Goal: Task Accomplishment & Management: Manage account settings

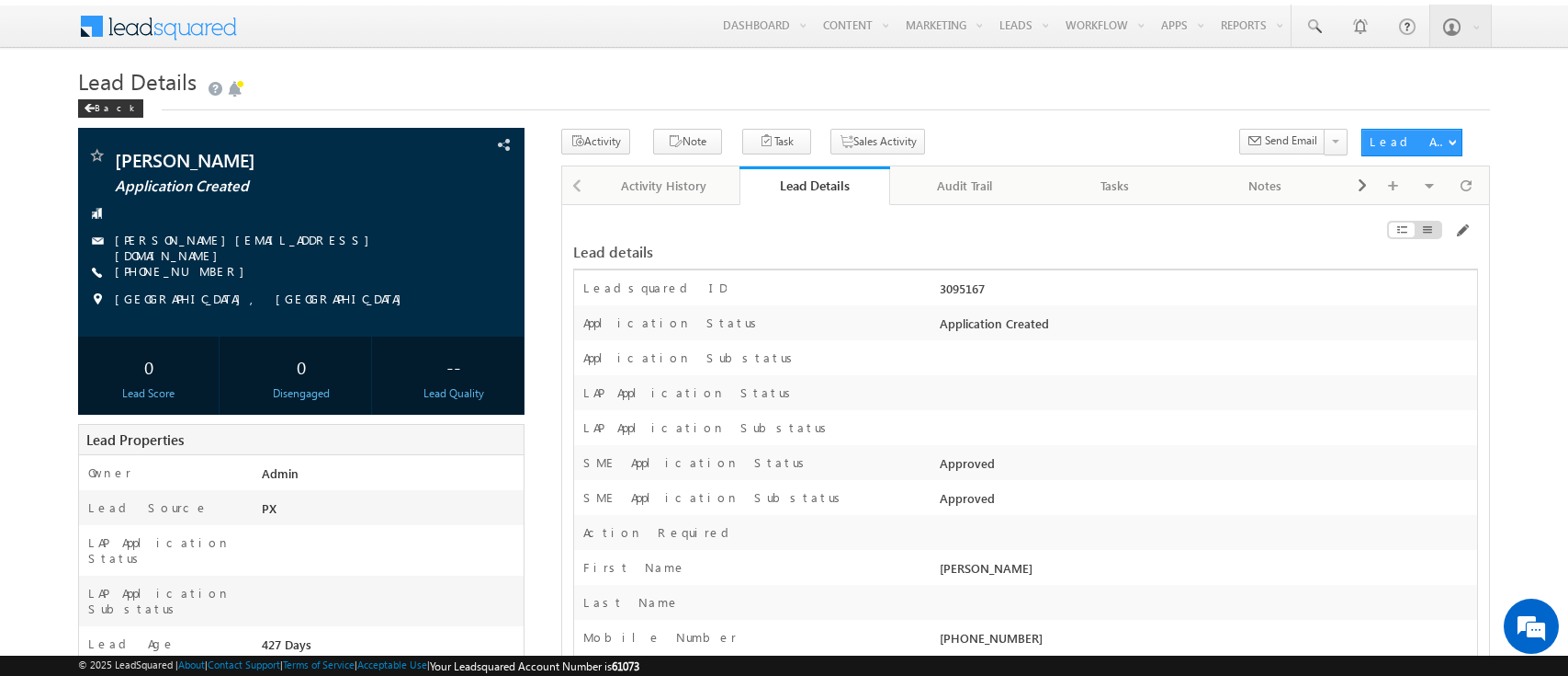
click at [1033, 231] on div "Lead details" at bounding box center [1026, 243] width 905 height 38
click at [1462, 231] on span at bounding box center [1461, 231] width 15 height 15
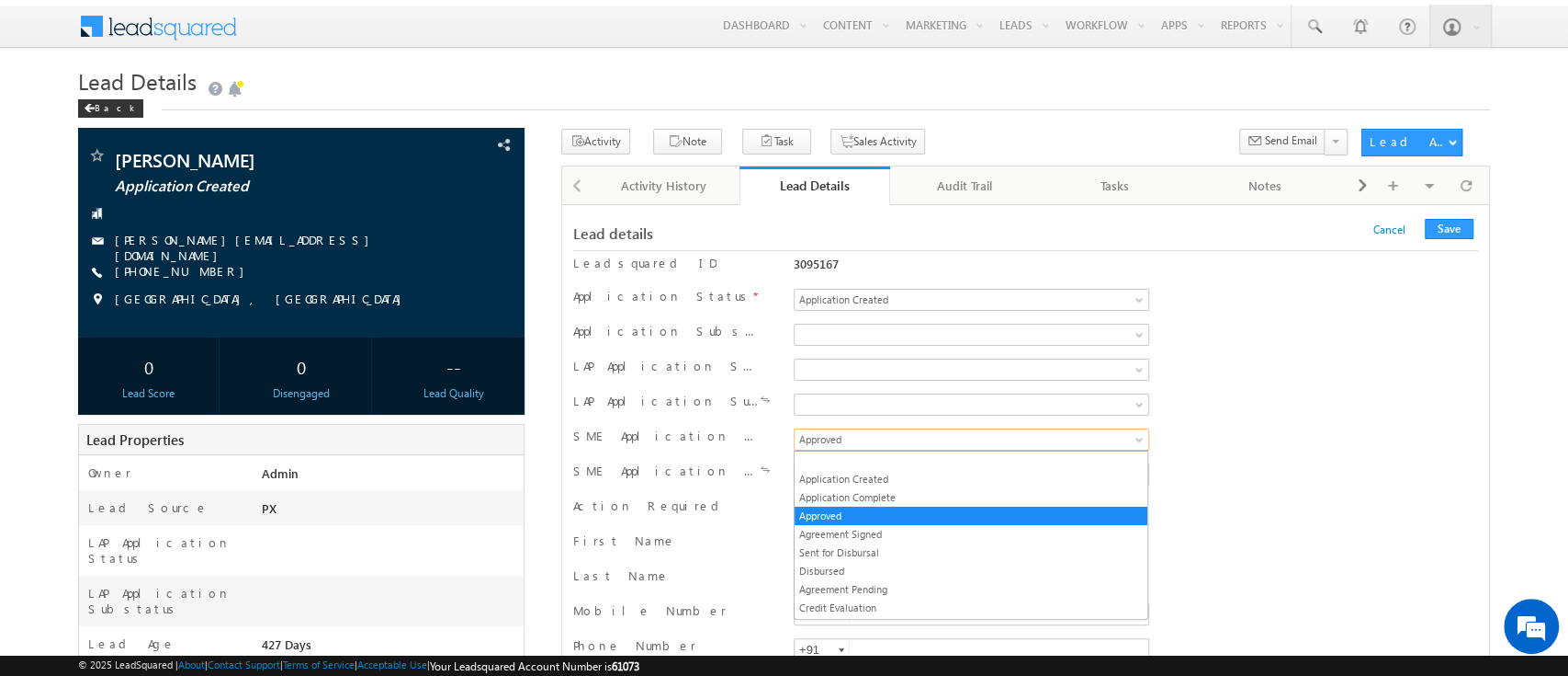
click at [980, 438] on span "Approved" at bounding box center [938, 440] width 287 height 17
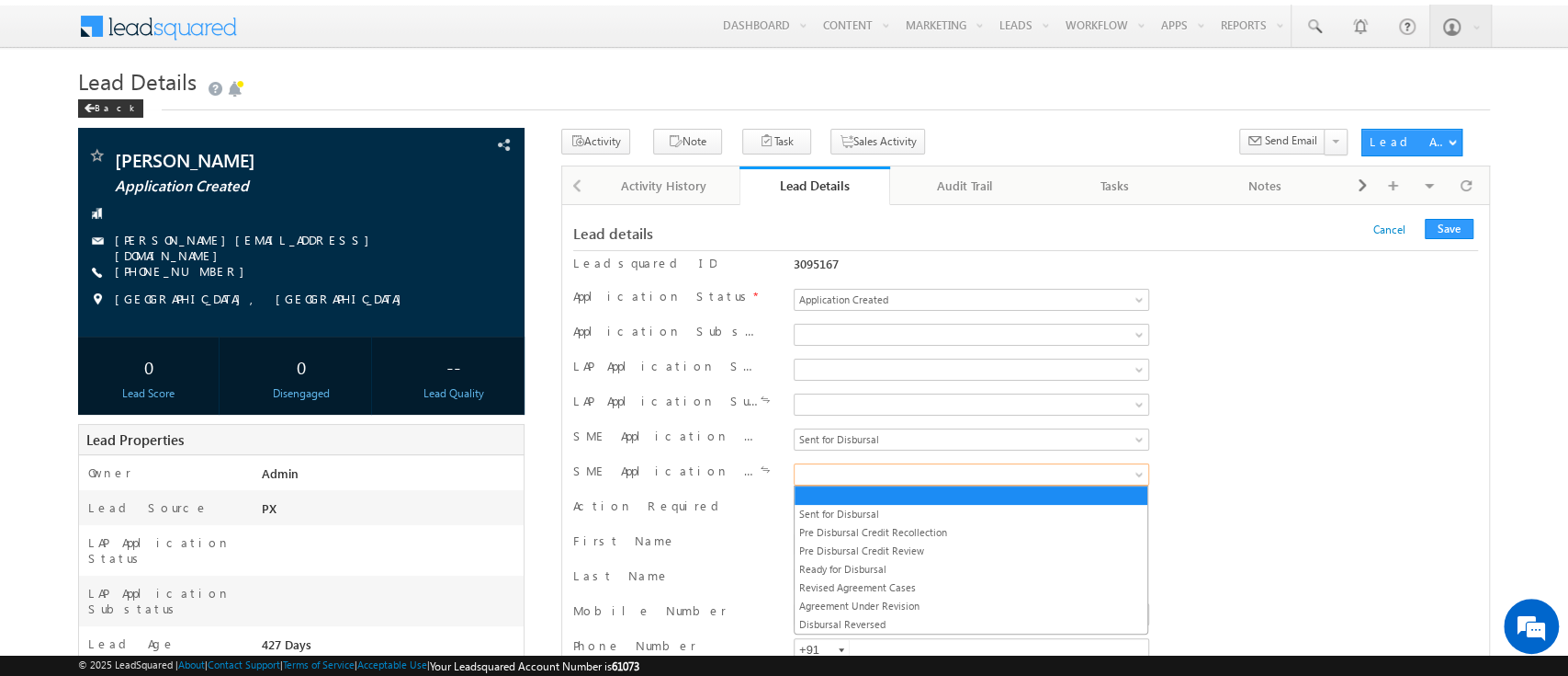
click at [958, 474] on span at bounding box center [938, 475] width 287 height 17
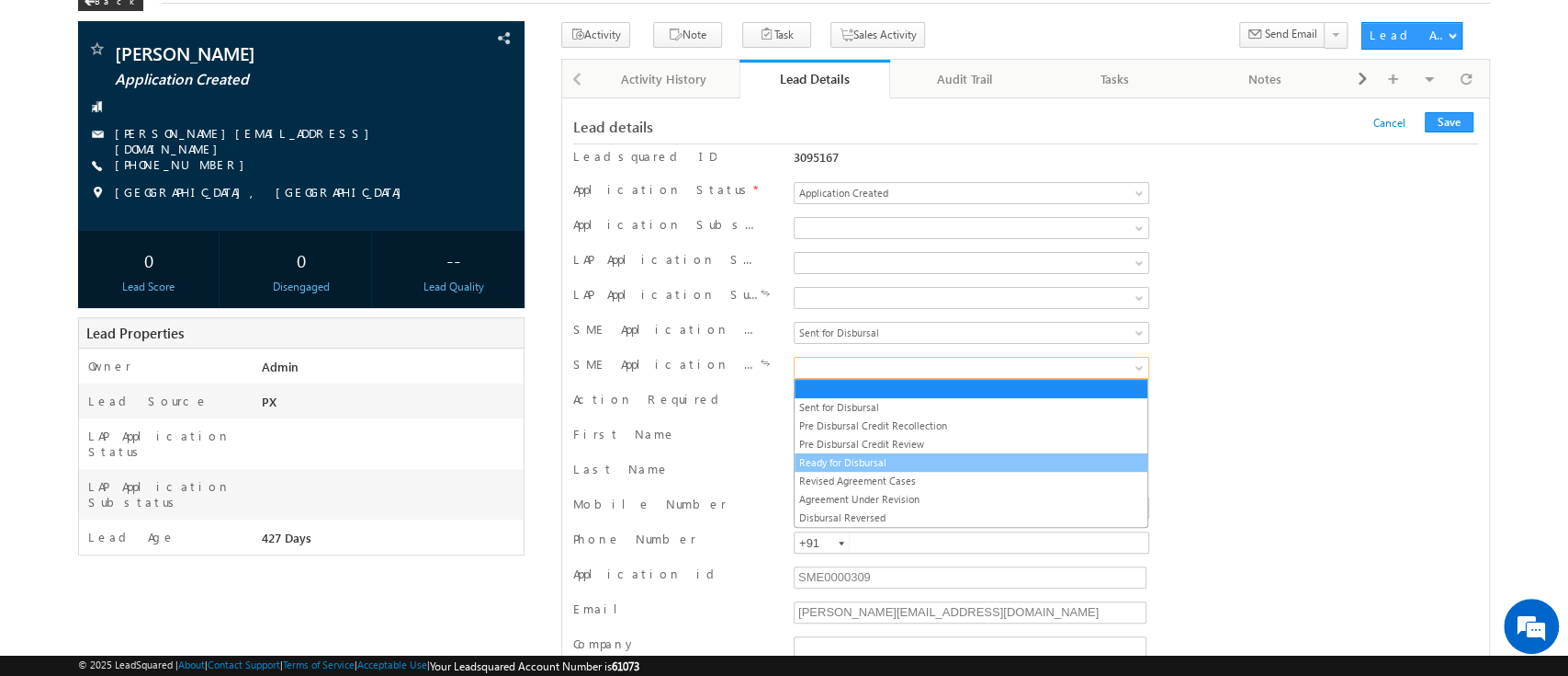
scroll to position [78, 0]
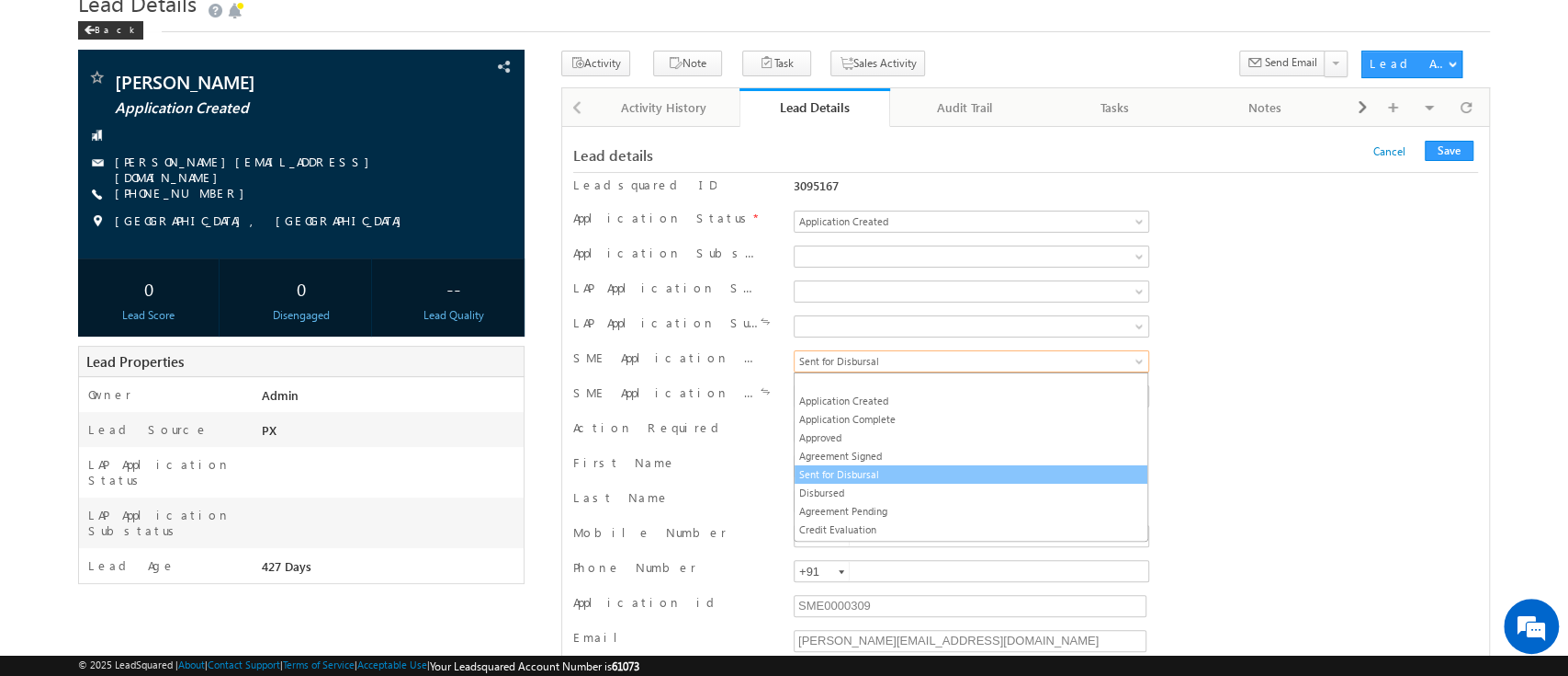
click at [956, 367] on span "Sent for Disbursal" at bounding box center [938, 362] width 287 height 17
click at [919, 469] on link "Sent for Disbursal" at bounding box center [971, 475] width 353 height 17
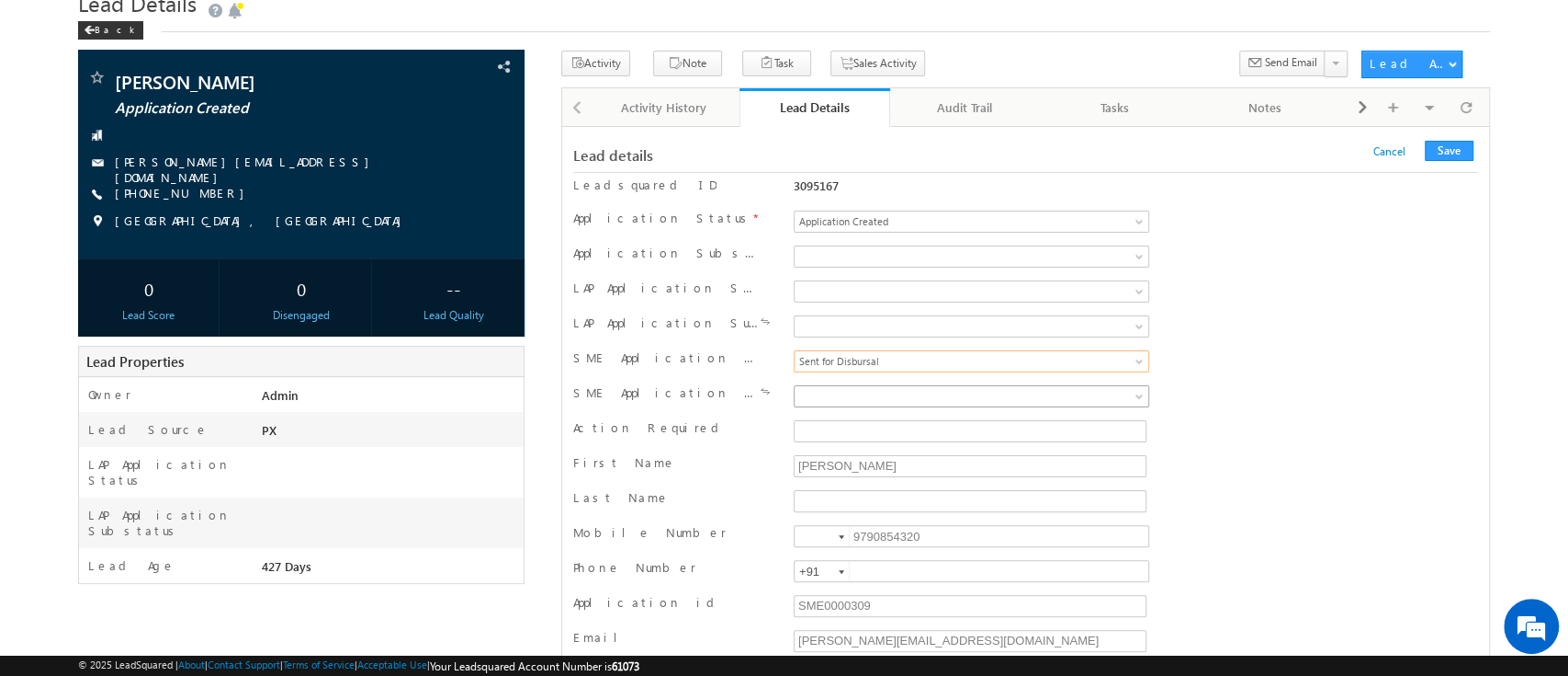
click at [906, 401] on span at bounding box center [938, 397] width 287 height 17
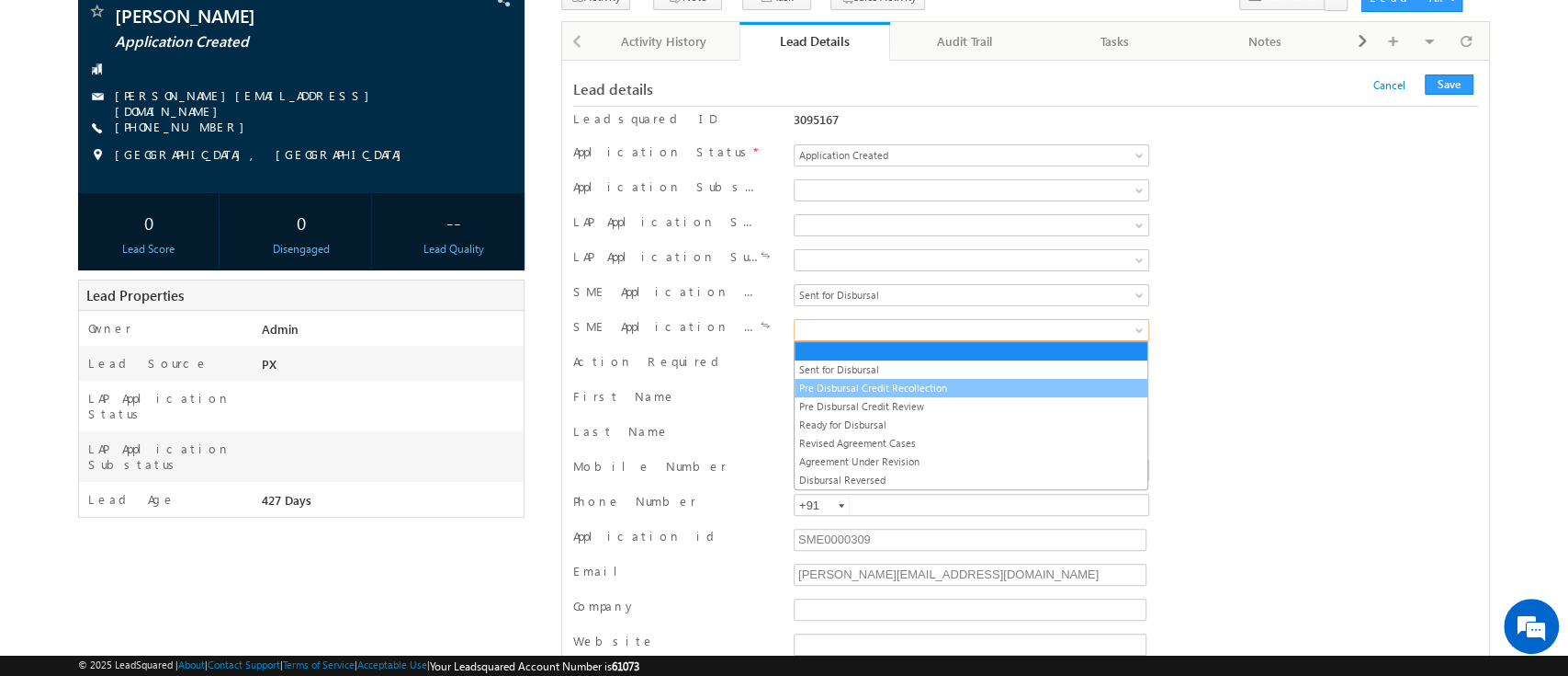
scroll to position [146, 0]
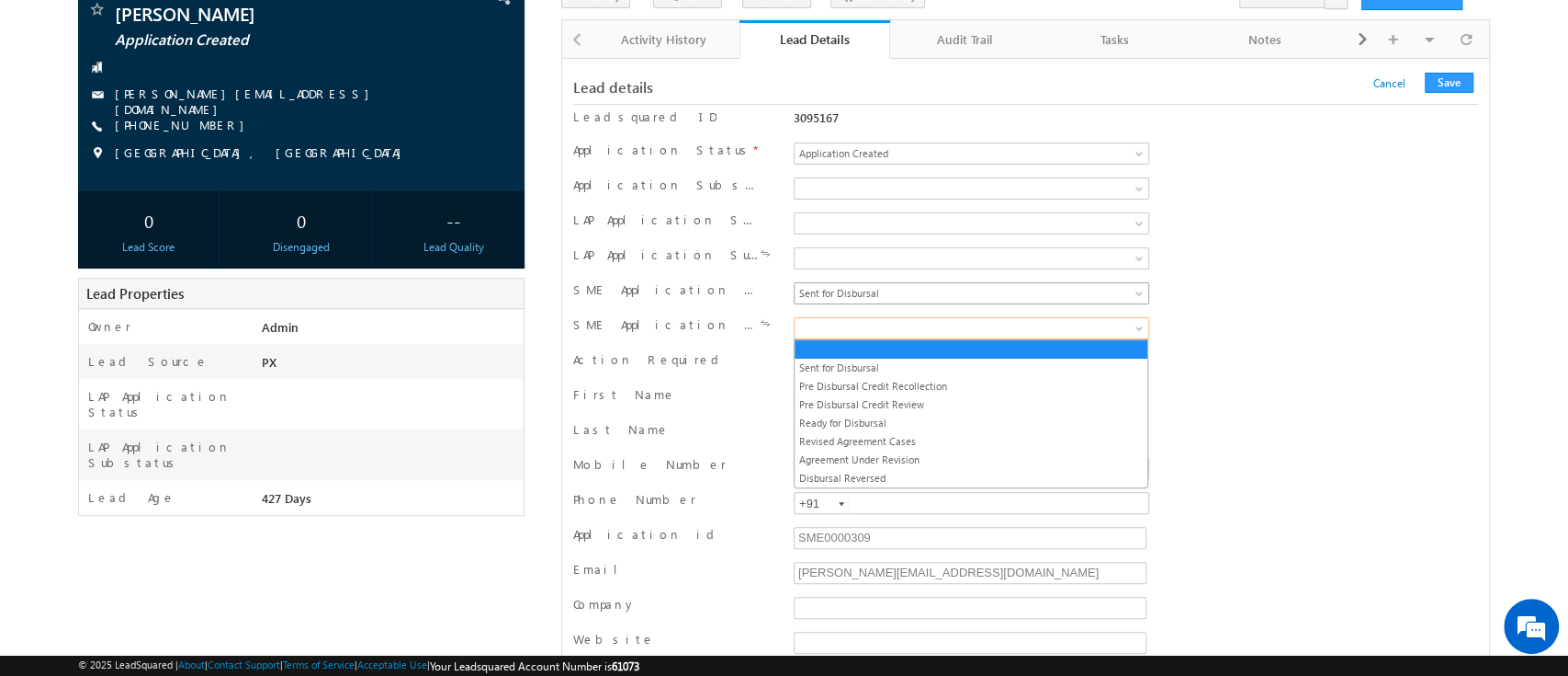
click at [889, 293] on span "Sent for Disbursal" at bounding box center [938, 294] width 287 height 17
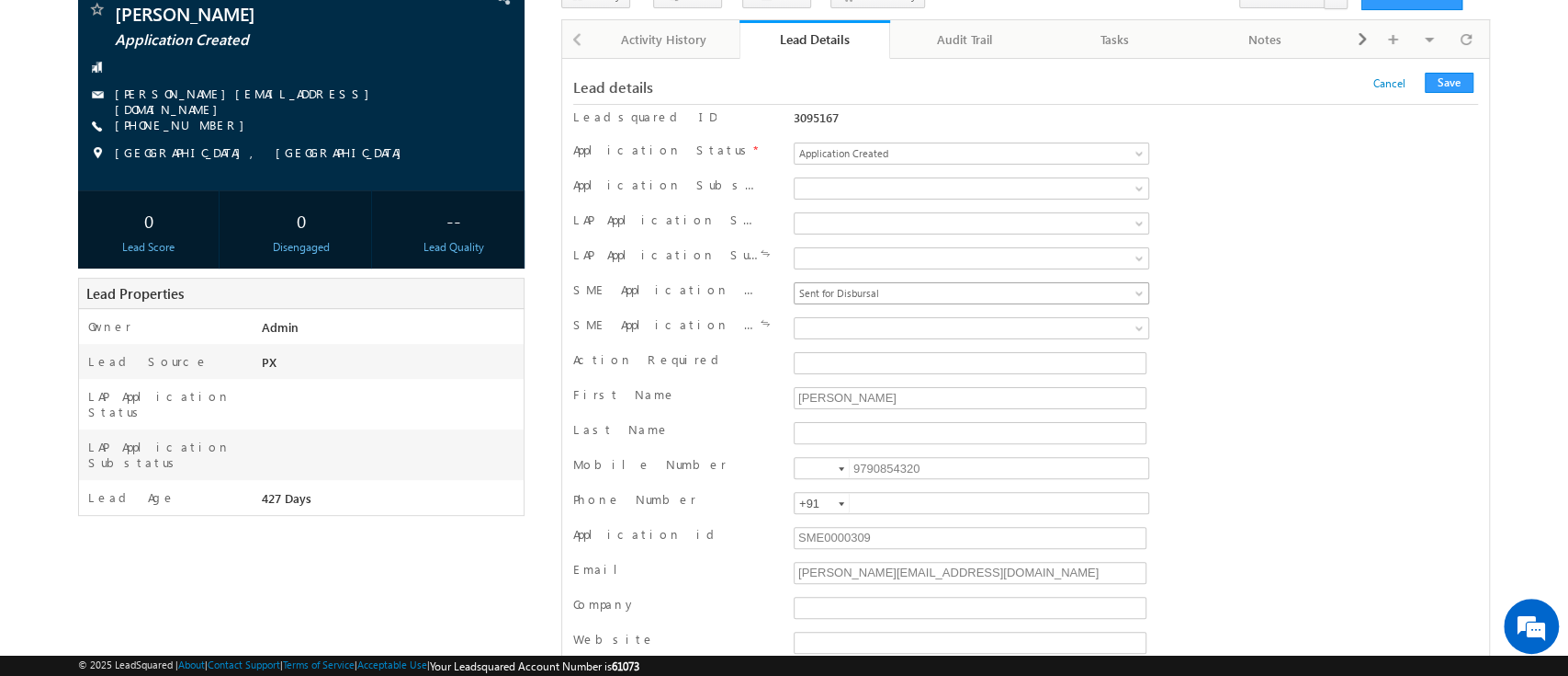
click at [889, 293] on span "Sent for Disbursal" at bounding box center [938, 294] width 287 height 17
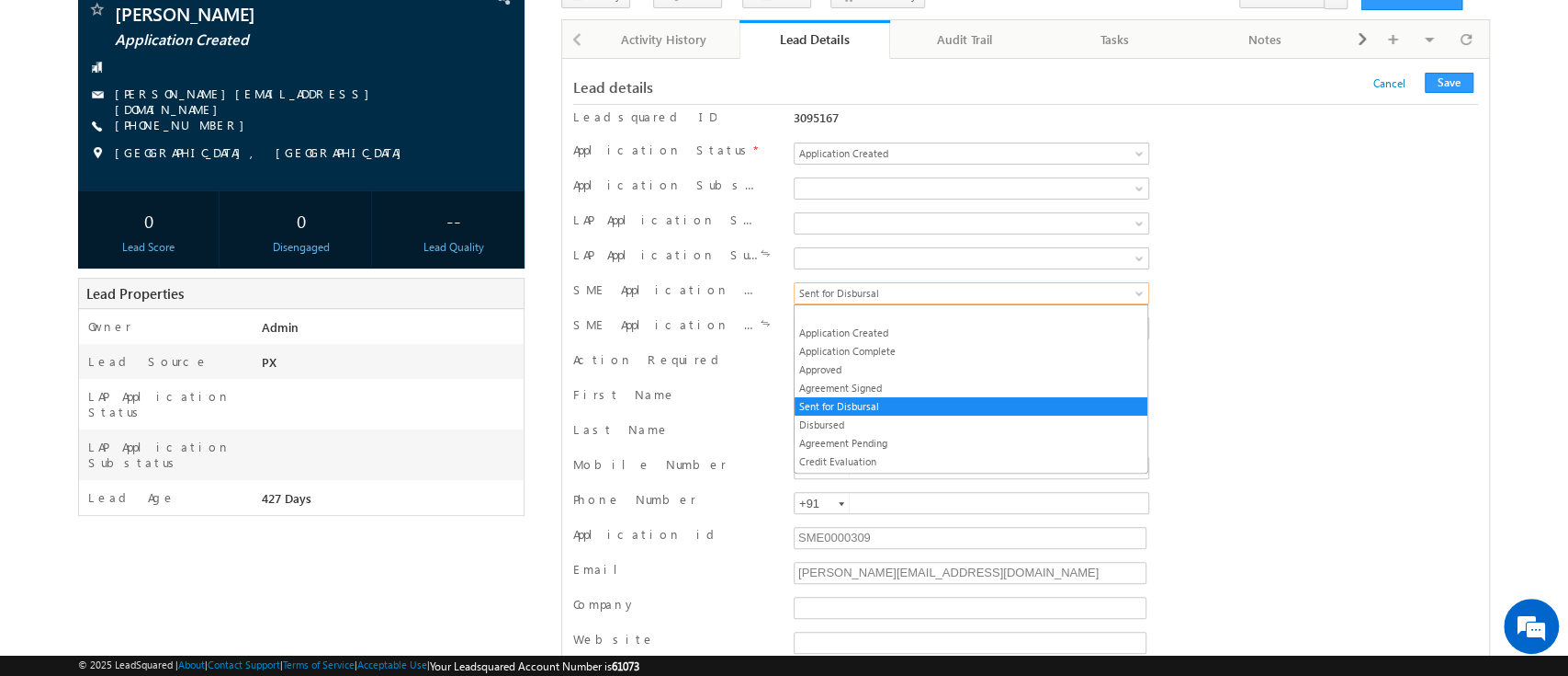
click at [889, 293] on span "Sent for Disbursal" at bounding box center [938, 294] width 287 height 17
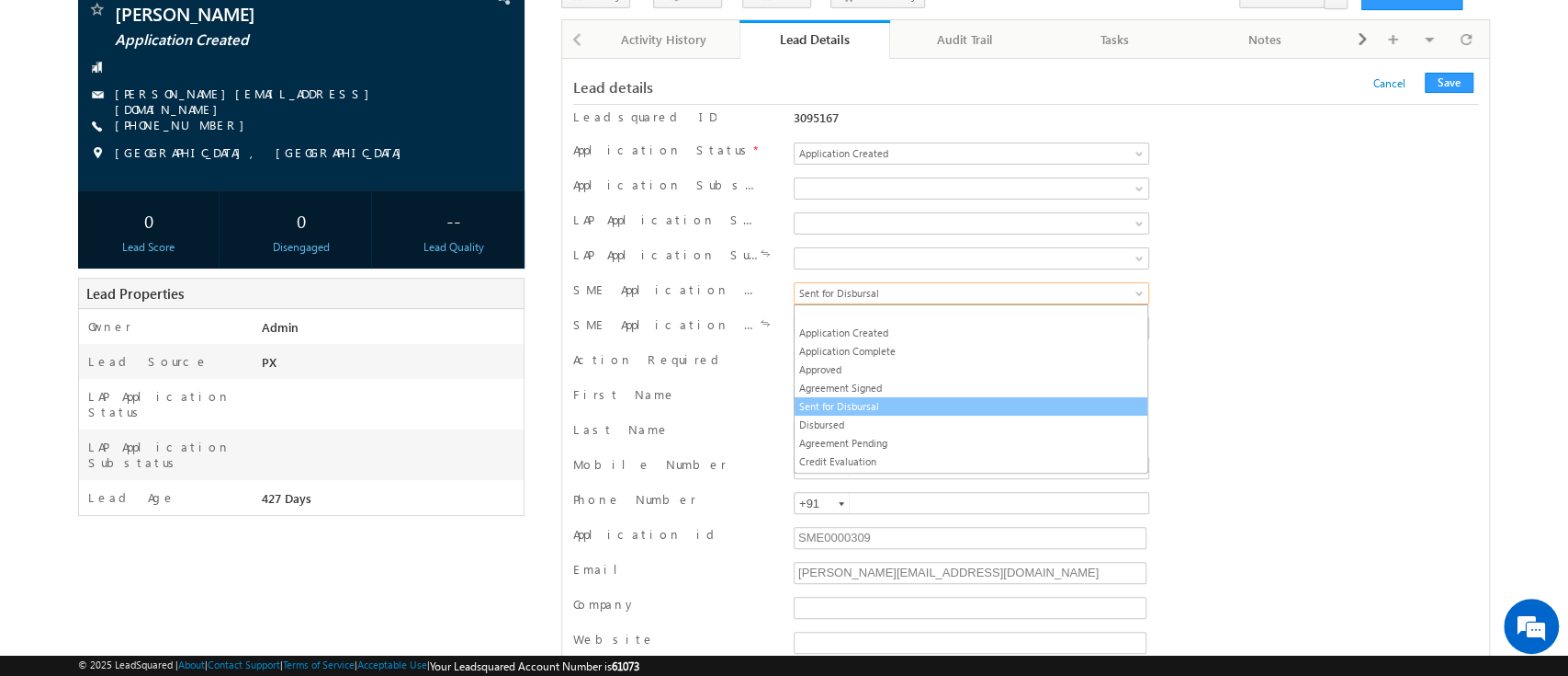
scroll to position [15, 0]
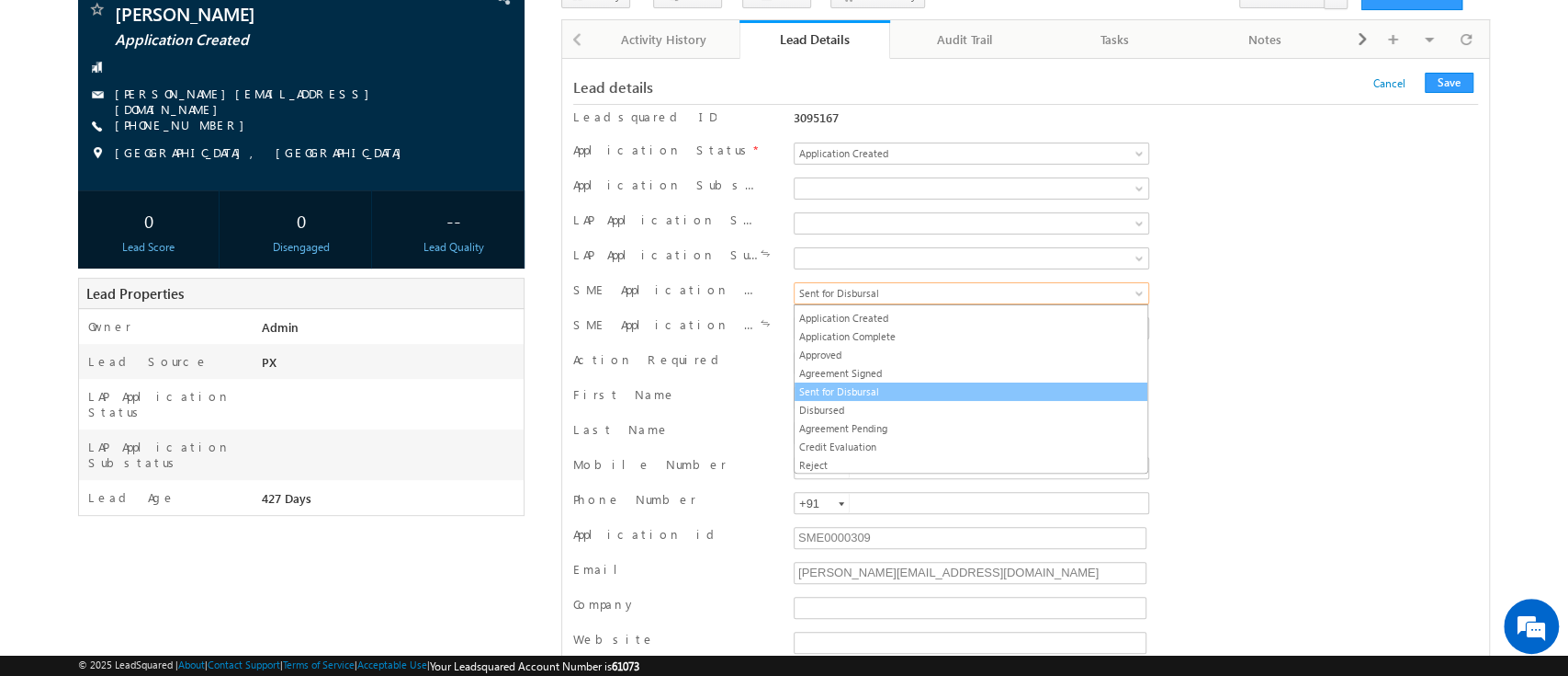
click at [904, 390] on link "Sent for Disbursal" at bounding box center [971, 392] width 353 height 17
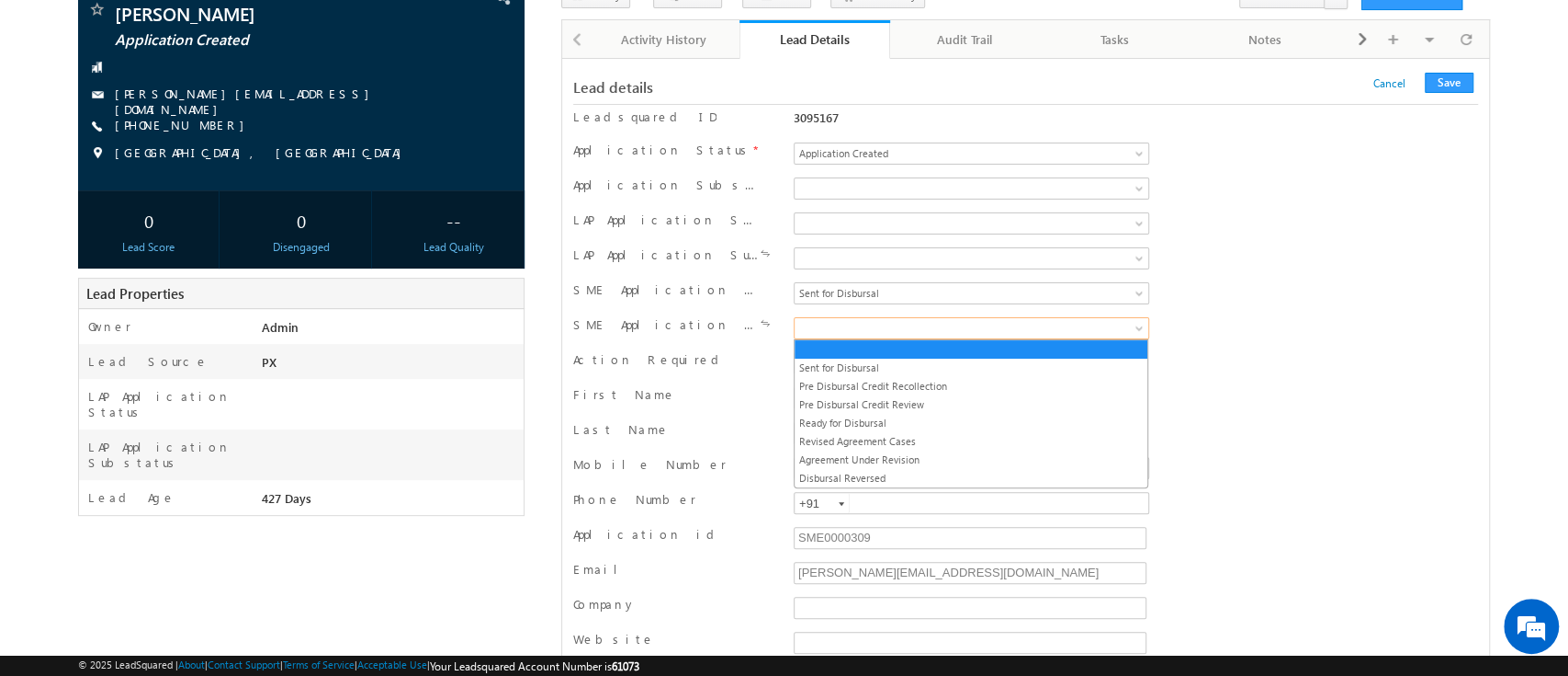
click at [941, 321] on span at bounding box center [938, 329] width 287 height 17
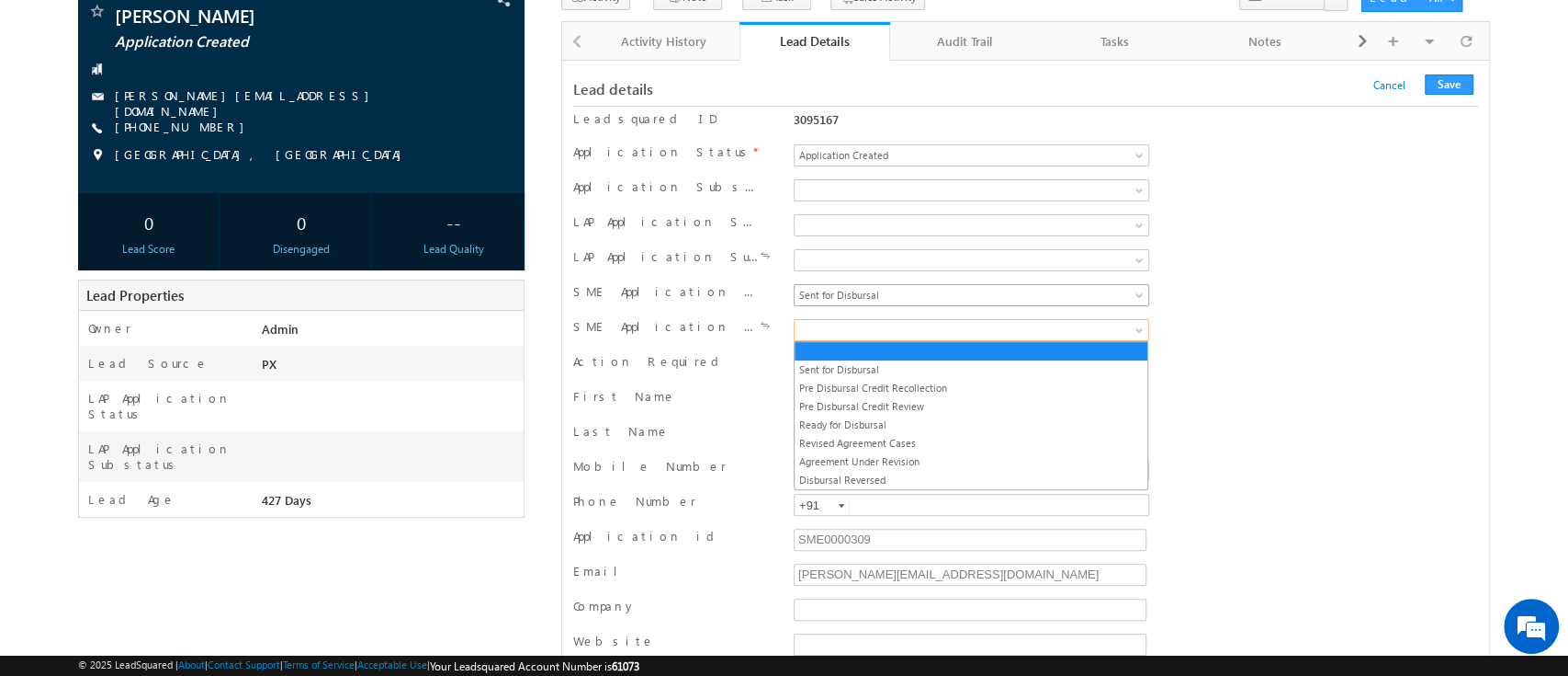
click at [868, 293] on span "Sent for Disbursal" at bounding box center [938, 296] width 287 height 17
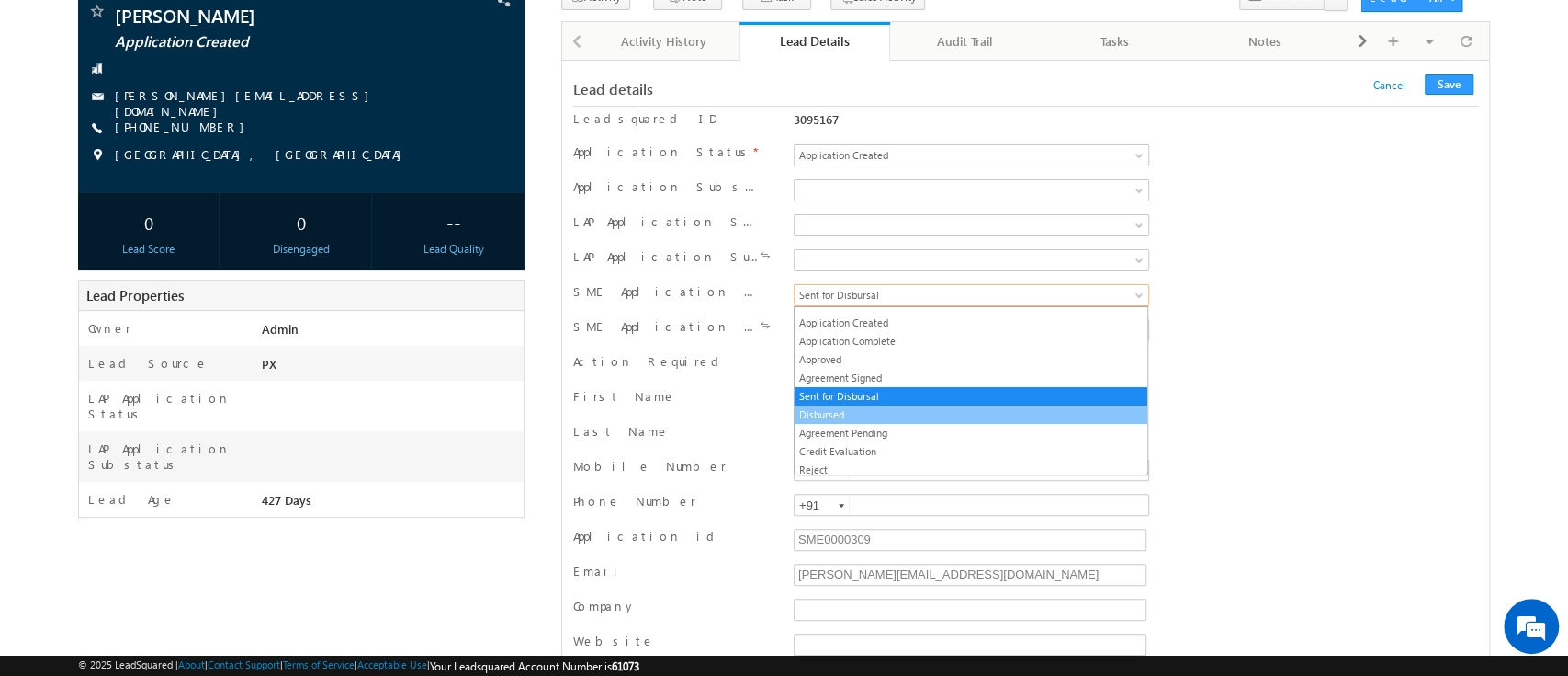
scroll to position [15, 0]
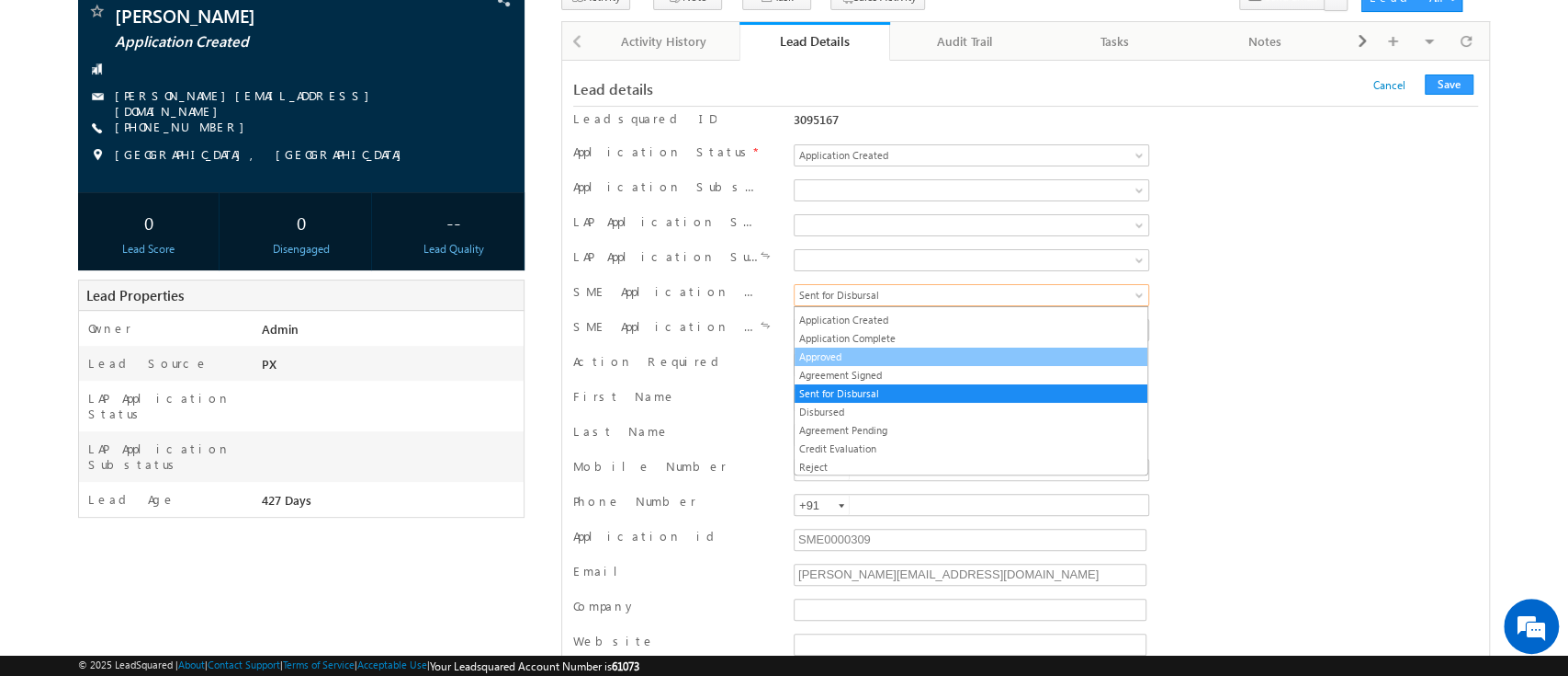
click at [852, 352] on link "Approved" at bounding box center [971, 357] width 353 height 17
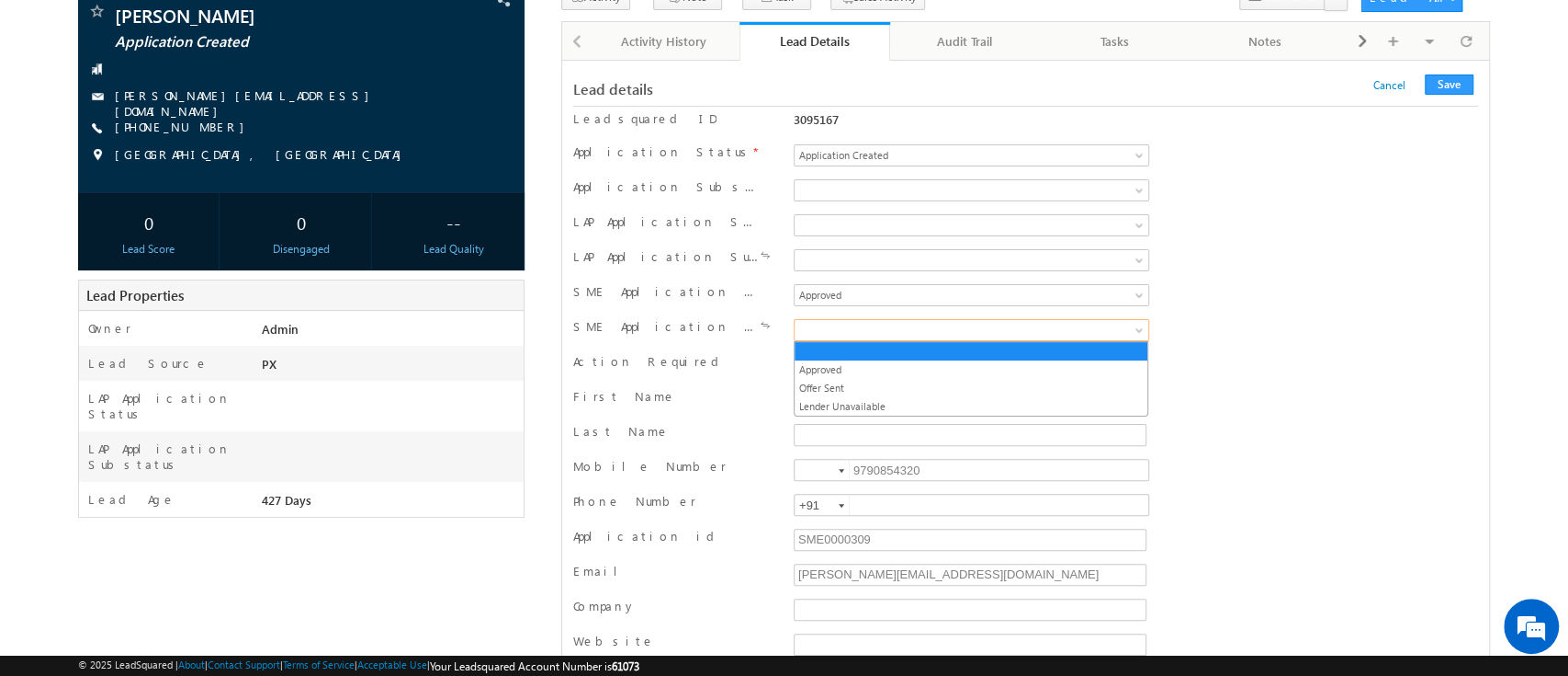
click at [869, 331] on span at bounding box center [938, 330] width 287 height 17
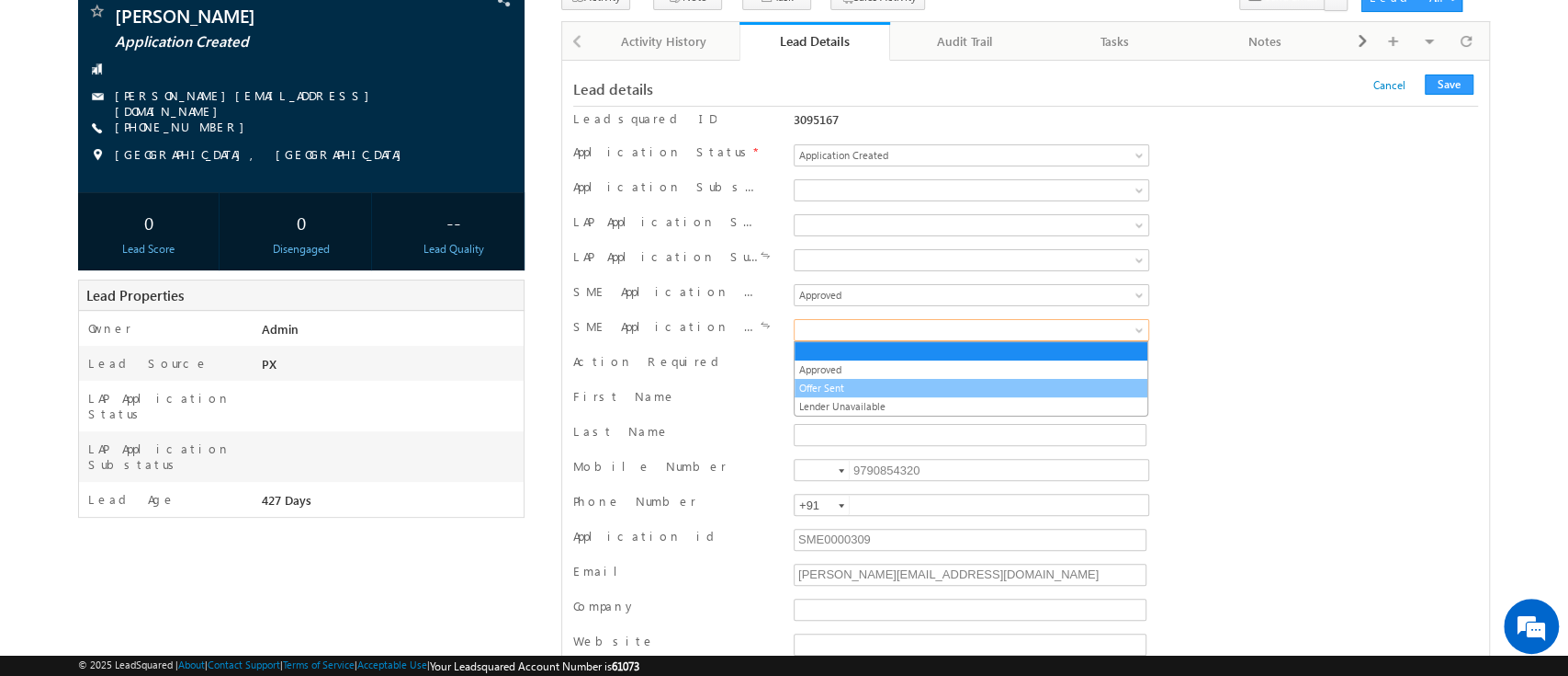
click at [869, 386] on link "Offer Sent" at bounding box center [971, 388] width 353 height 17
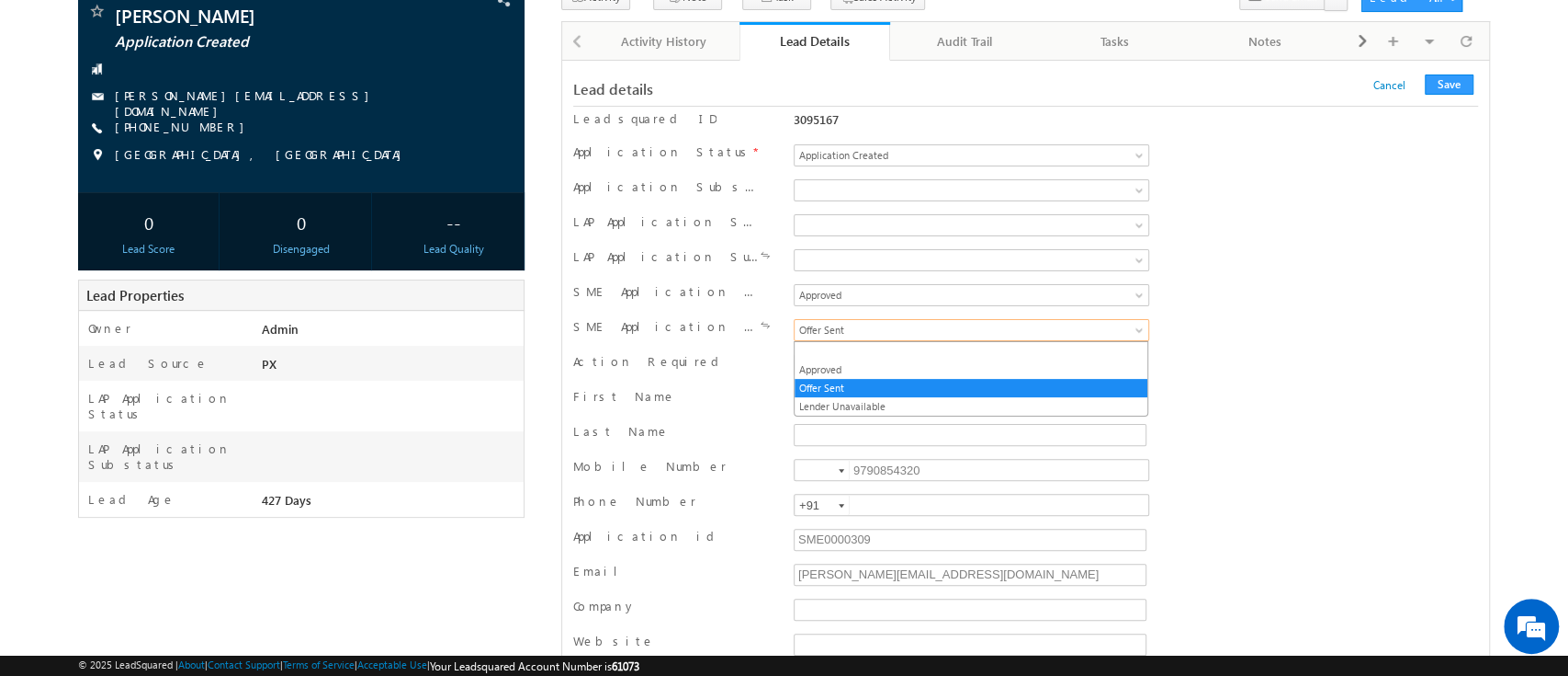
click at [860, 333] on span "Offer Sent" at bounding box center [938, 330] width 287 height 17
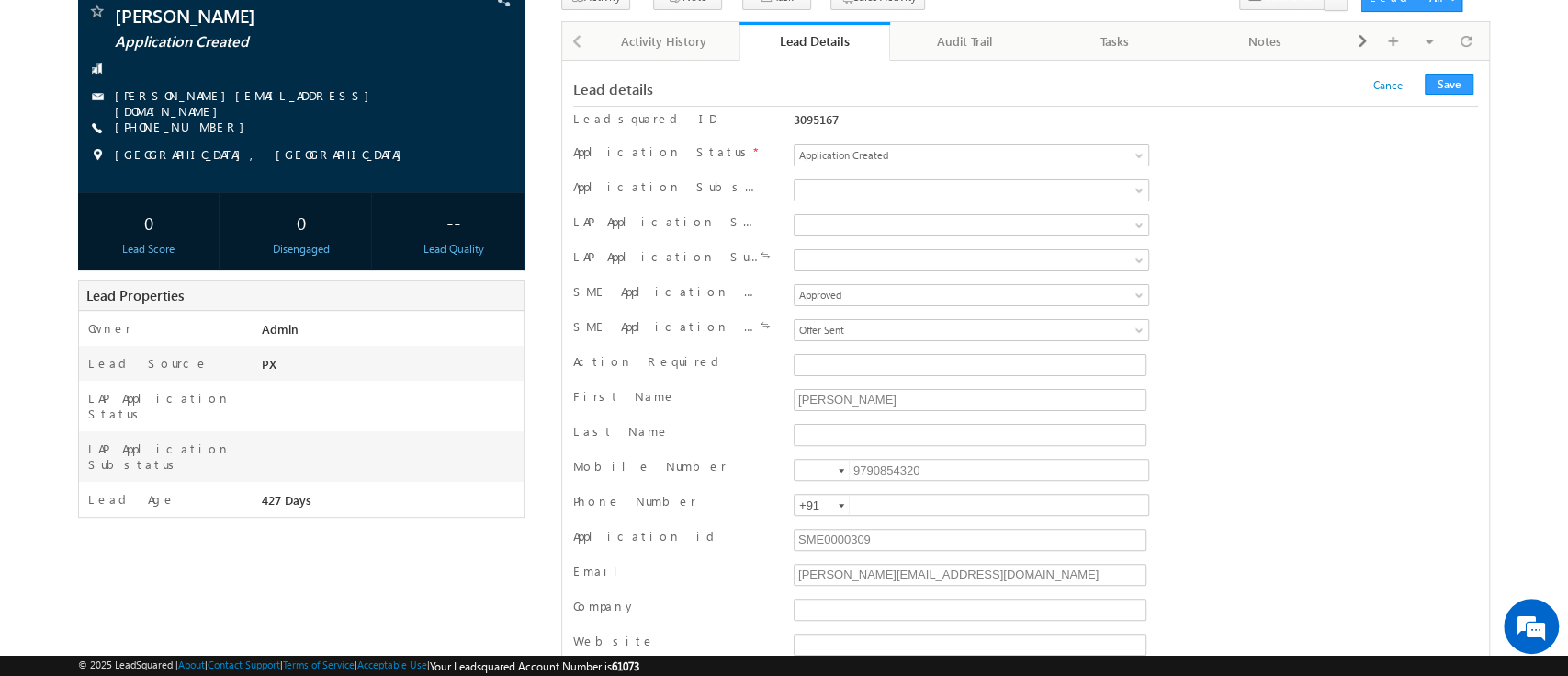
click at [1293, 319] on div "SME Application Substatus Approved Offer Sent Lender Unavailable Offer Sent" at bounding box center [1026, 331] width 905 height 27
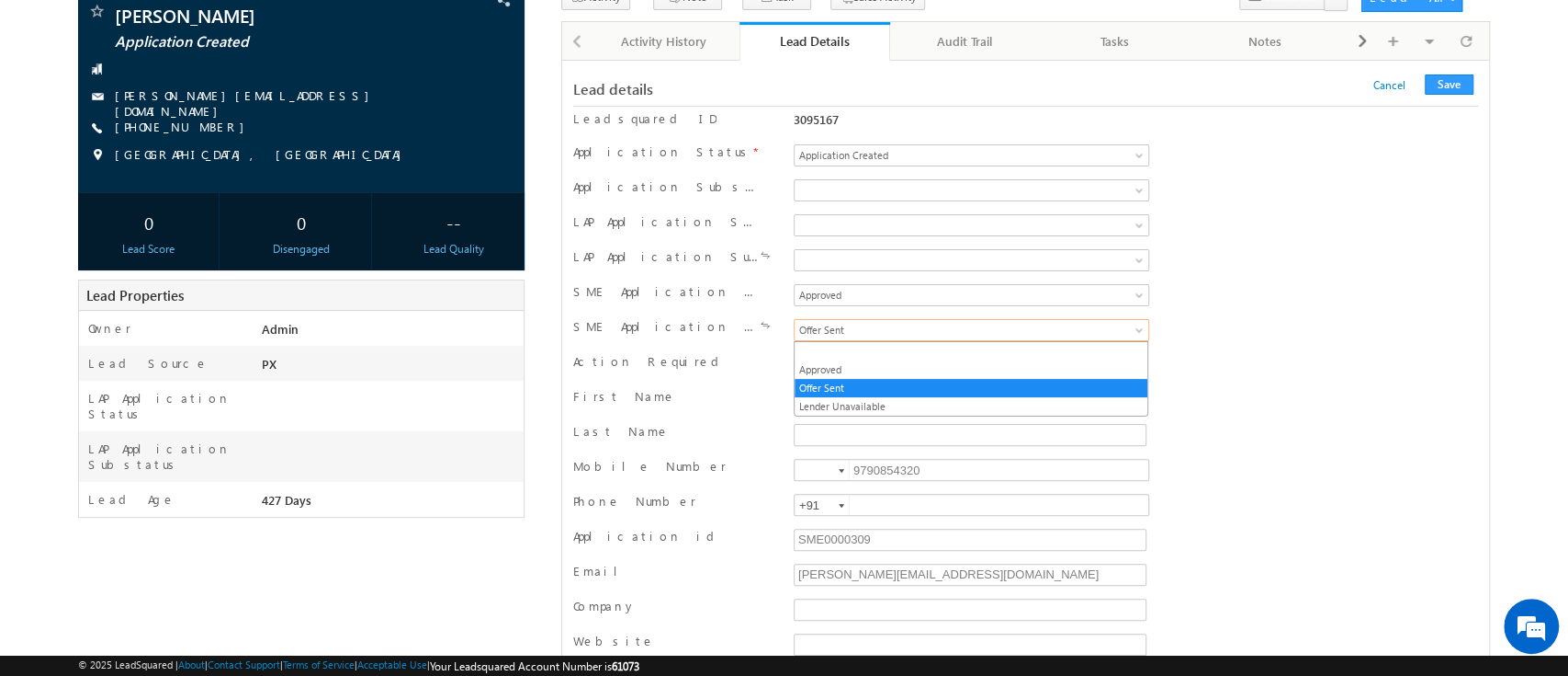
click at [1093, 333] on link "Offer Sent" at bounding box center [971, 330] width 356 height 22
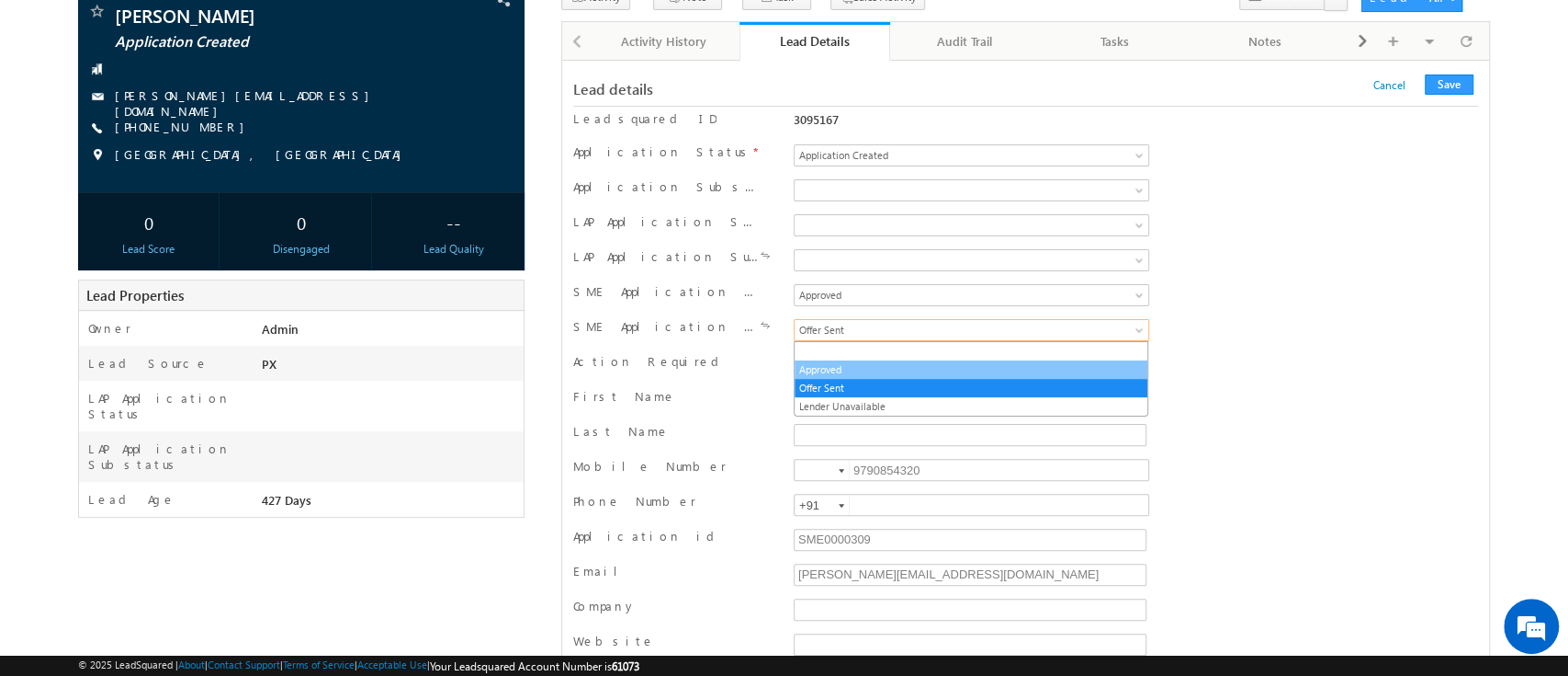
click at [1045, 368] on link "Approved" at bounding box center [971, 370] width 353 height 17
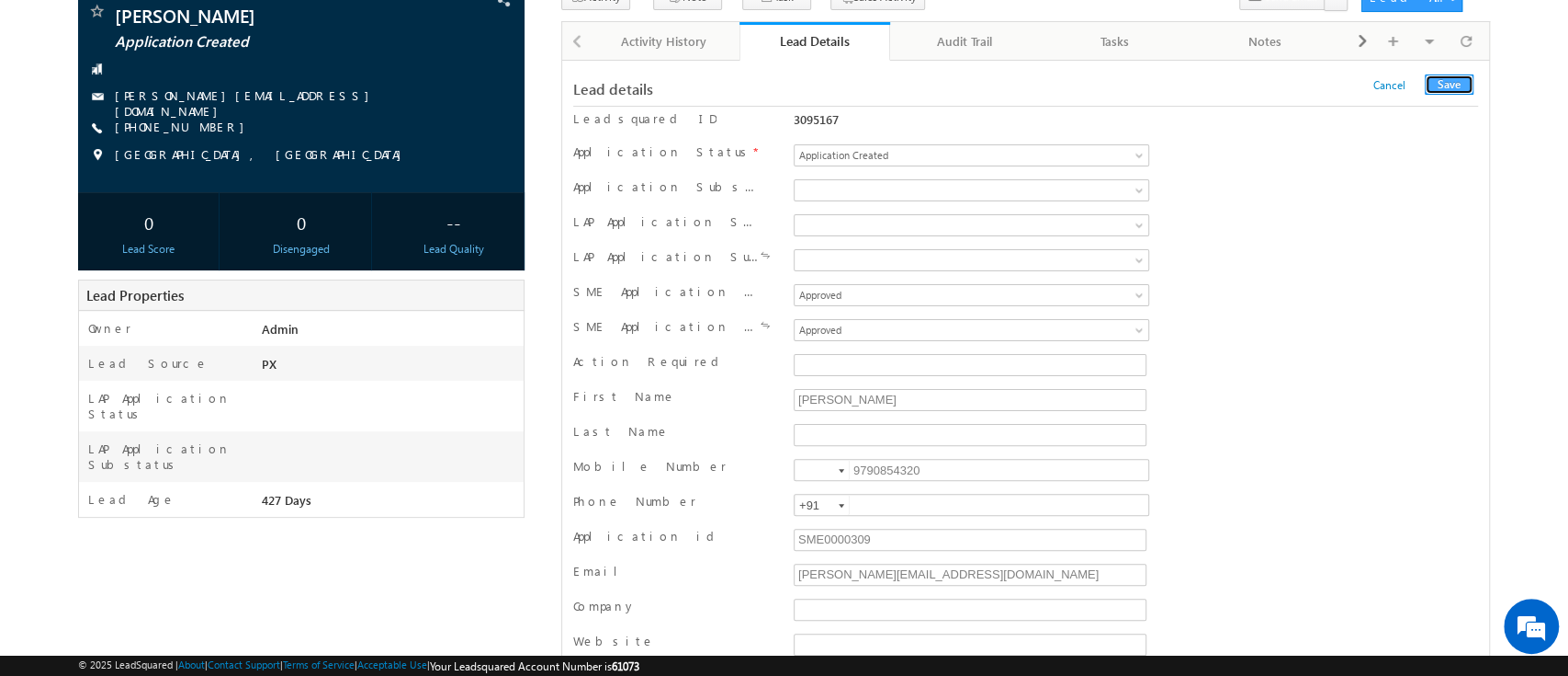
click at [1452, 90] on button "Save" at bounding box center [1449, 84] width 49 height 20
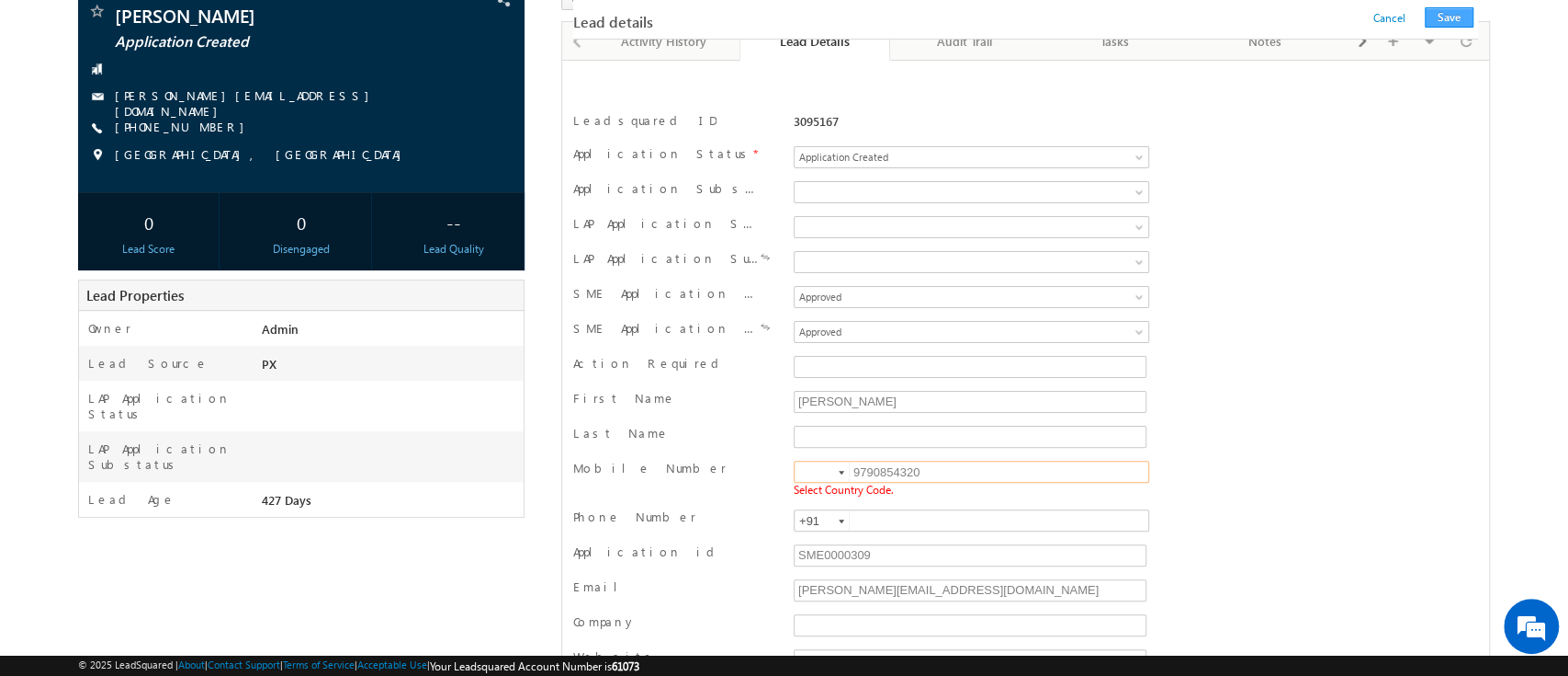
scroll to position [263, 0]
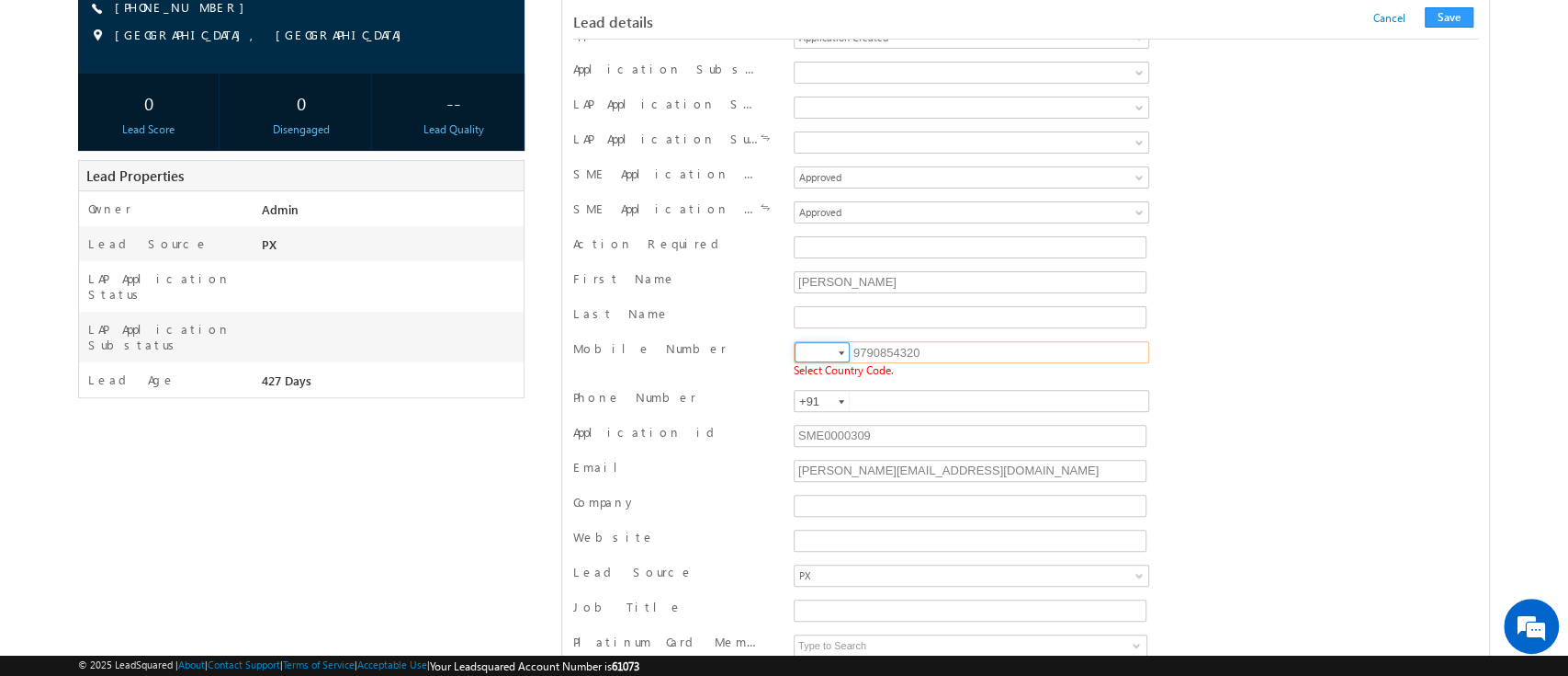
click at [830, 348] on input at bounding box center [822, 351] width 55 height 20
click at [842, 351] on div at bounding box center [842, 353] width 6 height 4
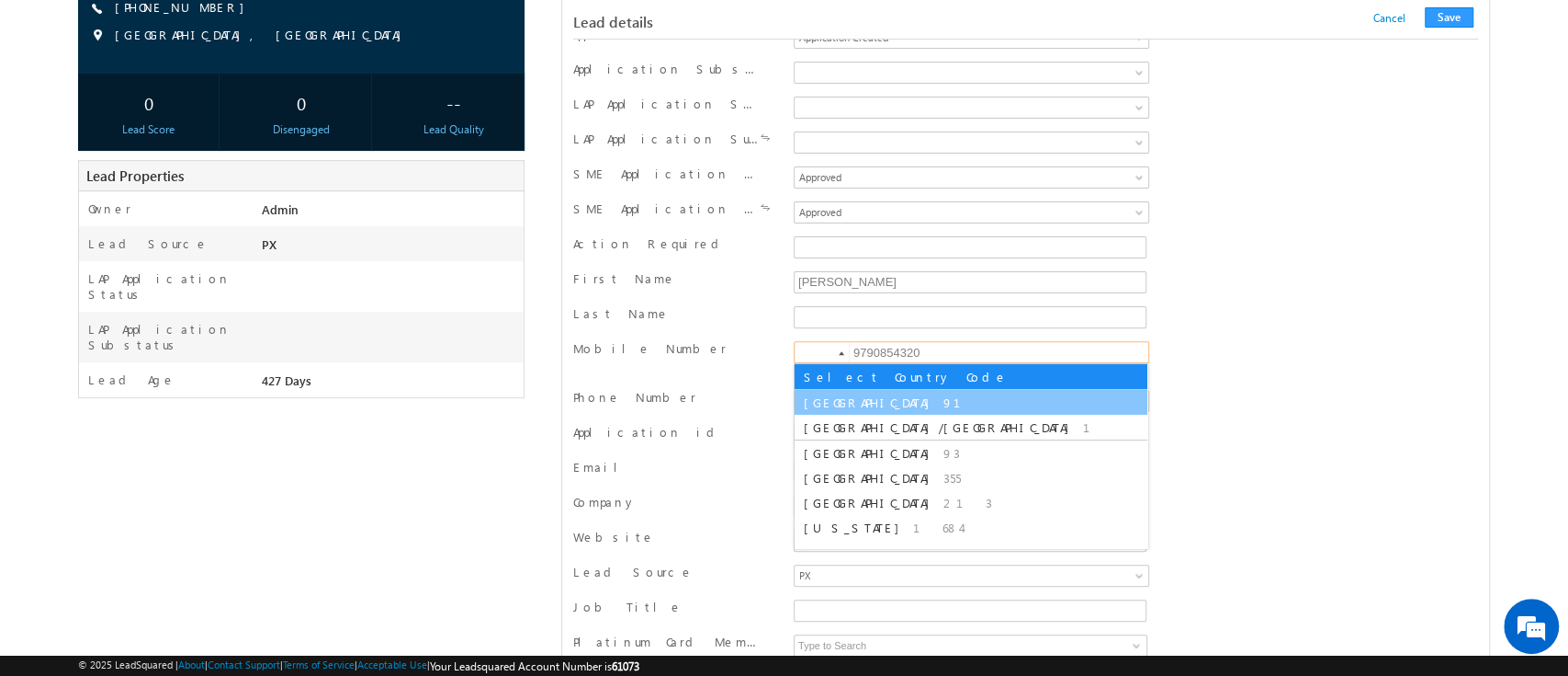
click at [943, 397] on span "91" at bounding box center [963, 402] width 40 height 16
type input "+91"
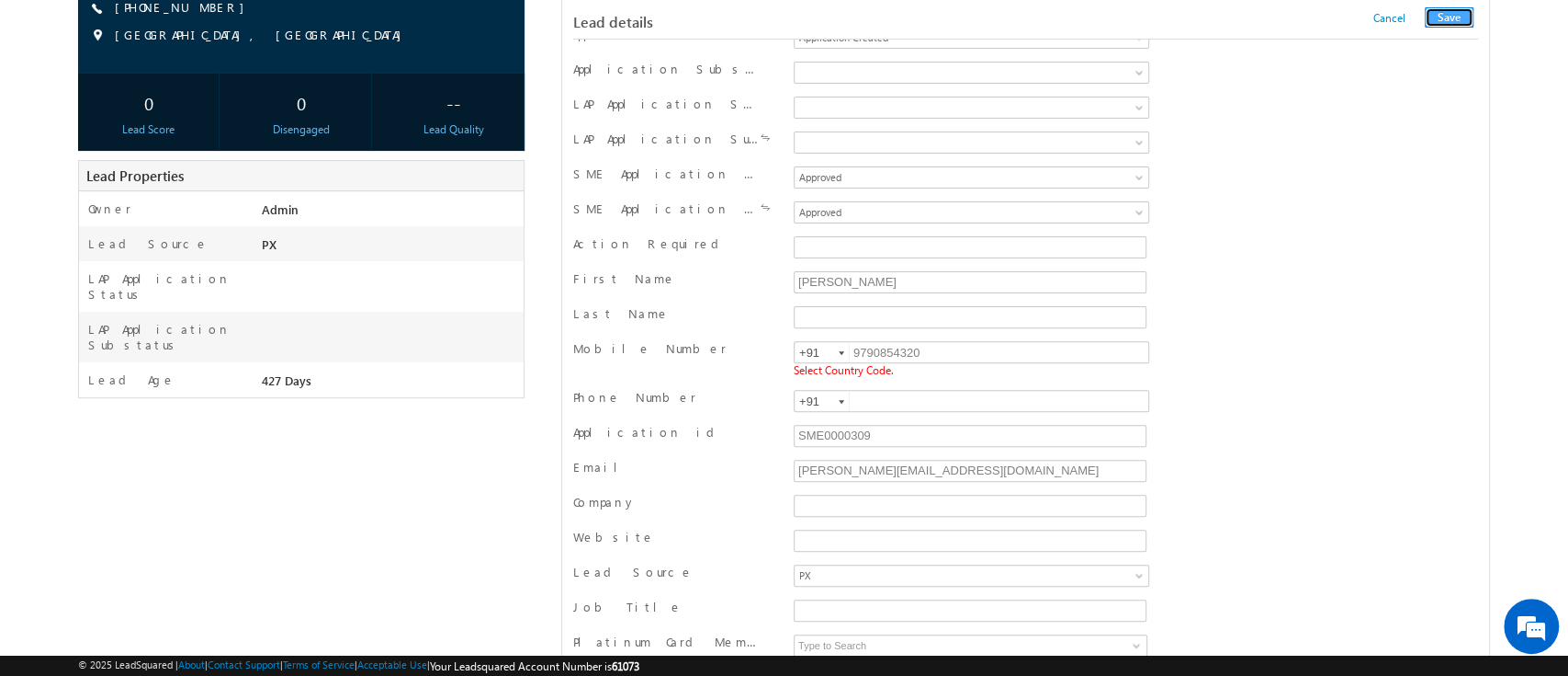
click at [1447, 16] on button "Save" at bounding box center [1449, 17] width 49 height 20
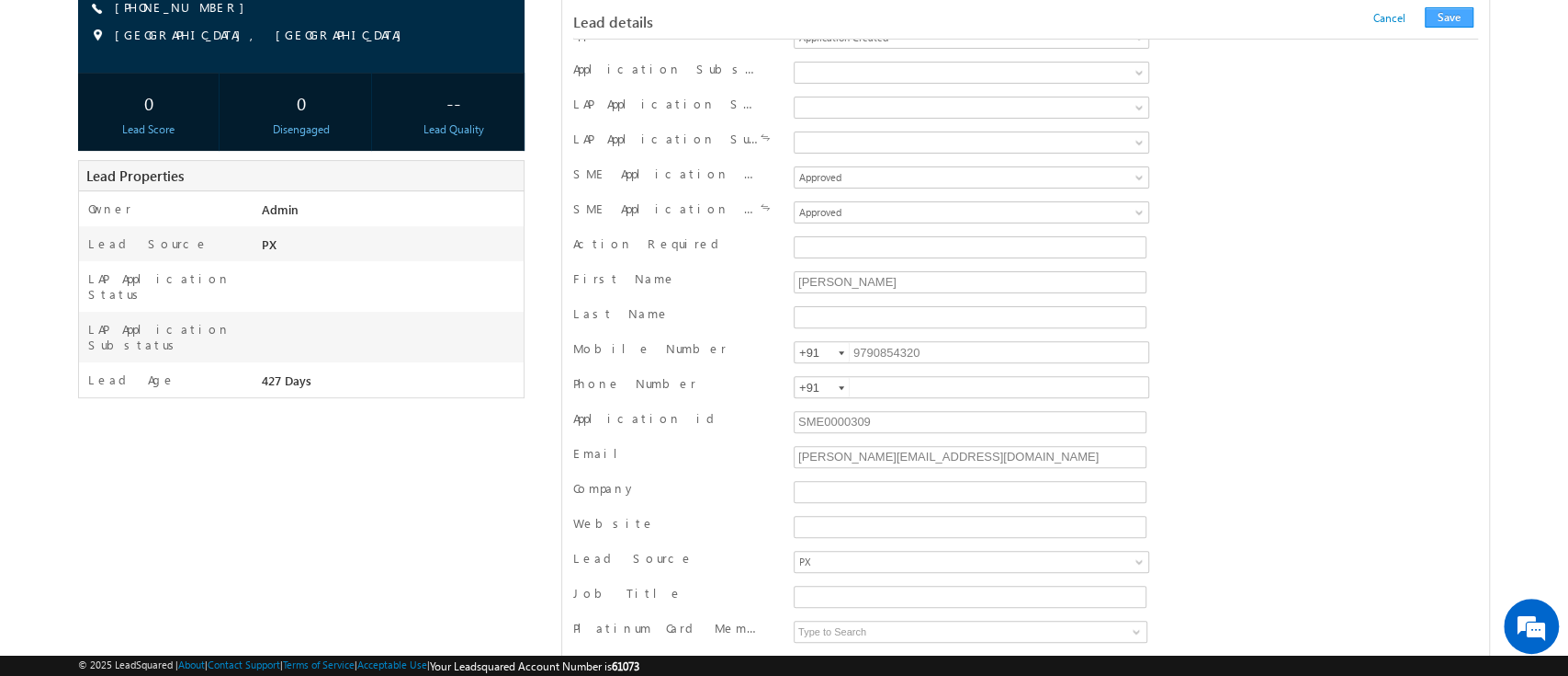
scroll to position [1795, 0]
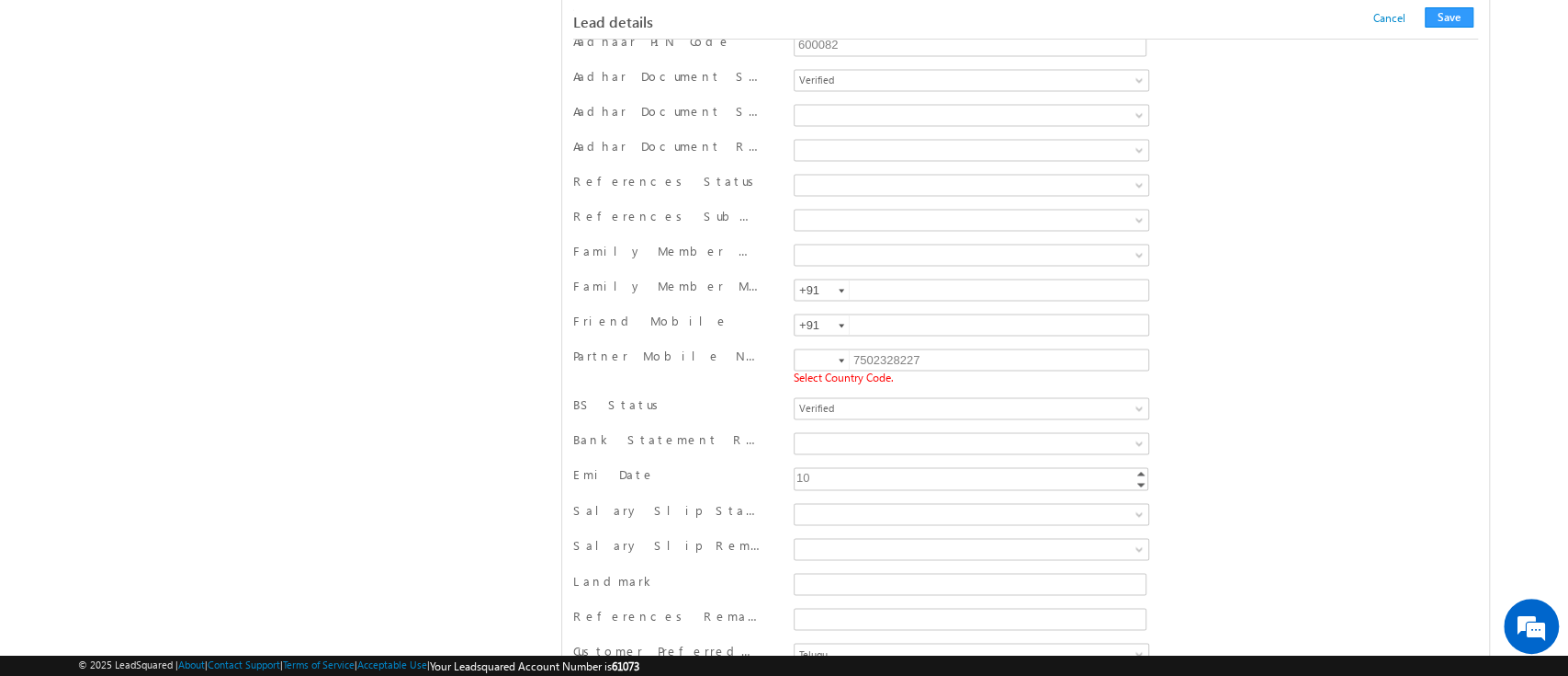
click at [842, 359] on div at bounding box center [842, 361] width 6 height 4
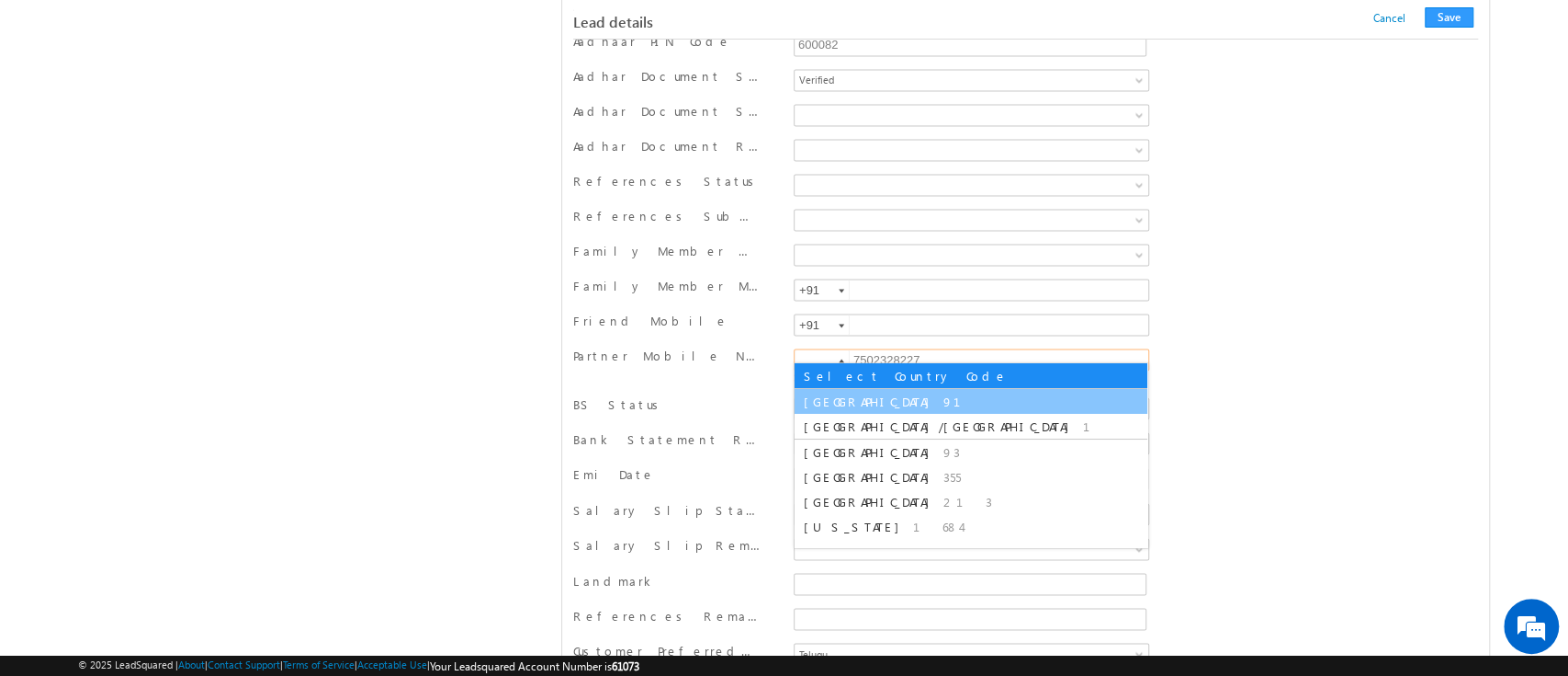
click at [857, 394] on li "India 91" at bounding box center [971, 401] width 353 height 25
type input "+91"
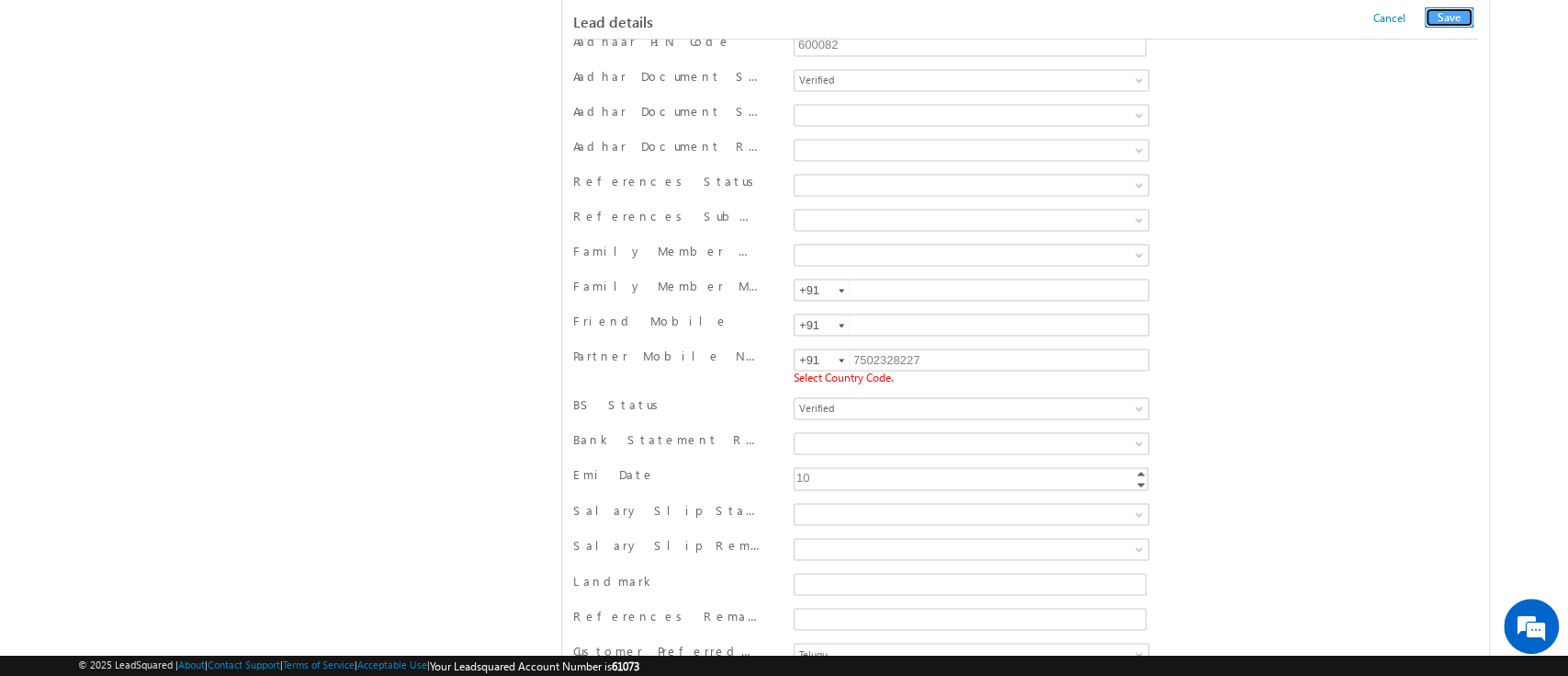
click at [1450, 15] on button "Save" at bounding box center [1449, 17] width 49 height 20
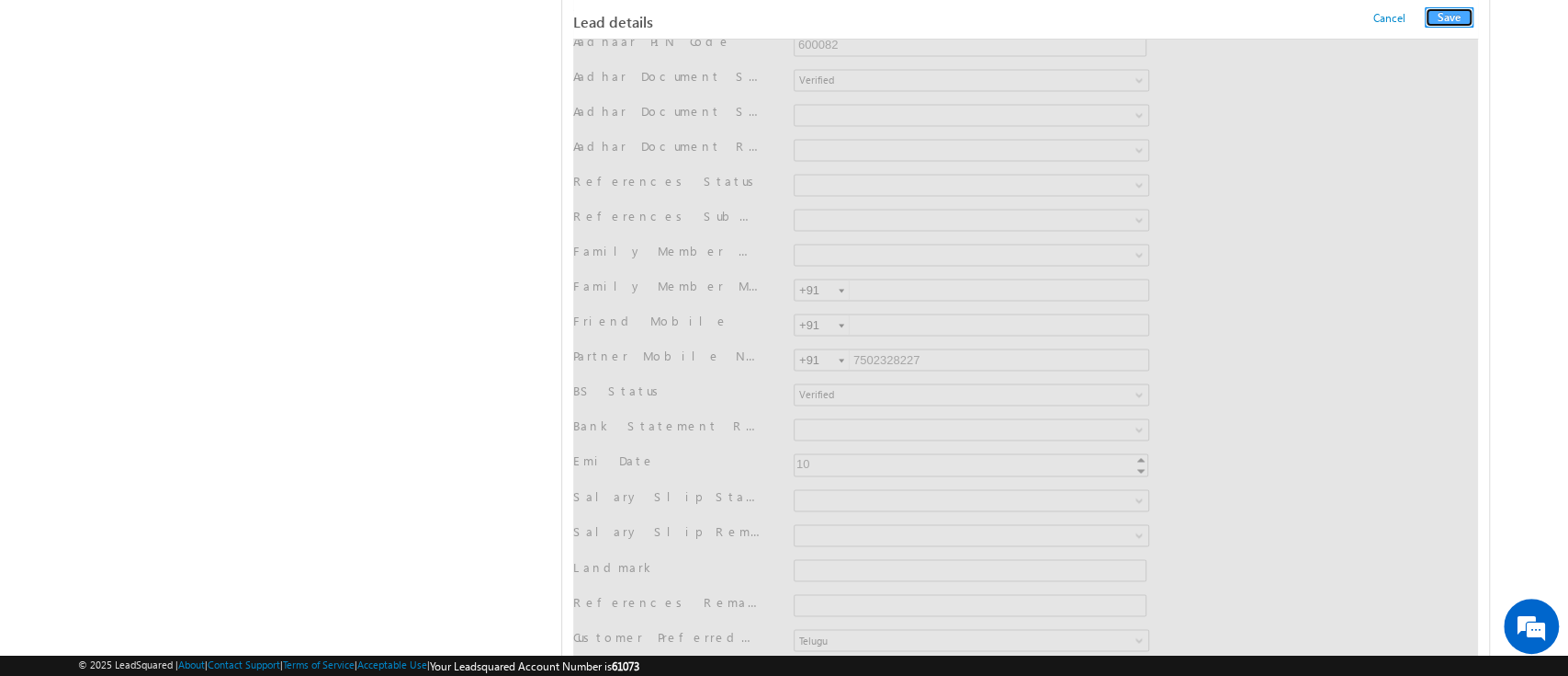
click at [1443, 18] on button "Save" at bounding box center [1449, 17] width 49 height 20
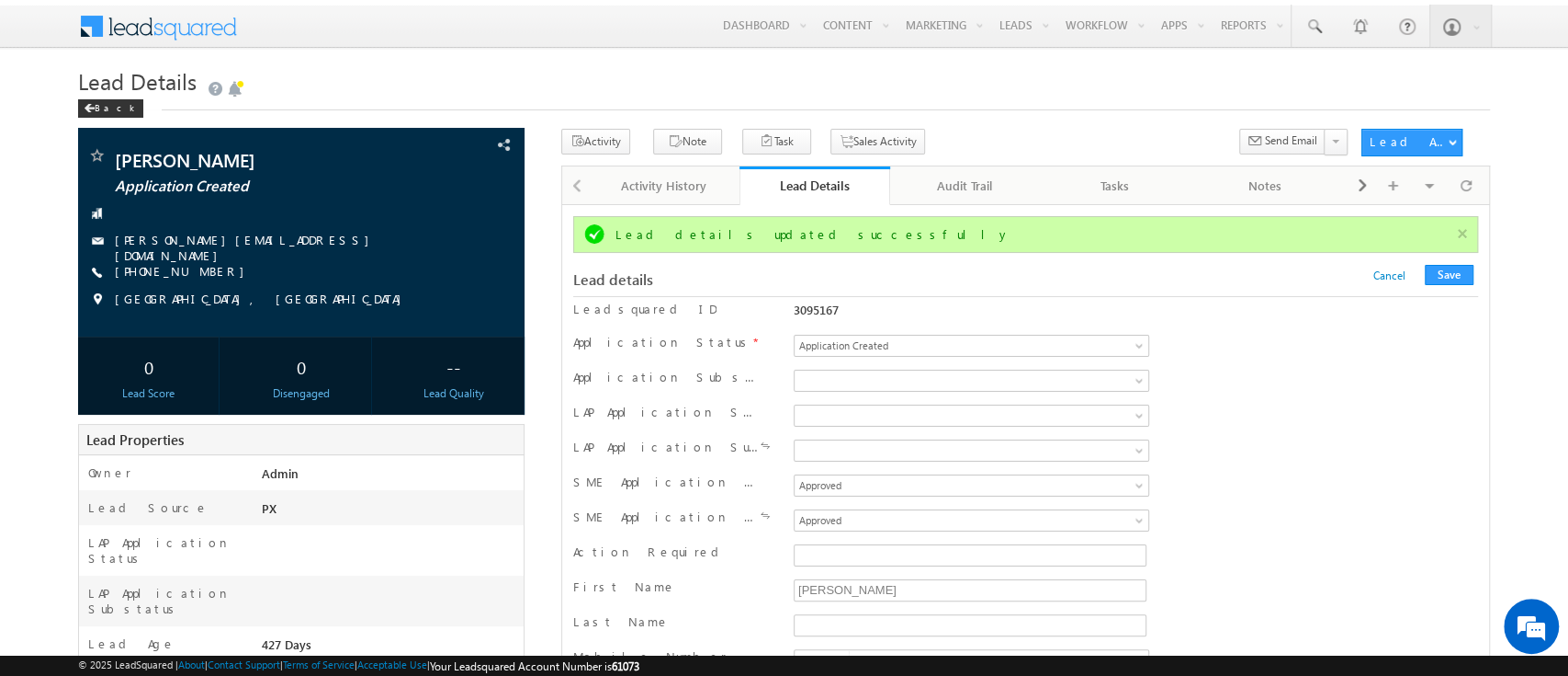
click at [834, 202] on link "Lead Details" at bounding box center [815, 185] width 151 height 39
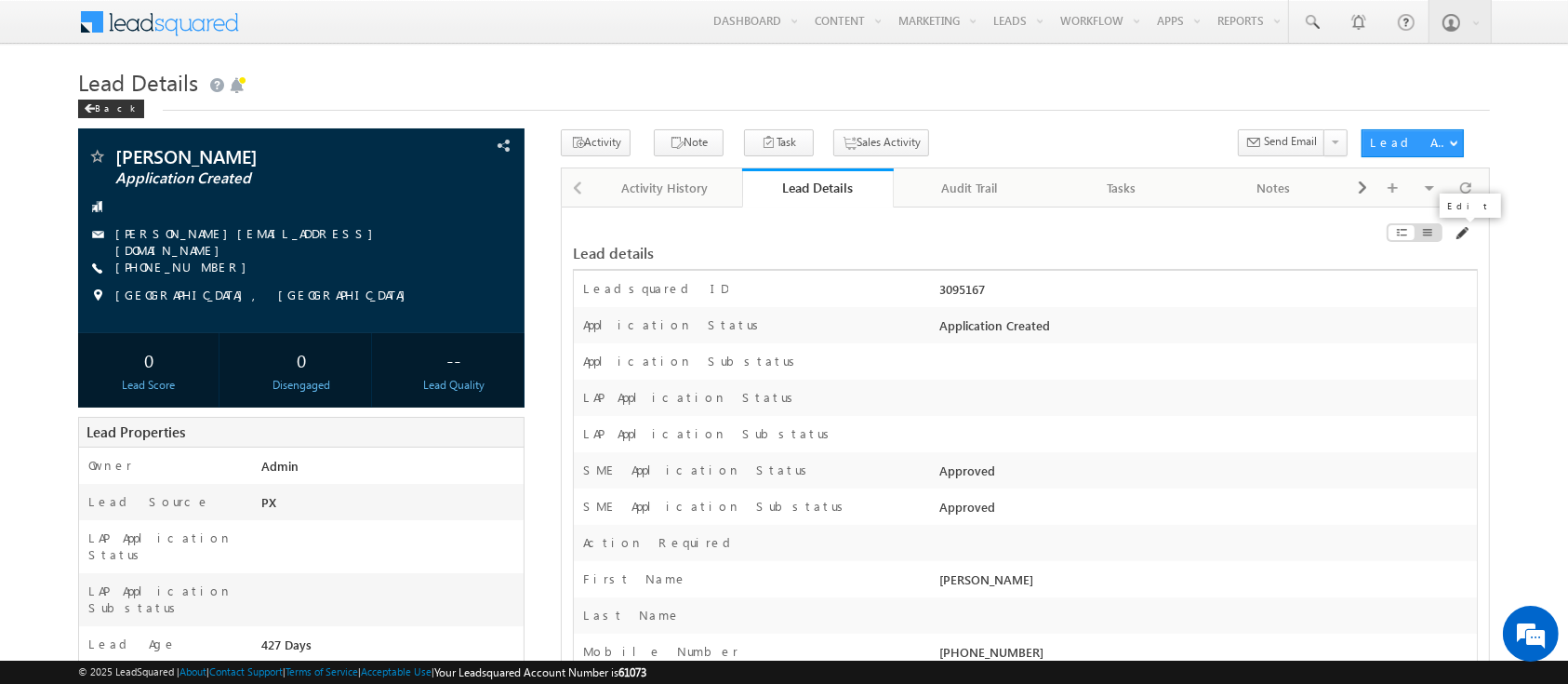
click at [1454, 226] on span at bounding box center [1461, 234] width 15 height 15
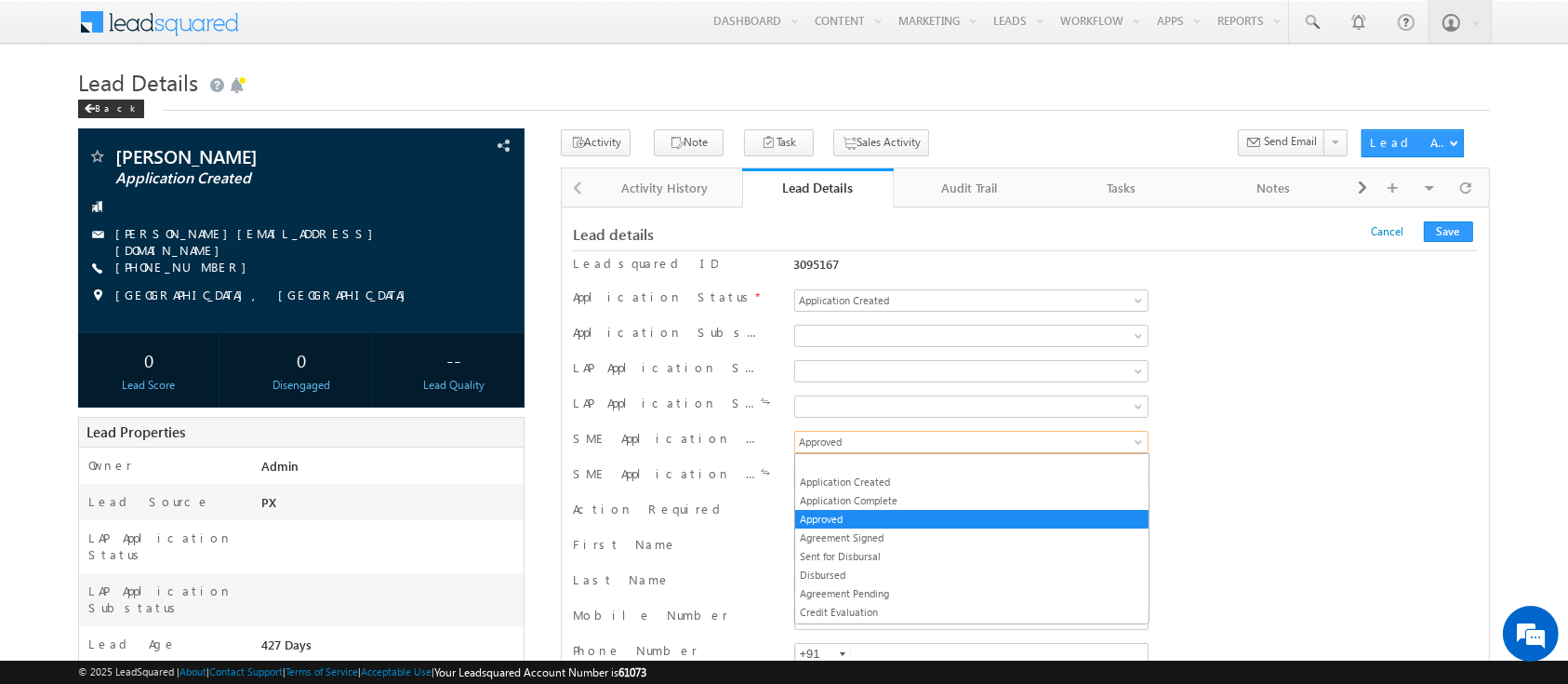
click at [931, 450] on link "Approved" at bounding box center [972, 441] width 355 height 22
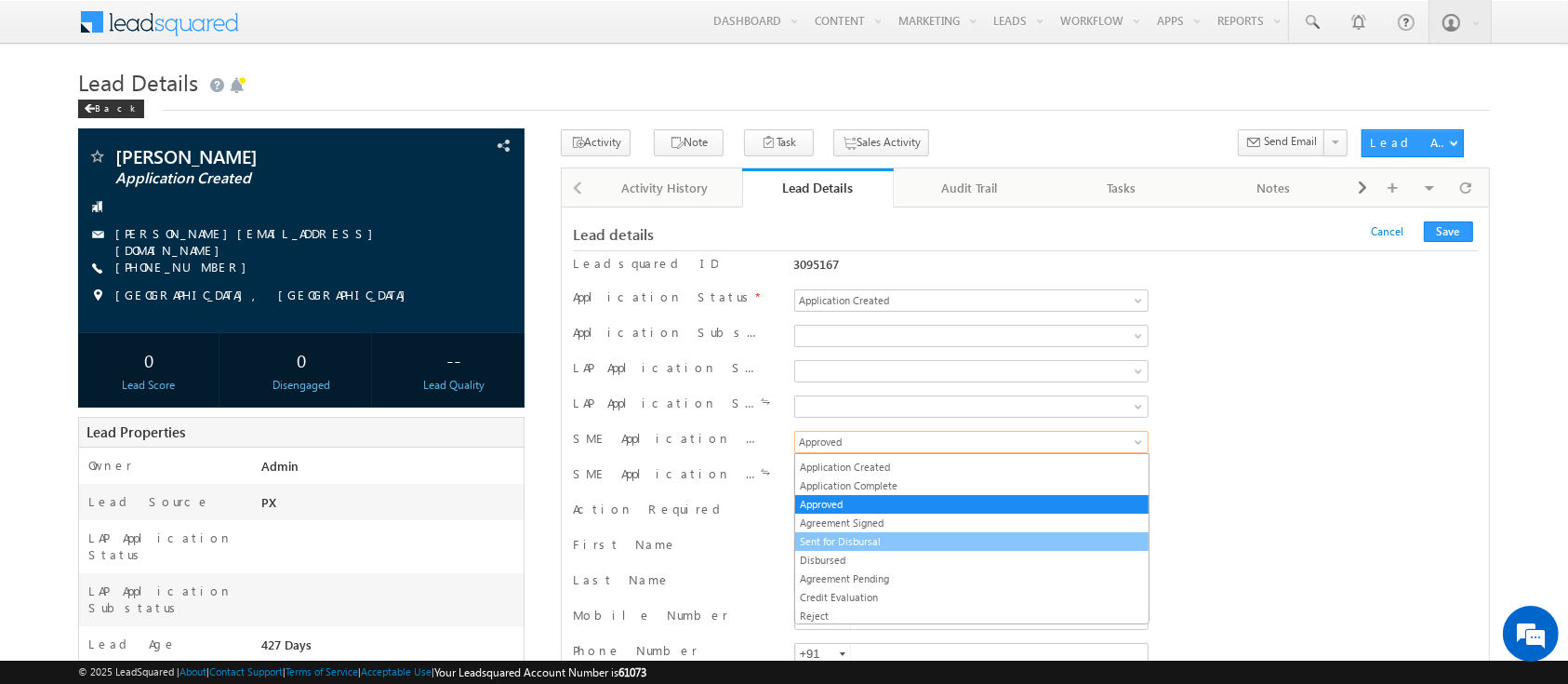
click at [859, 532] on li "Sent for Disbursal" at bounding box center [972, 541] width 353 height 18
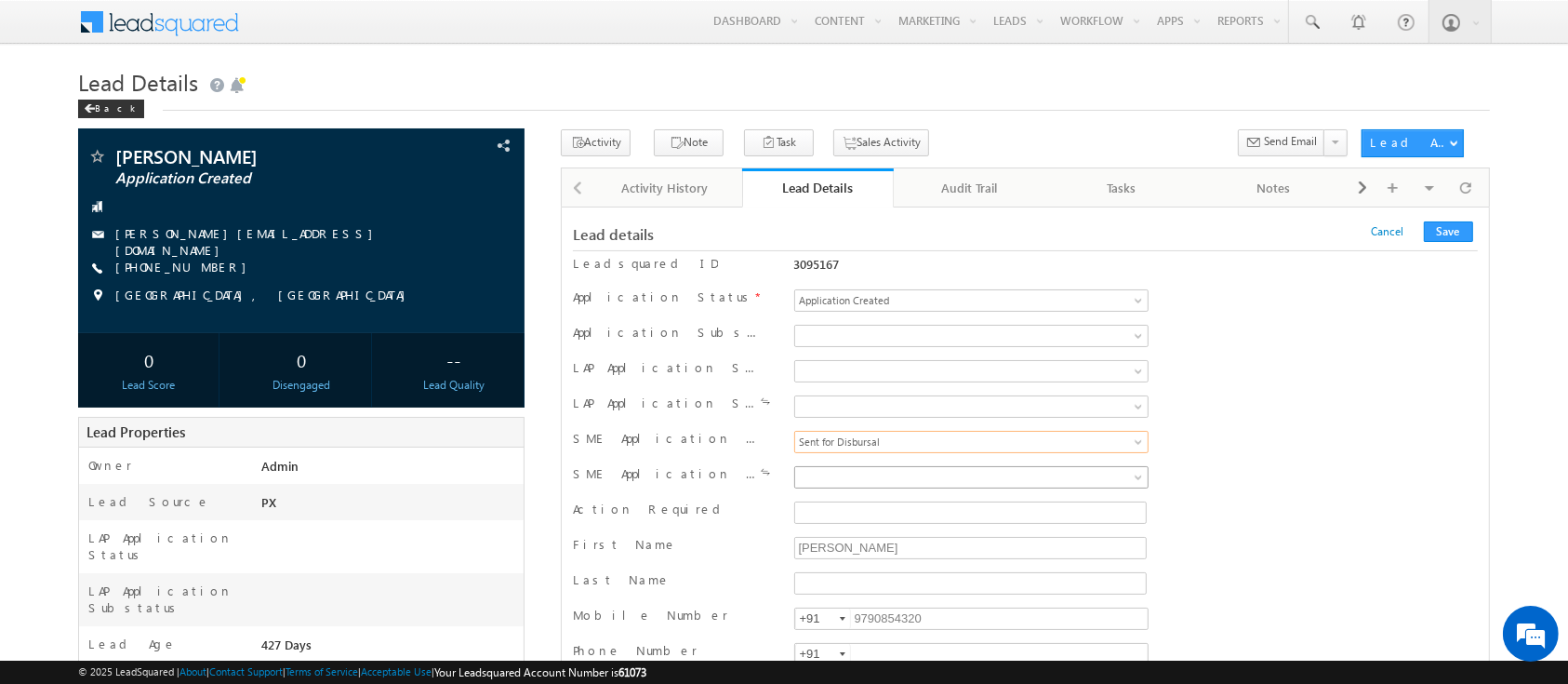
click at [851, 476] on span at bounding box center [941, 478] width 290 height 17
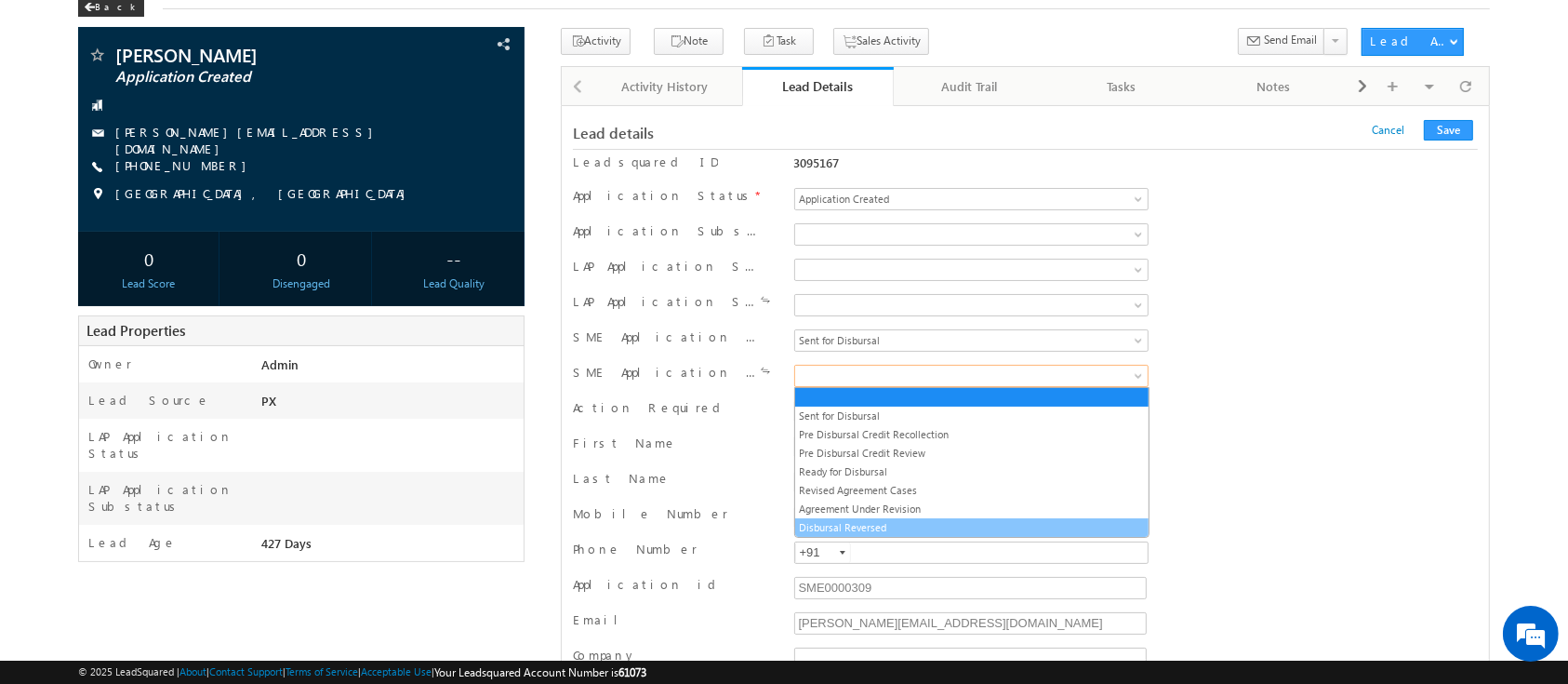
scroll to position [105, 0]
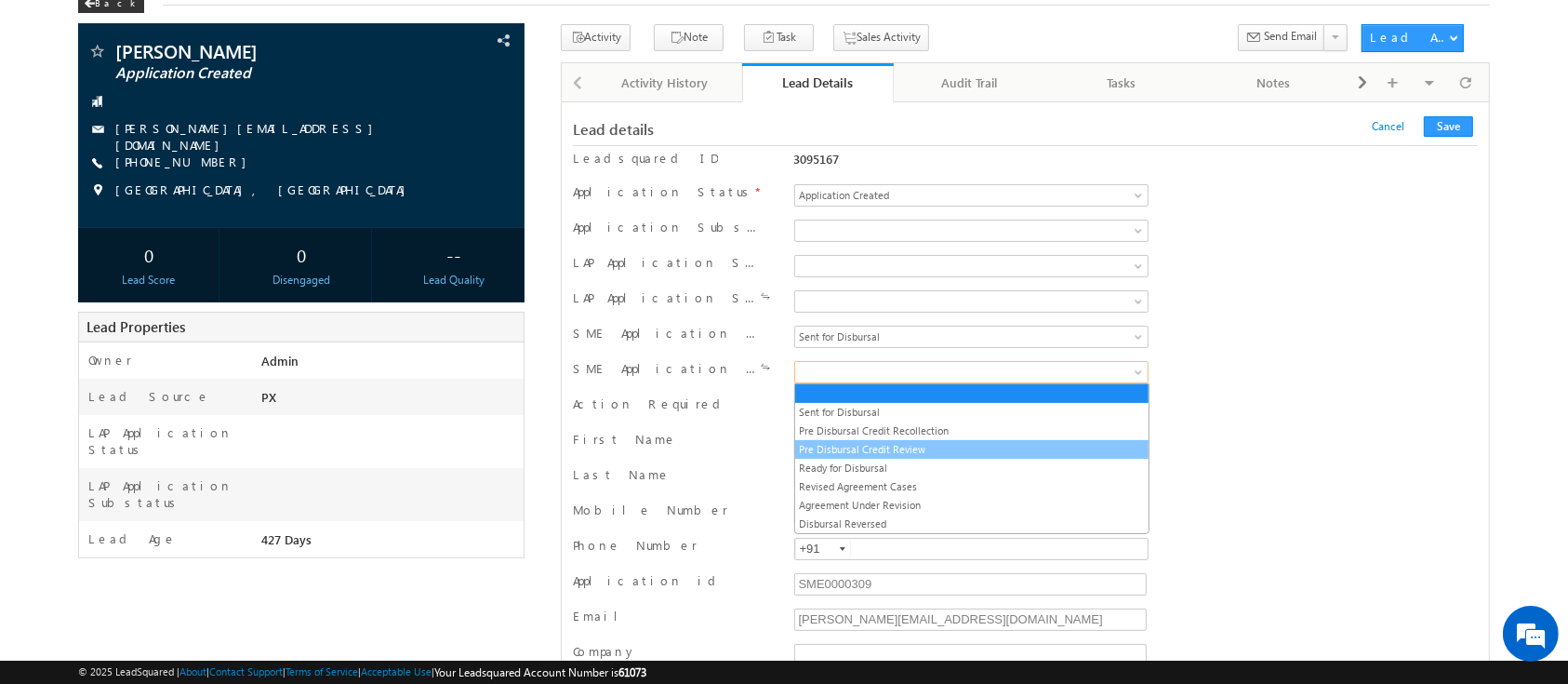
click at [846, 447] on link "Pre Disbursal Credit Review" at bounding box center [972, 450] width 353 height 17
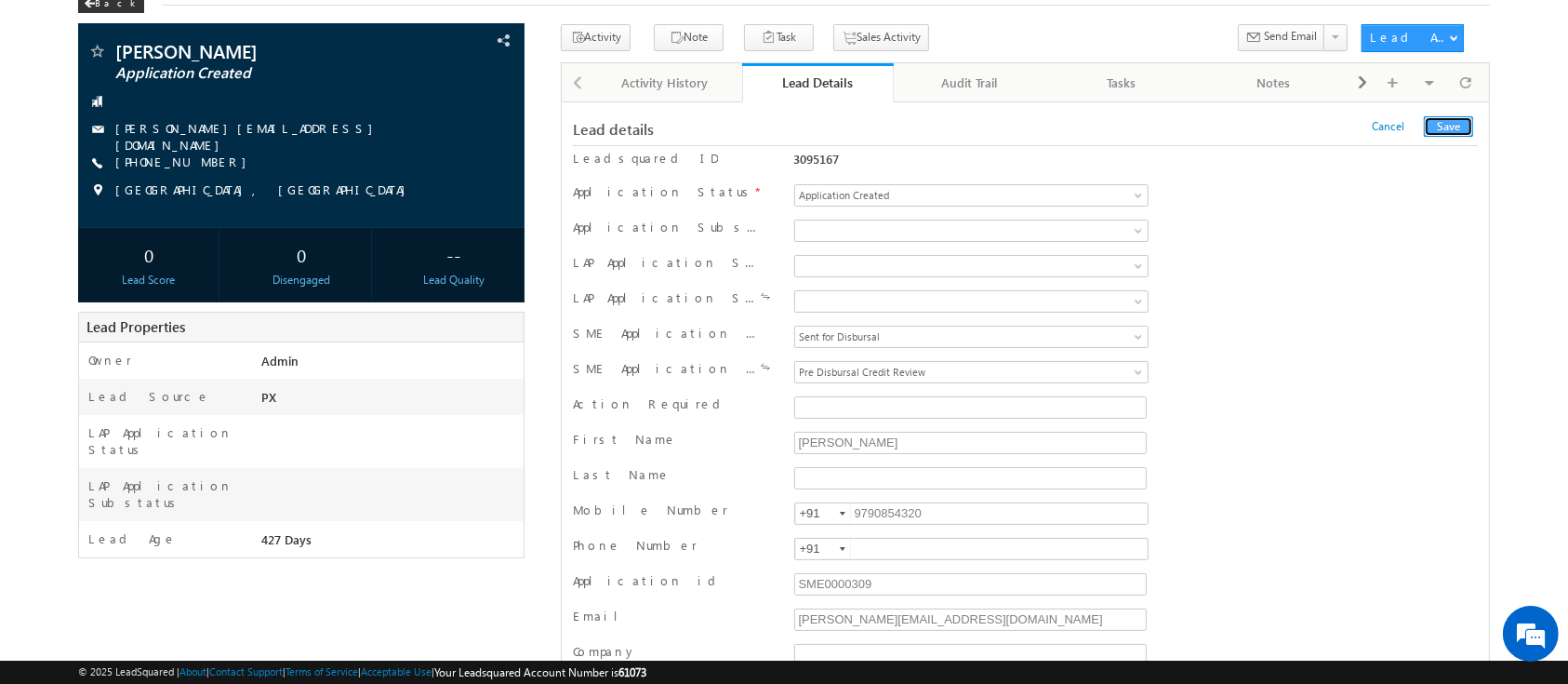
click at [1458, 119] on button "Save" at bounding box center [1449, 126] width 50 height 20
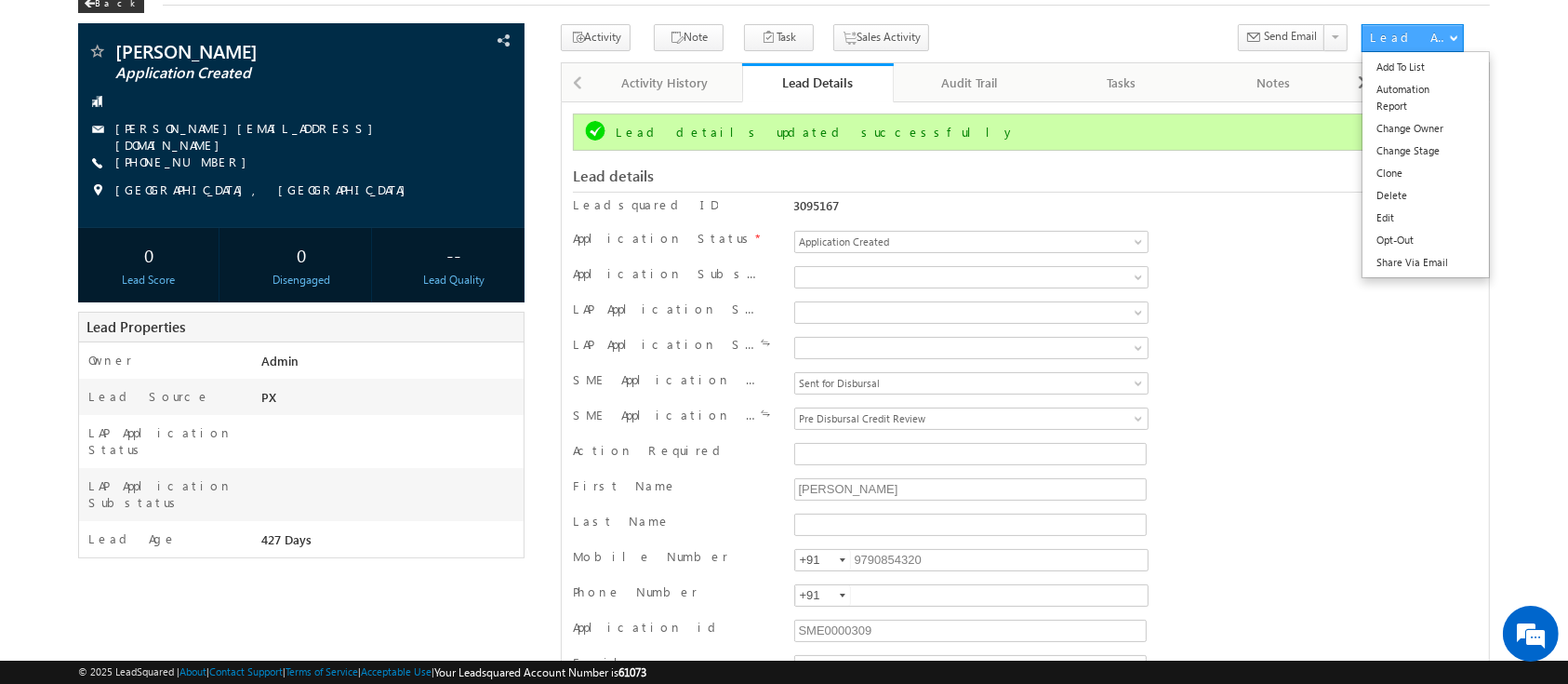
scroll to position [0, 0]
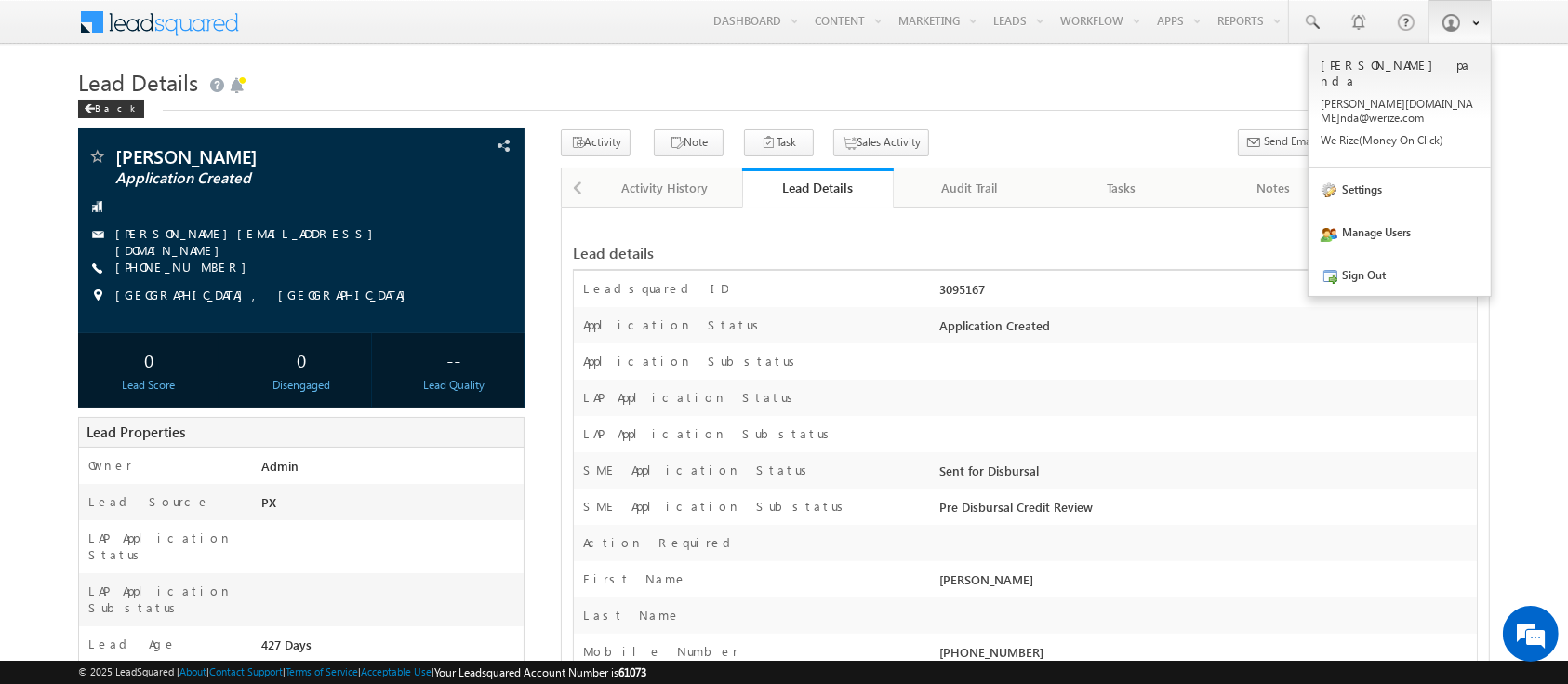
click at [1472, 17] on b at bounding box center [1474, 22] width 7 height 11
click at [1363, 253] on link "Sign Out" at bounding box center [1399, 274] width 182 height 43
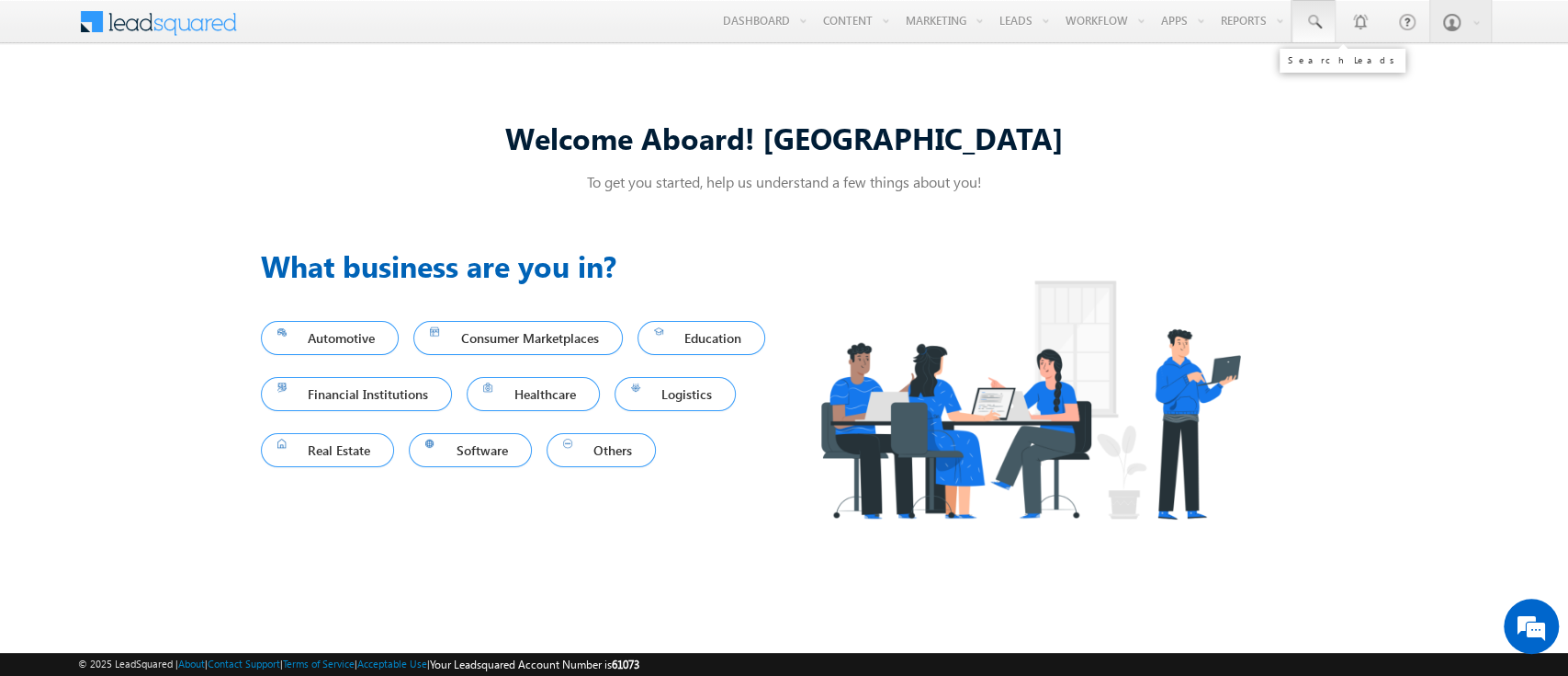
click at [1308, 15] on span at bounding box center [1313, 22] width 18 height 18
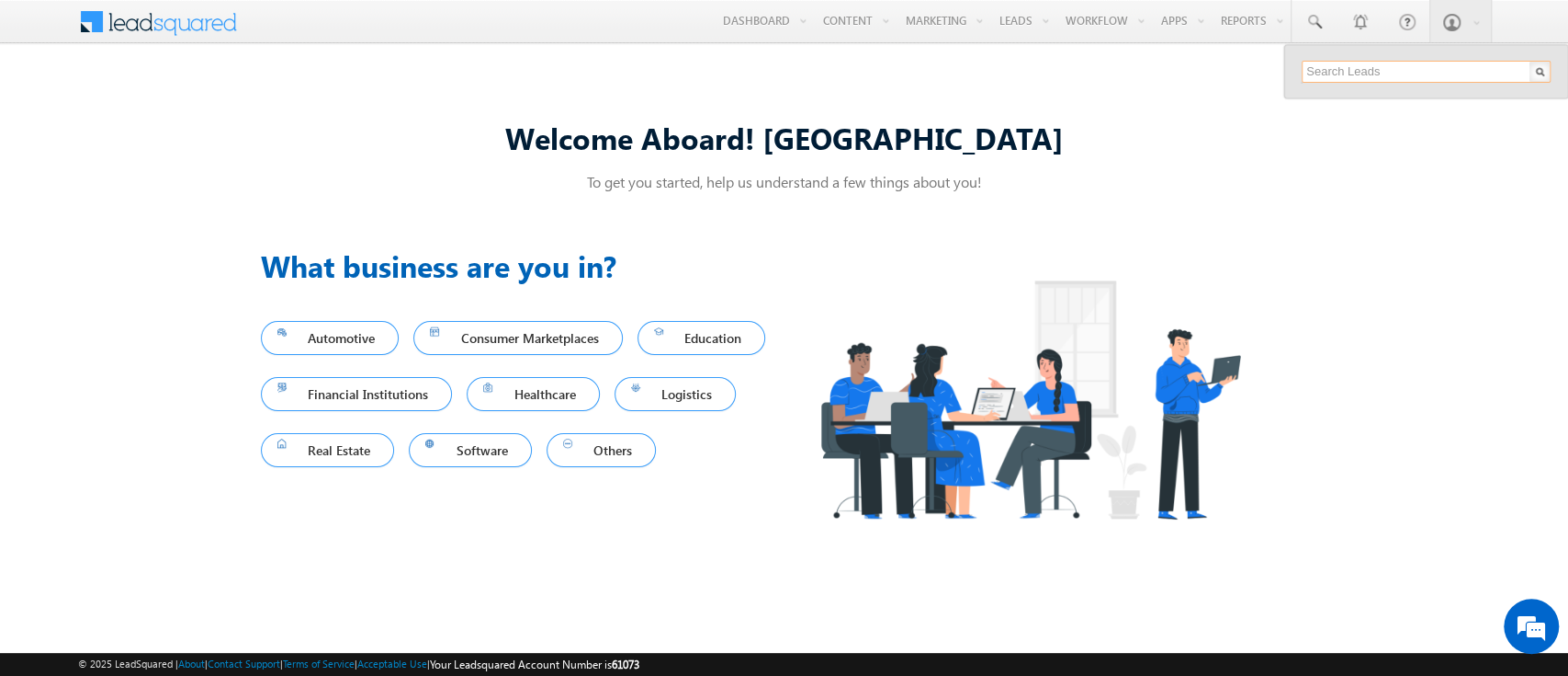
click at [1378, 65] on input "text" at bounding box center [1426, 71] width 249 height 22
type input "SME0000309"
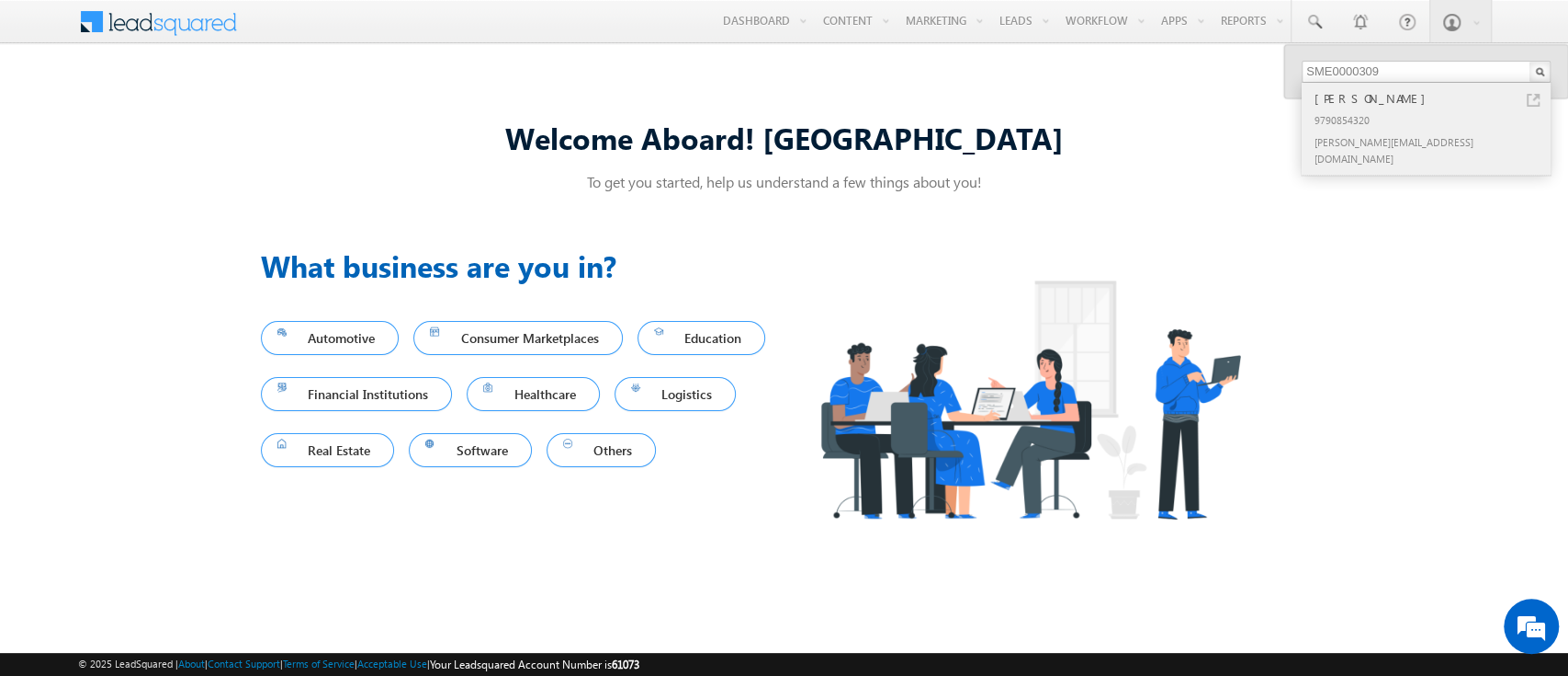
click at [1420, 115] on div "9790854320" at bounding box center [1434, 119] width 246 height 22
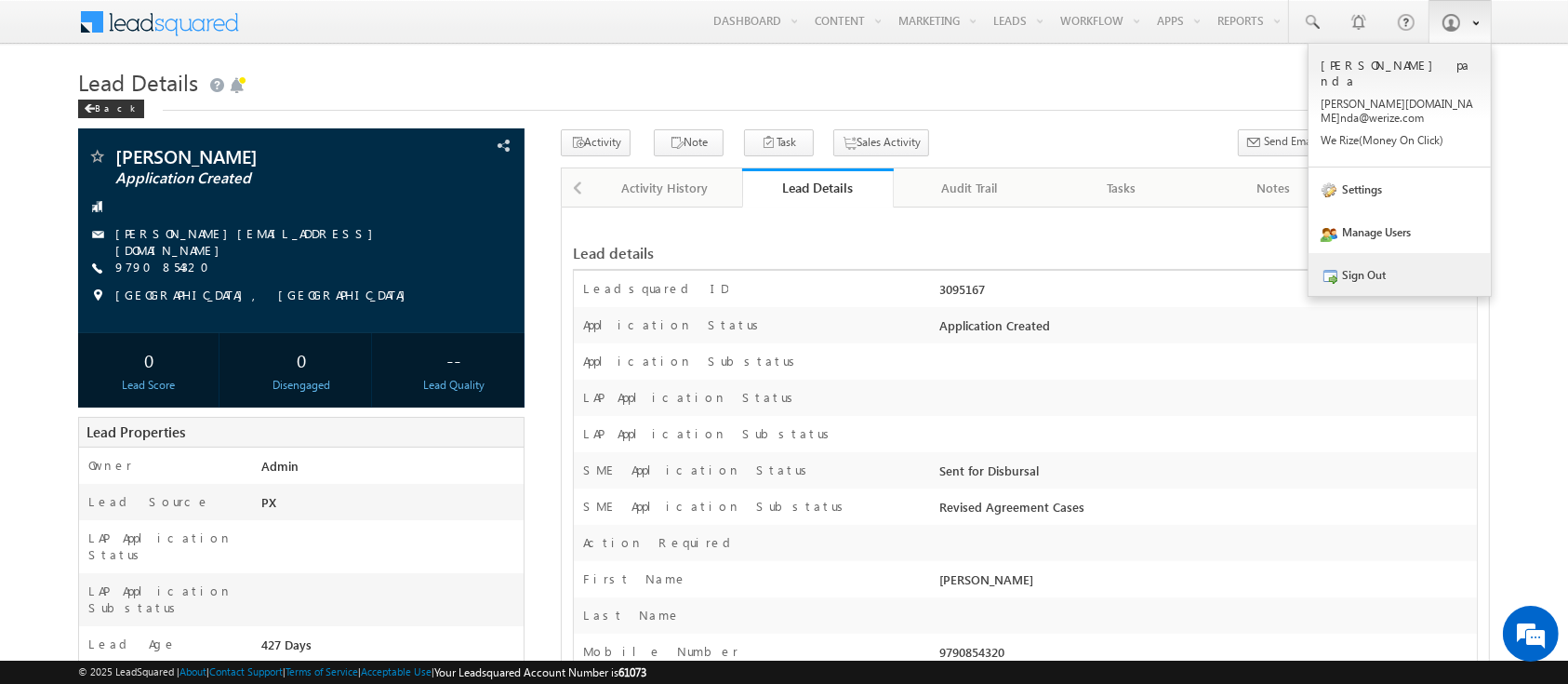
click at [1403, 256] on link "Sign Out" at bounding box center [1399, 274] width 182 height 43
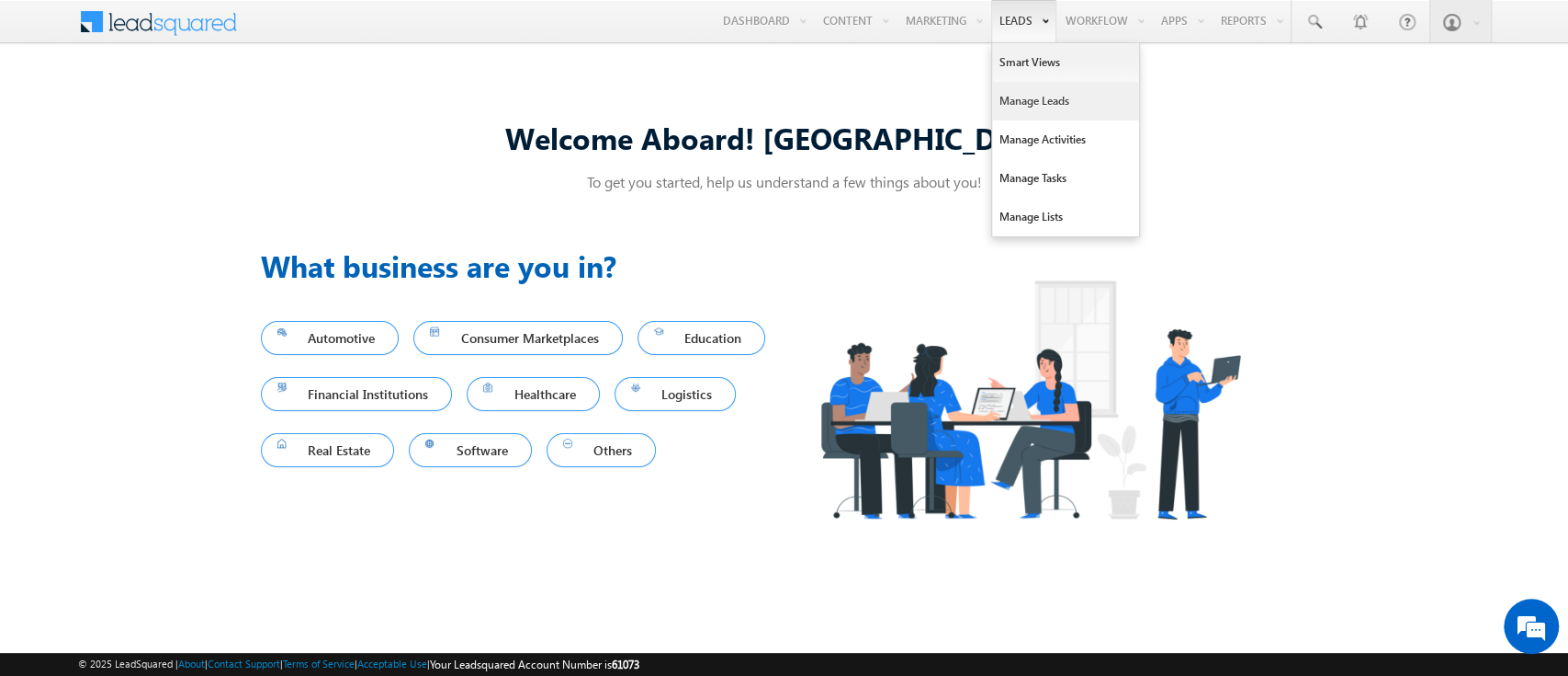
click at [1029, 99] on link "Manage Leads" at bounding box center [1066, 101] width 147 height 39
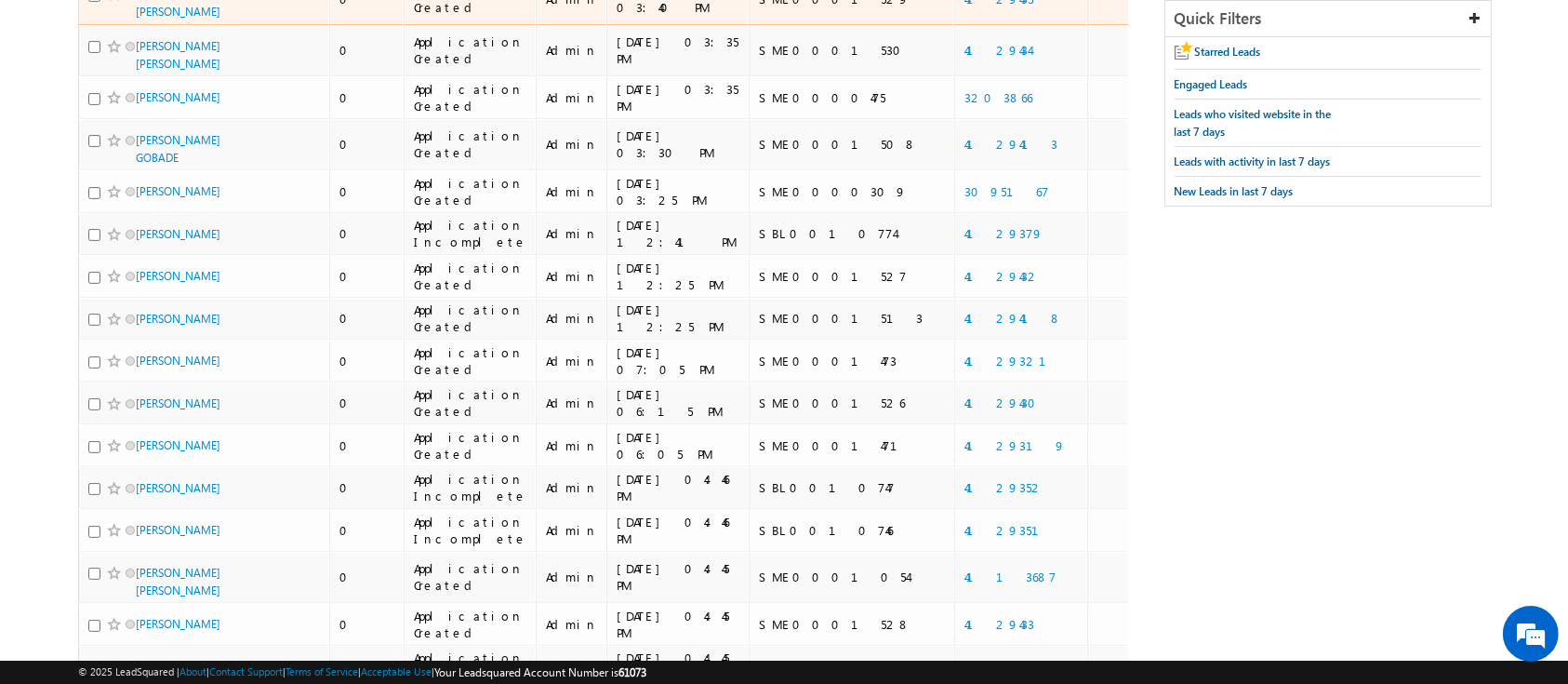
scroll to position [338, 0]
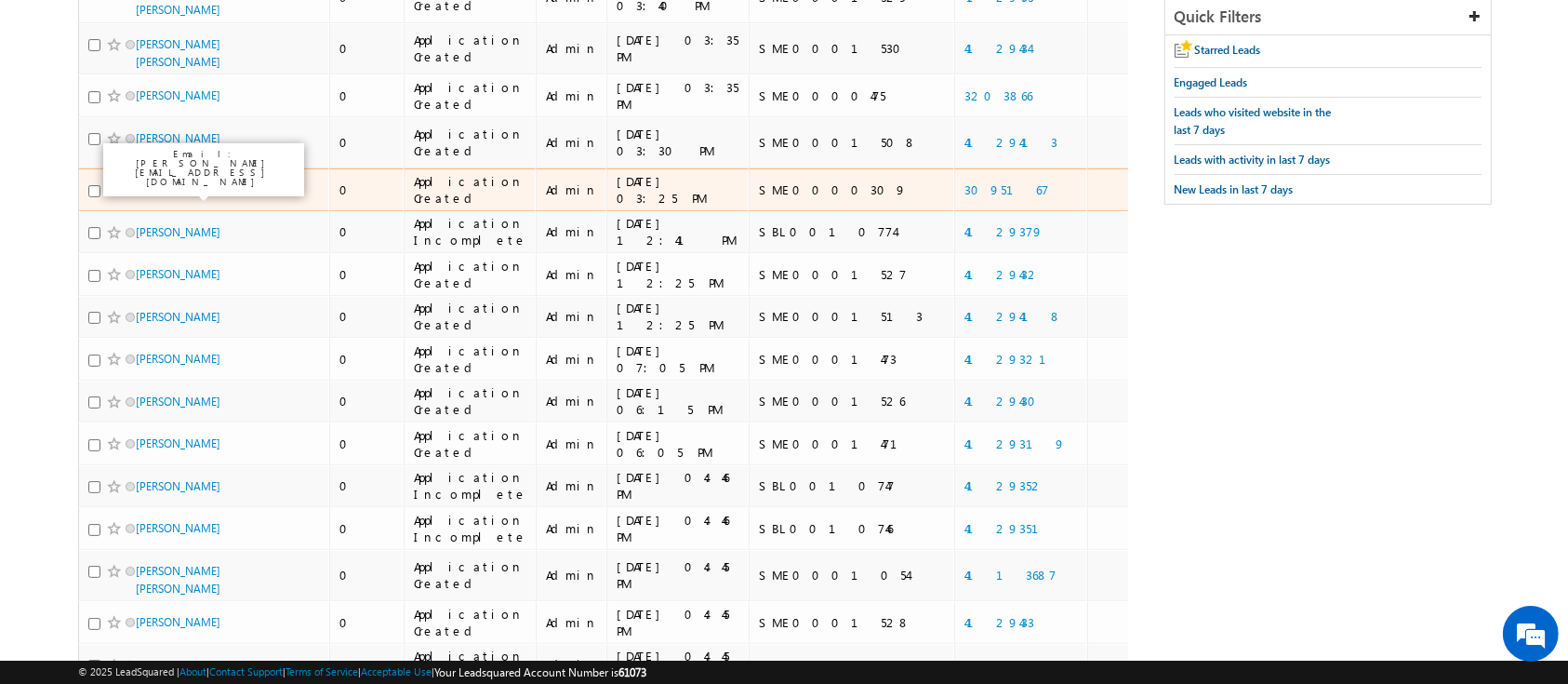
click at [182, 189] on link "[PERSON_NAME]" at bounding box center [178, 189] width 85 height 14
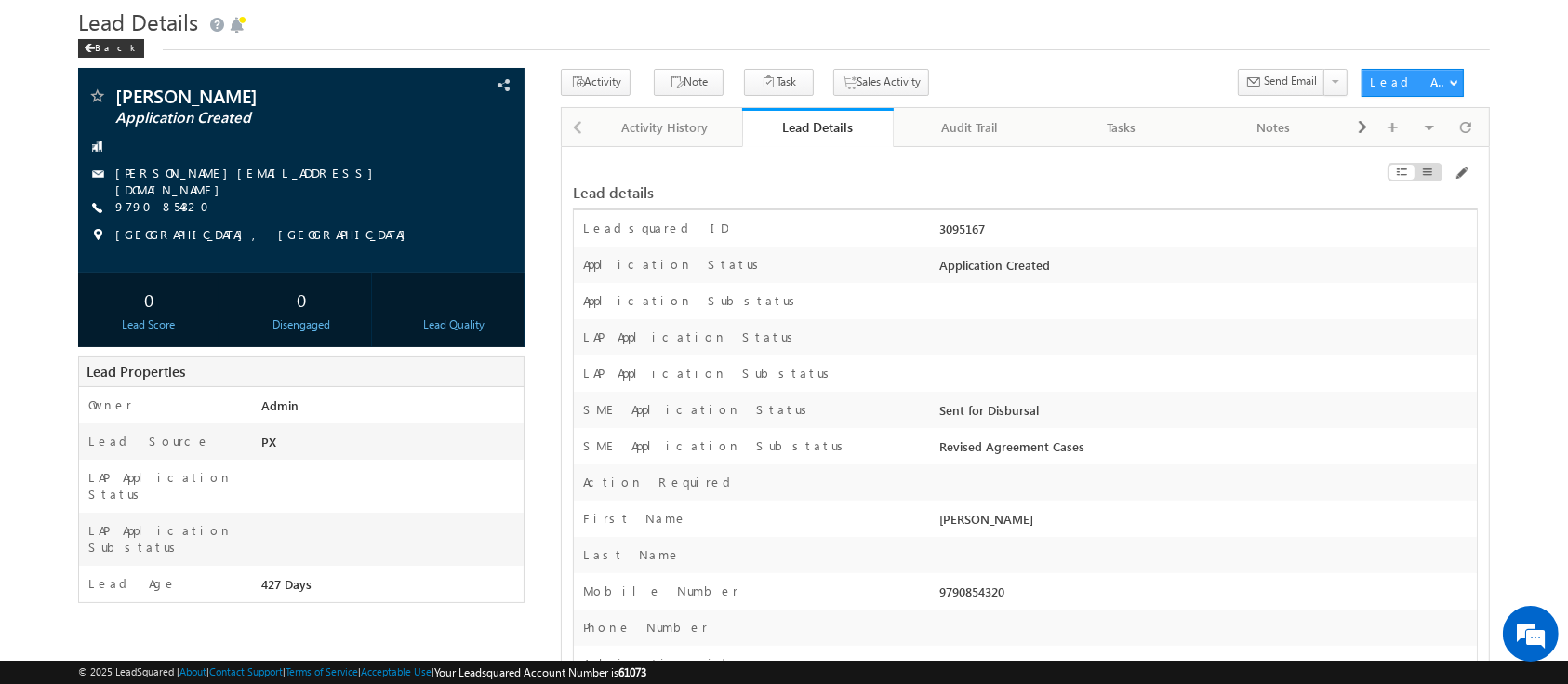
scroll to position [53, 0]
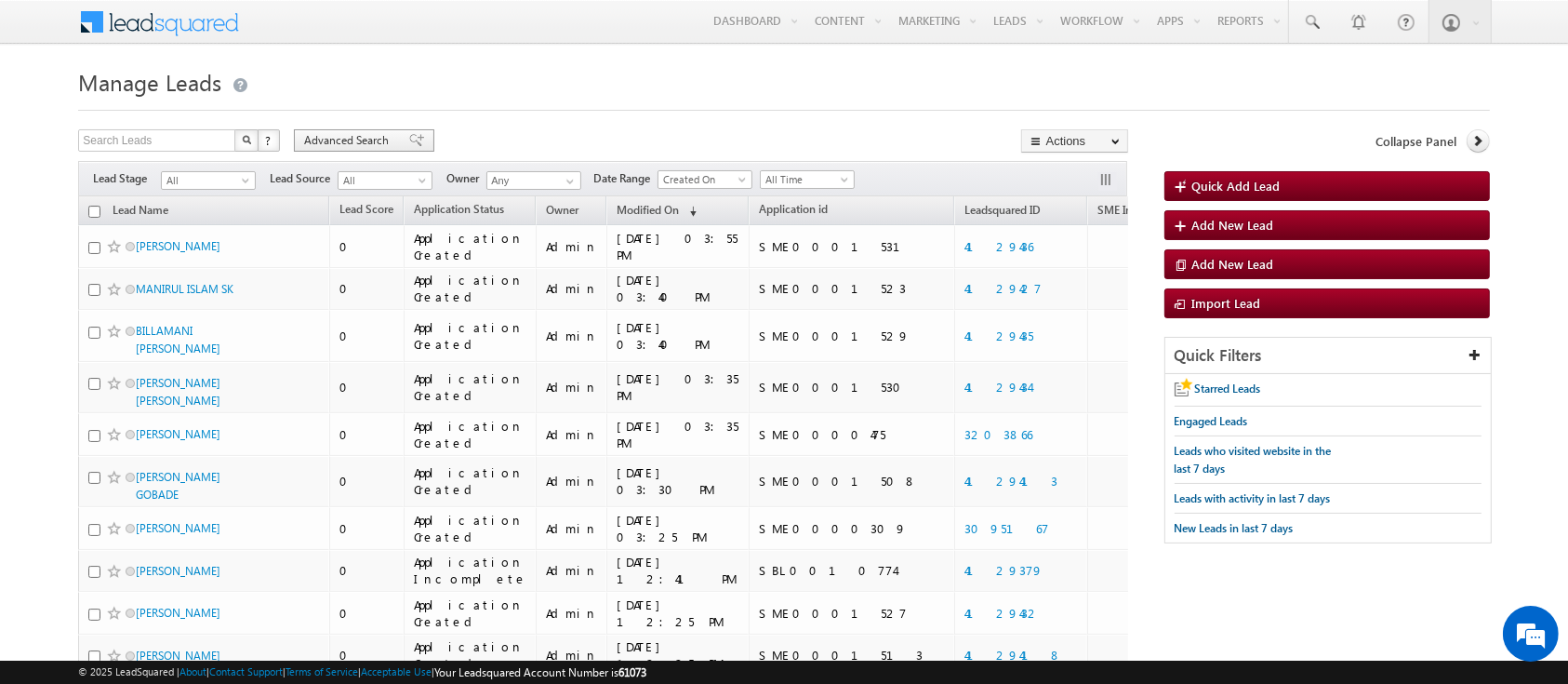
click at [372, 143] on span "Advanced Search" at bounding box center [349, 140] width 90 height 17
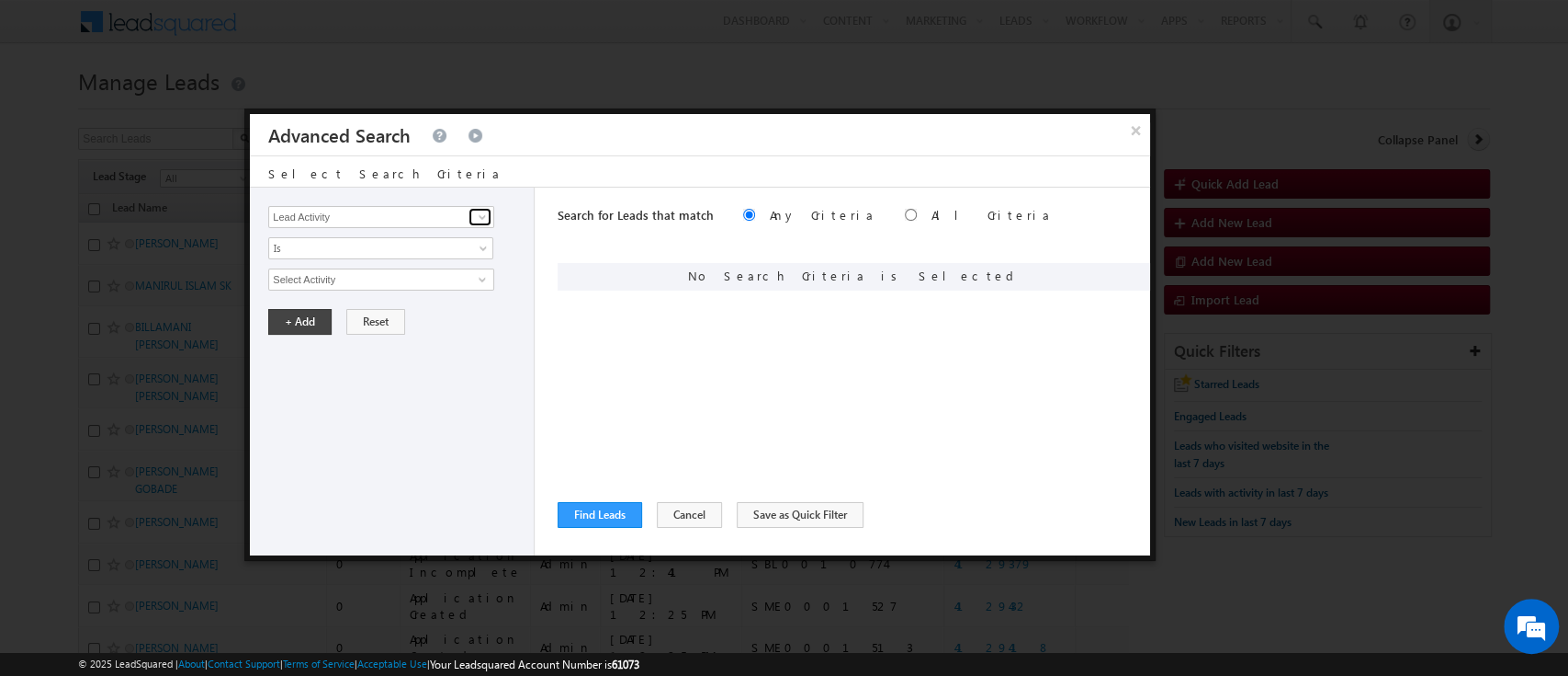
click at [485, 213] on span at bounding box center [482, 217] width 15 height 15
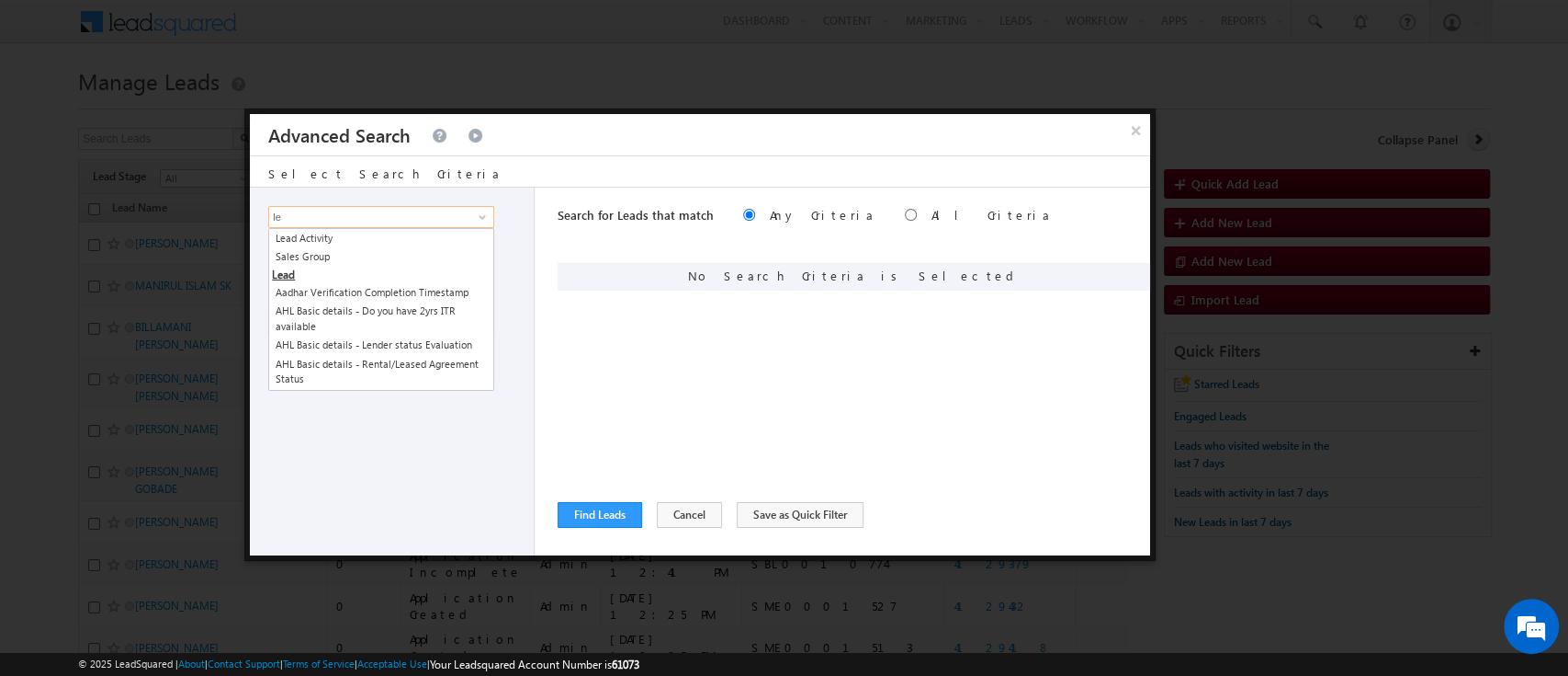
type input "l"
type input "age"
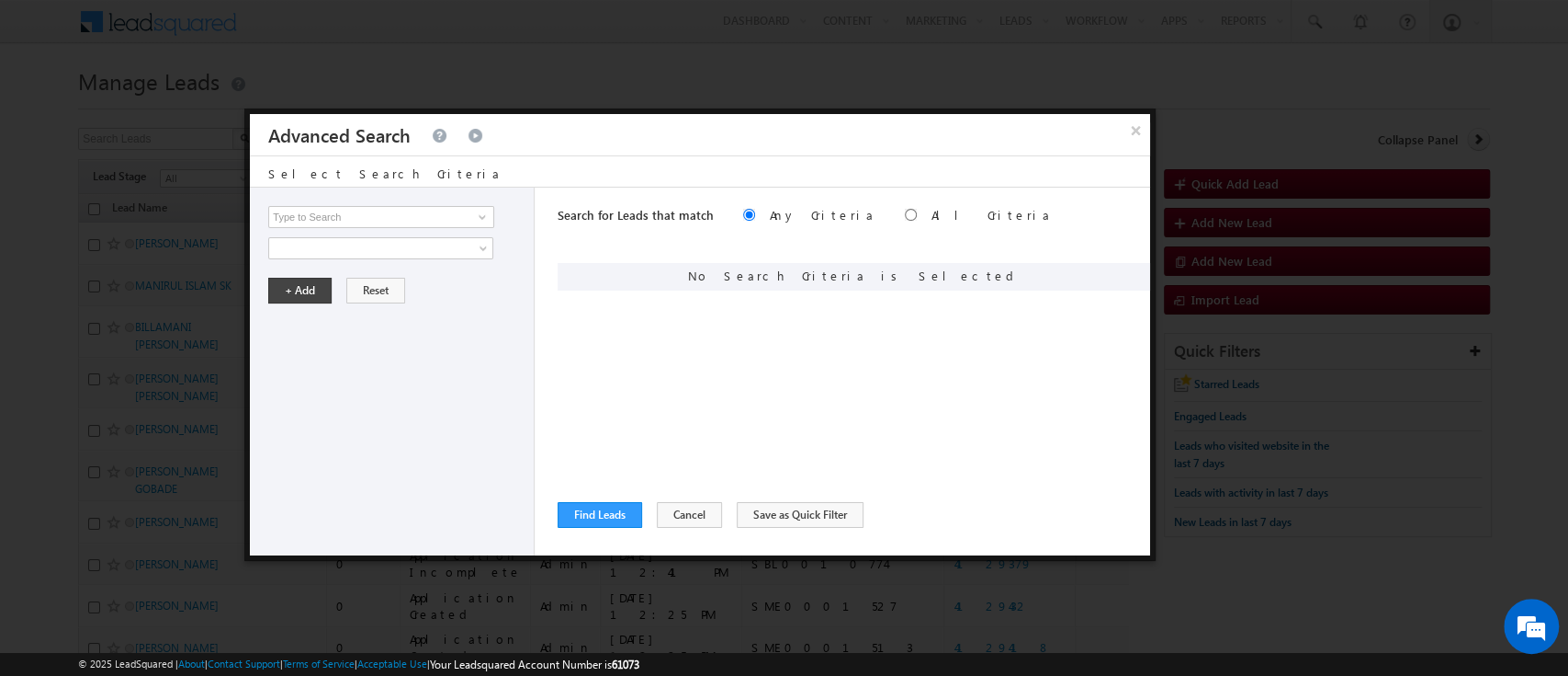
click at [534, 390] on div "Lead Activity Task Sales Group Prospect Id AA AA Owner AA Status Aadhaar Addres…" at bounding box center [392, 371] width 285 height 367
click at [486, 214] on span at bounding box center [482, 217] width 15 height 15
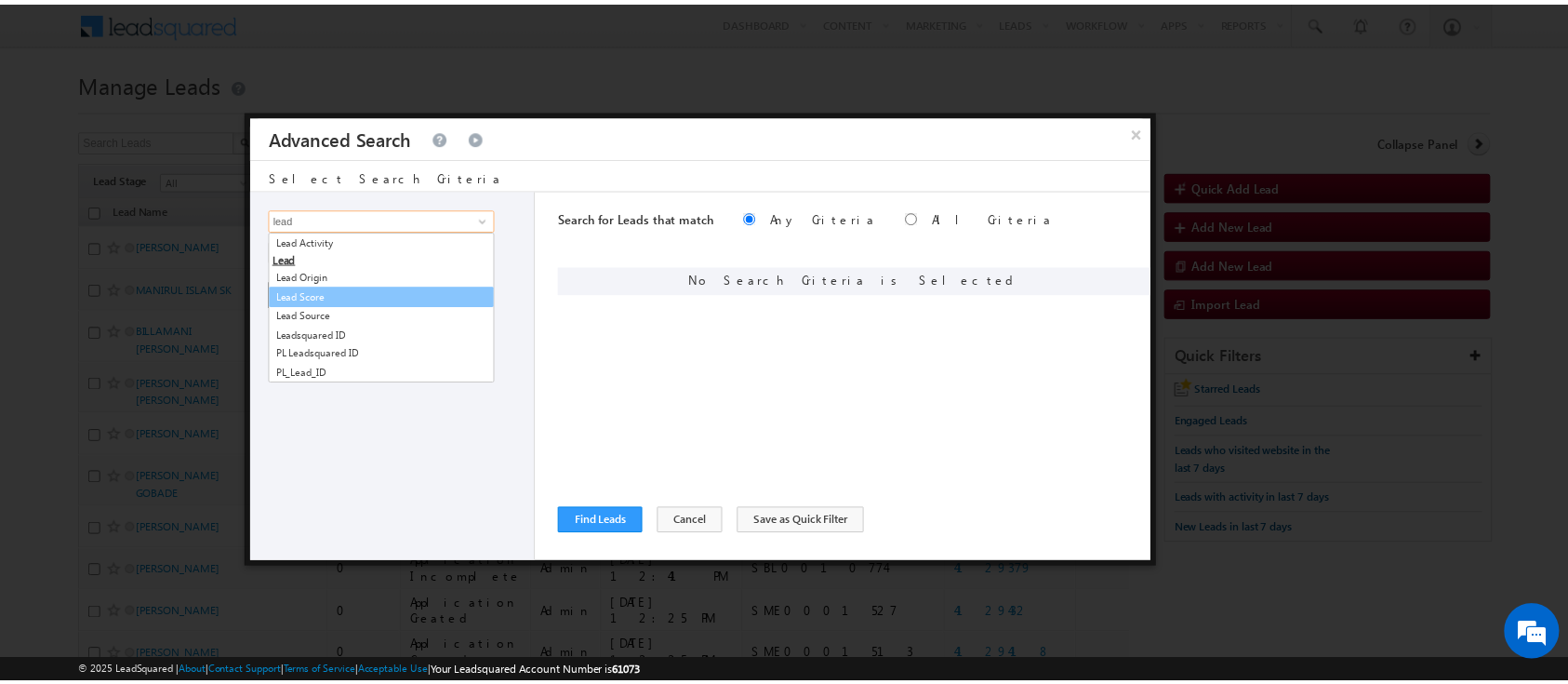
scroll to position [0, 0]
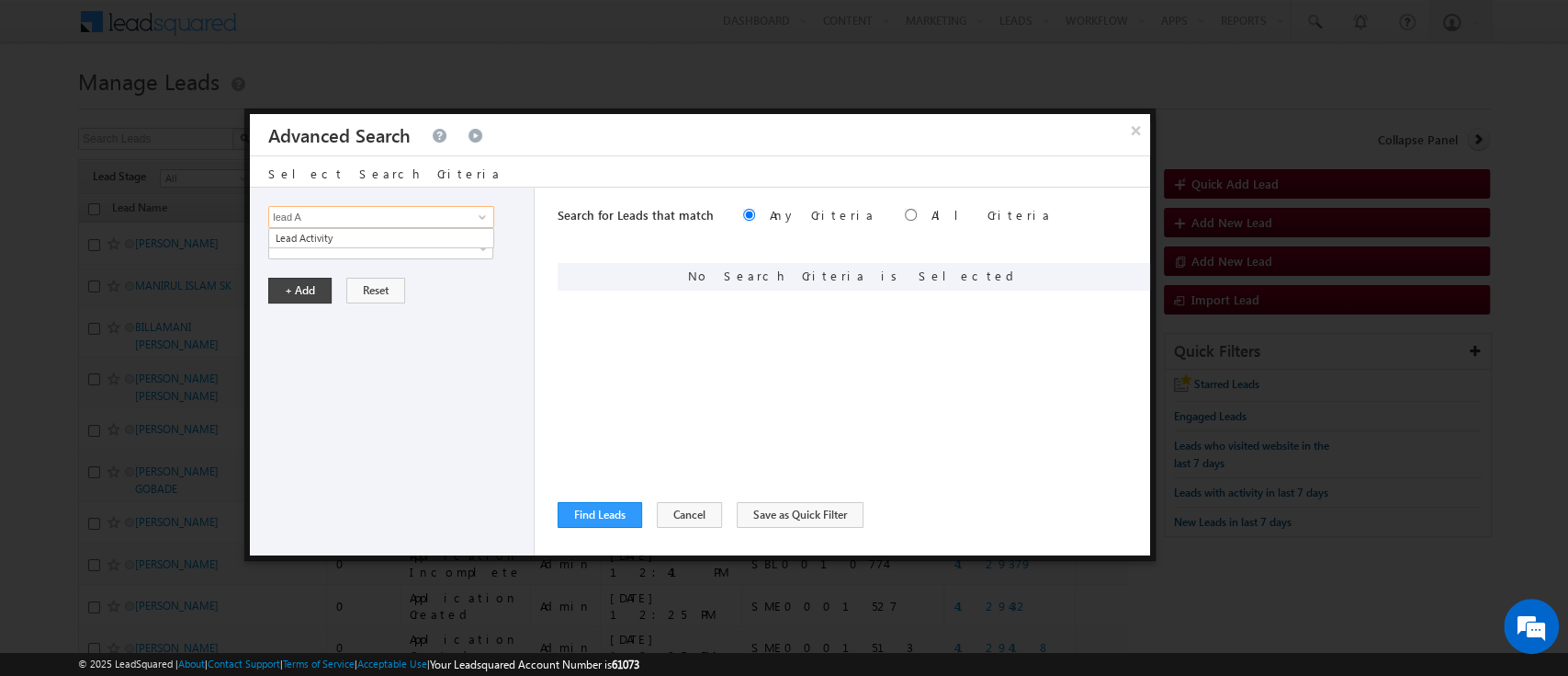
type input "lead A"
click at [415, 286] on div "+ Add Reset" at bounding box center [396, 290] width 257 height 25
click at [692, 526] on div "Search for Leads that match Any Criteria All Criteria Note that the current tri…" at bounding box center [854, 371] width 592 height 367
click at [691, 513] on button "Cancel" at bounding box center [689, 515] width 65 height 25
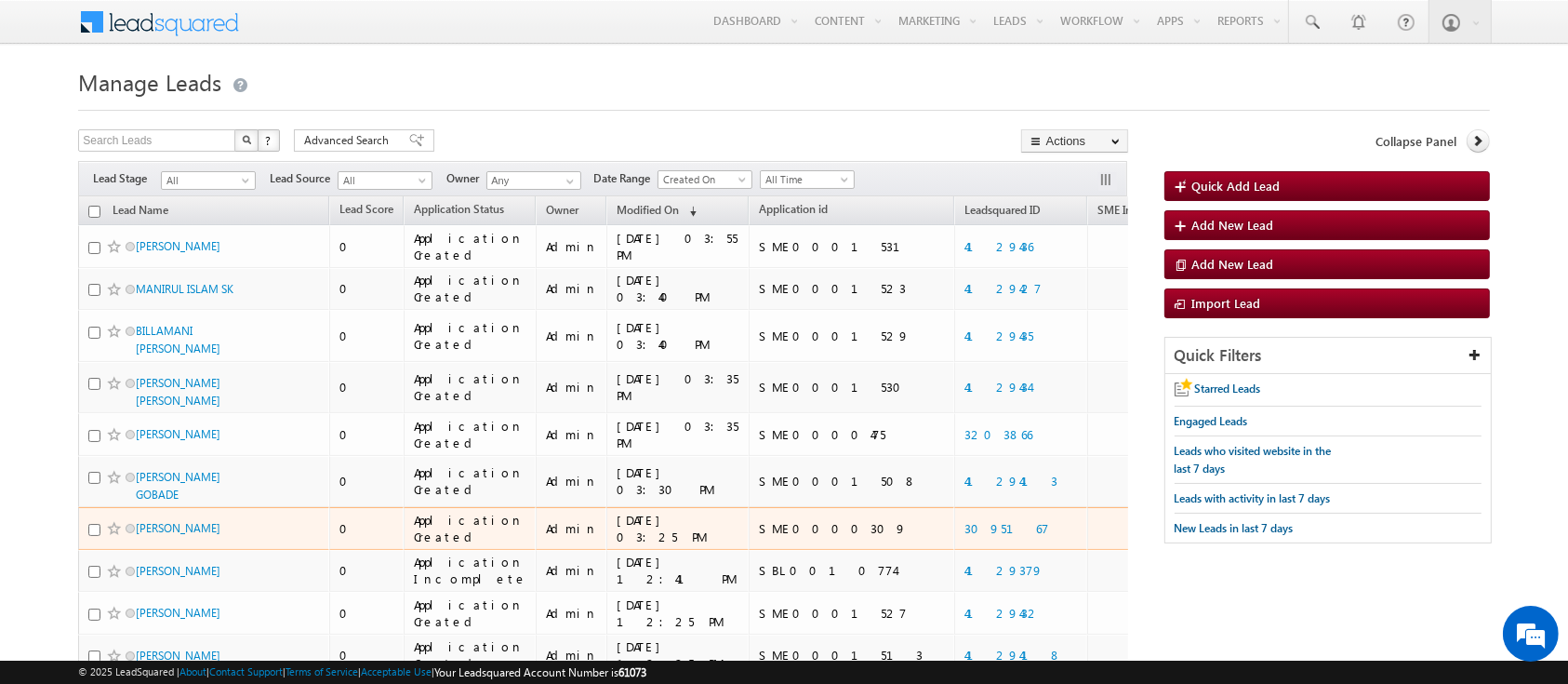
scroll to position [260, 0]
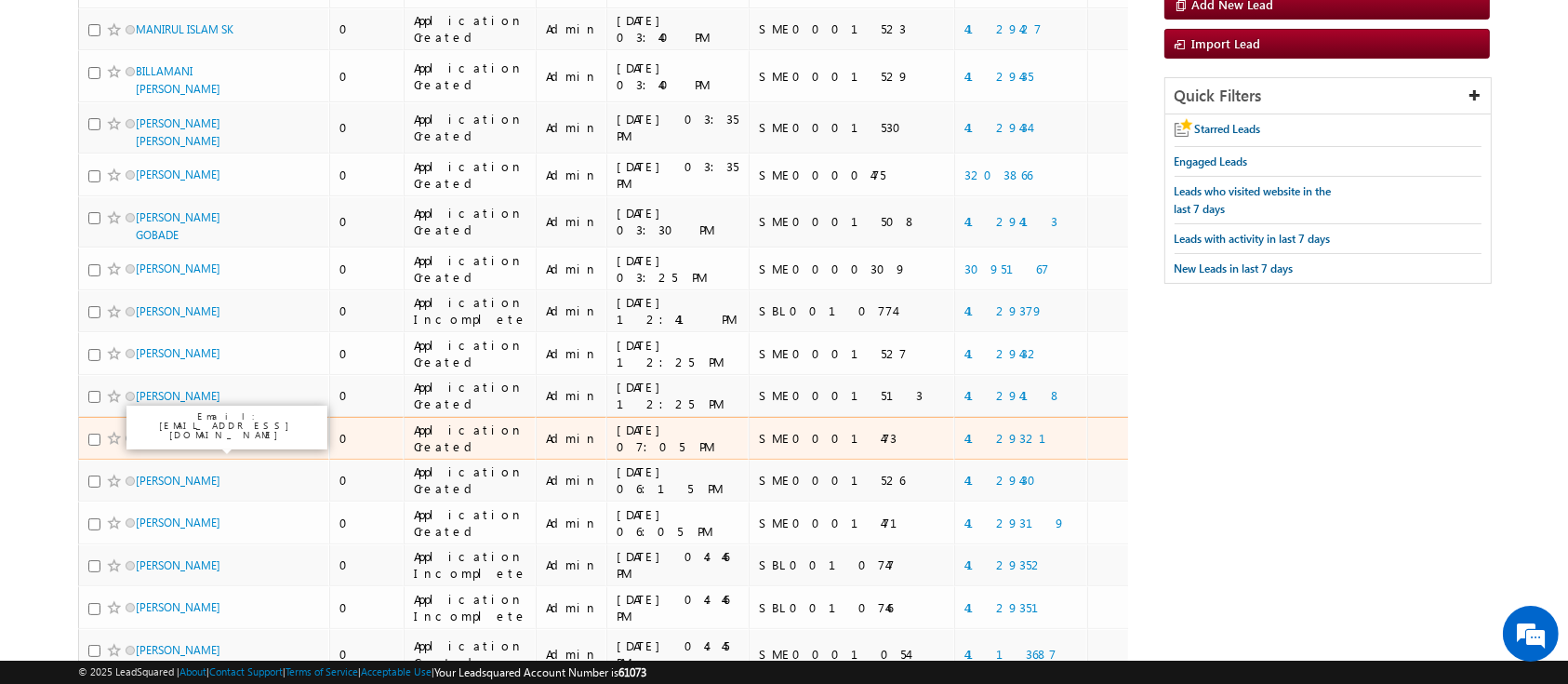
click at [181, 444] on link "PRAMOD KUMAR MAHTO" at bounding box center [178, 438] width 85 height 14
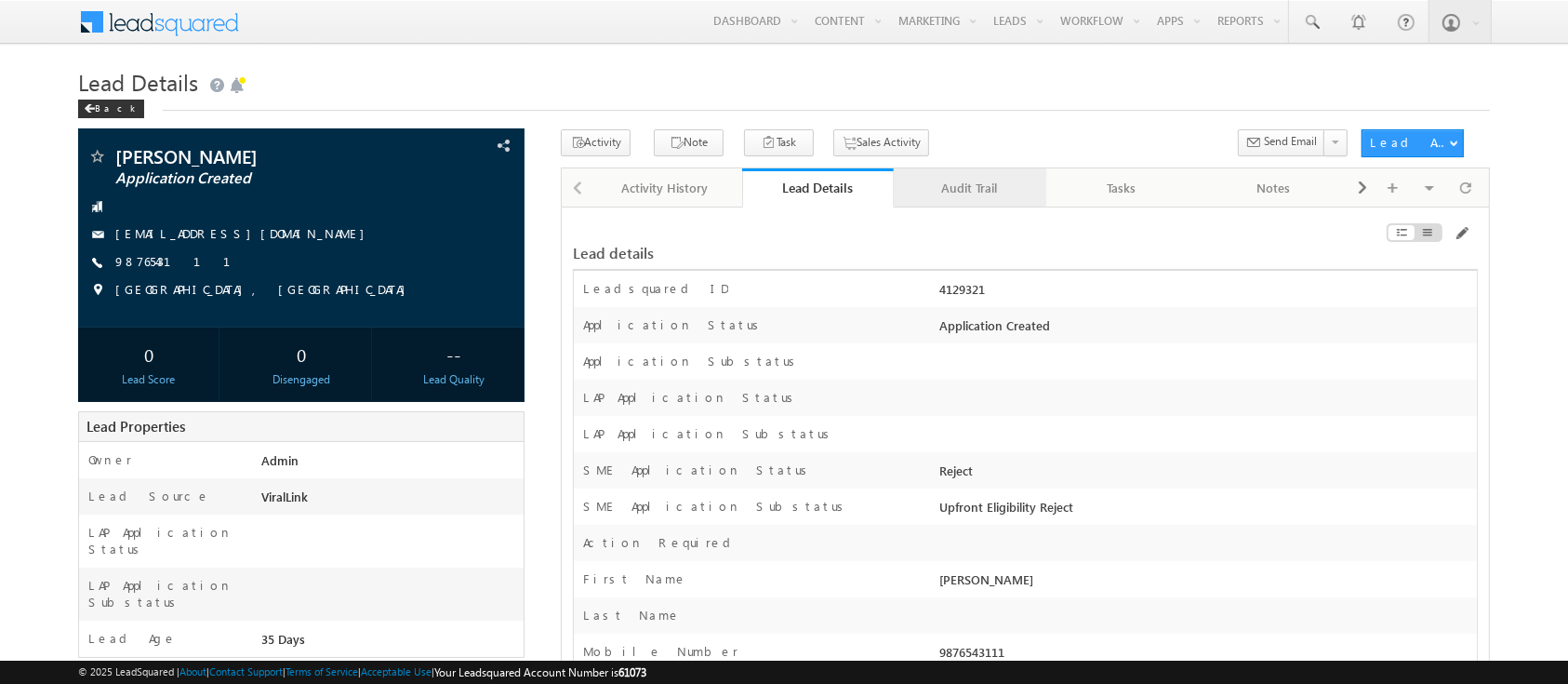
click at [975, 183] on div "Audit Trail" at bounding box center [968, 187] width 121 height 22
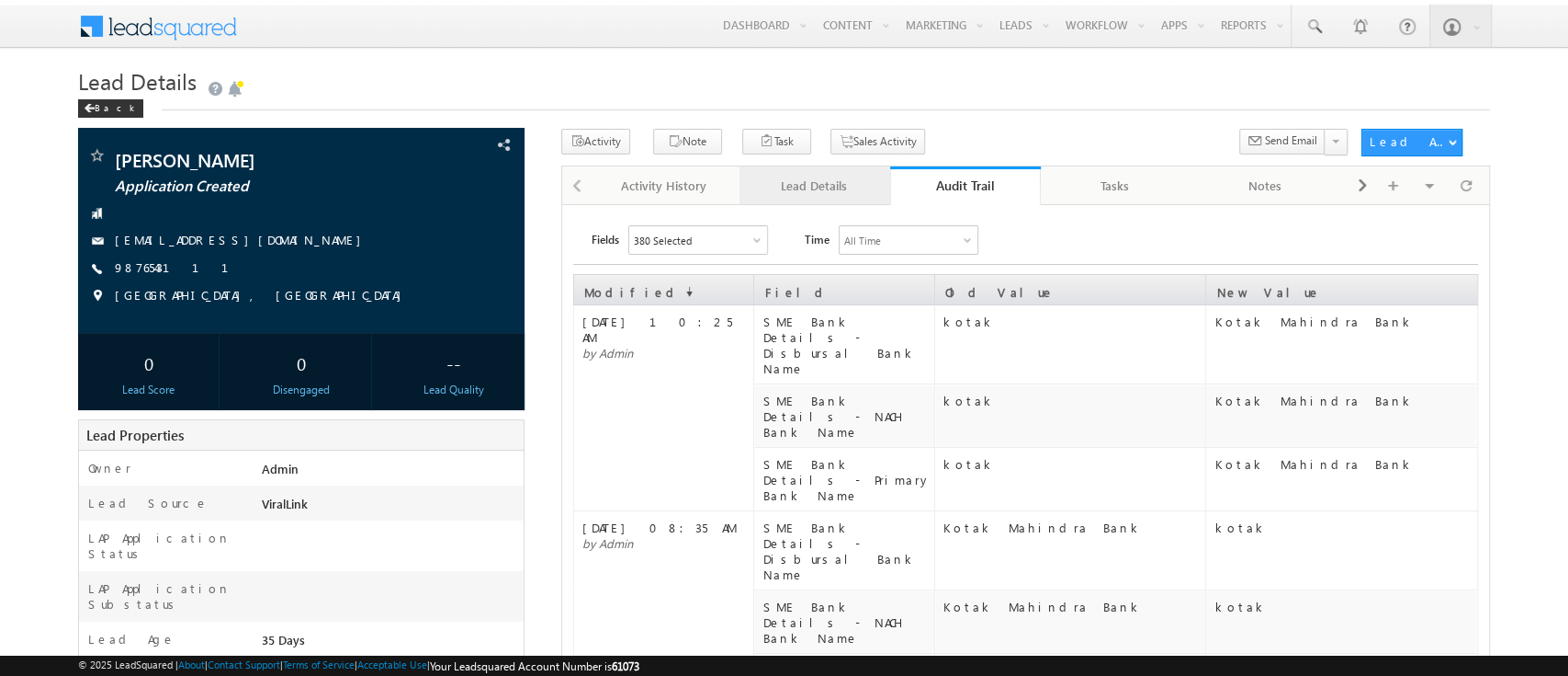
click at [842, 184] on div "Lead Details" at bounding box center [813, 185] width 120 height 22
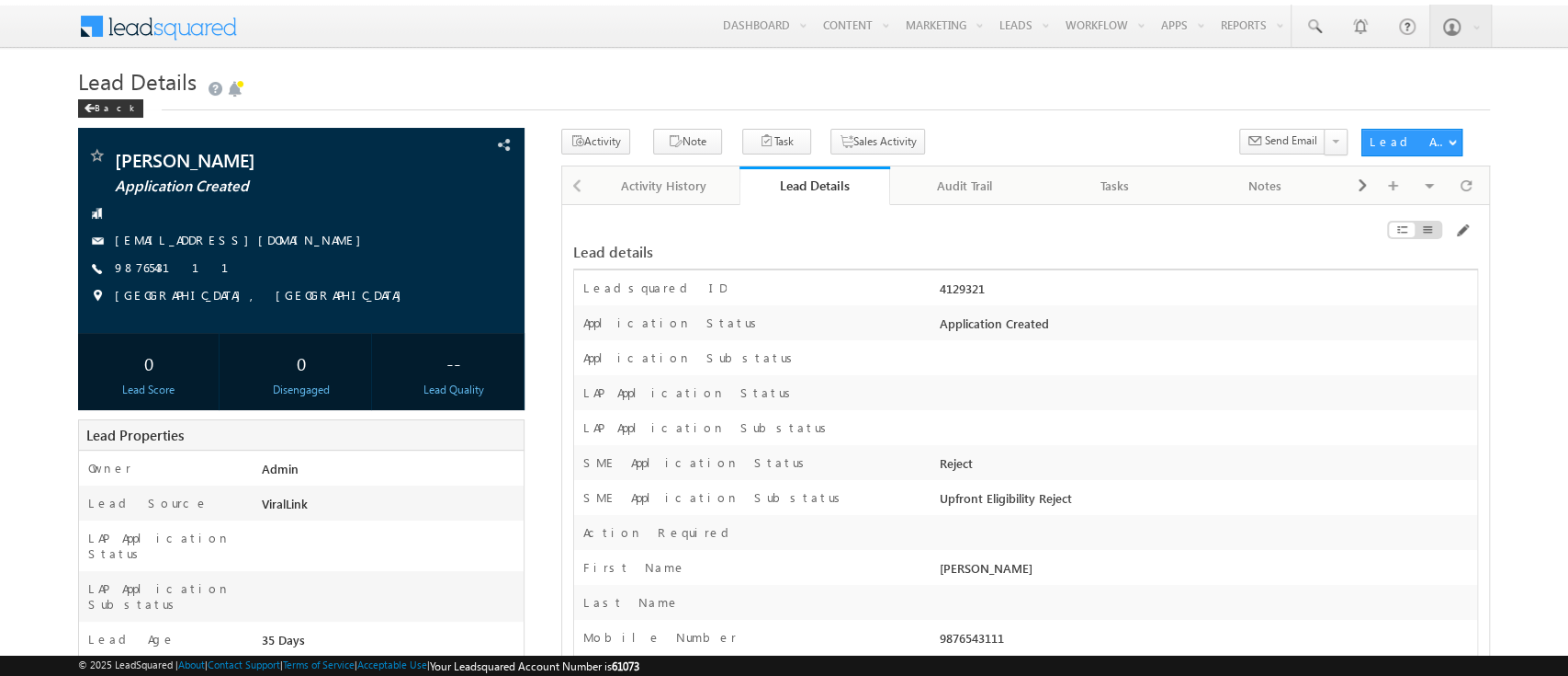
click at [957, 288] on div "4129321" at bounding box center [1206, 292] width 542 height 25
copy div "4129321"
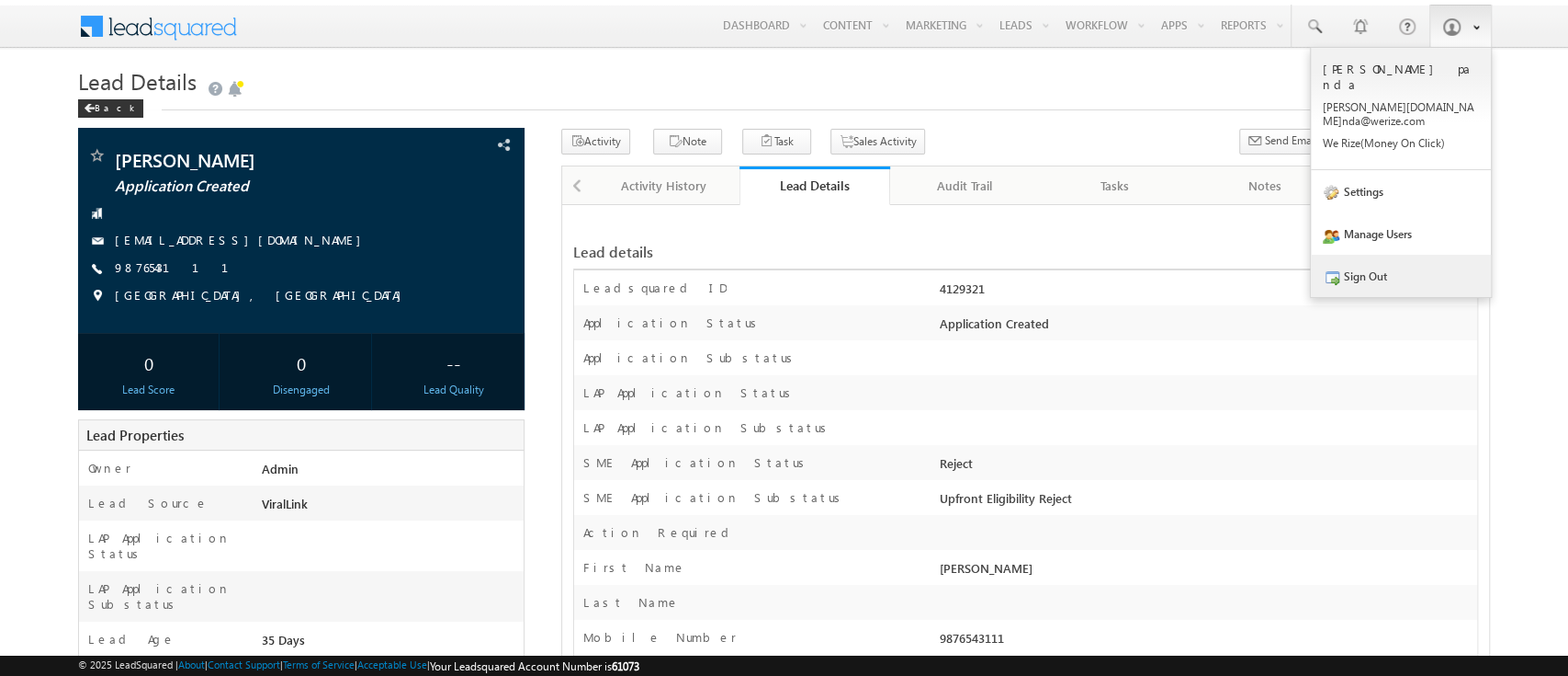
click at [1379, 255] on link "Sign Out" at bounding box center [1401, 276] width 180 height 42
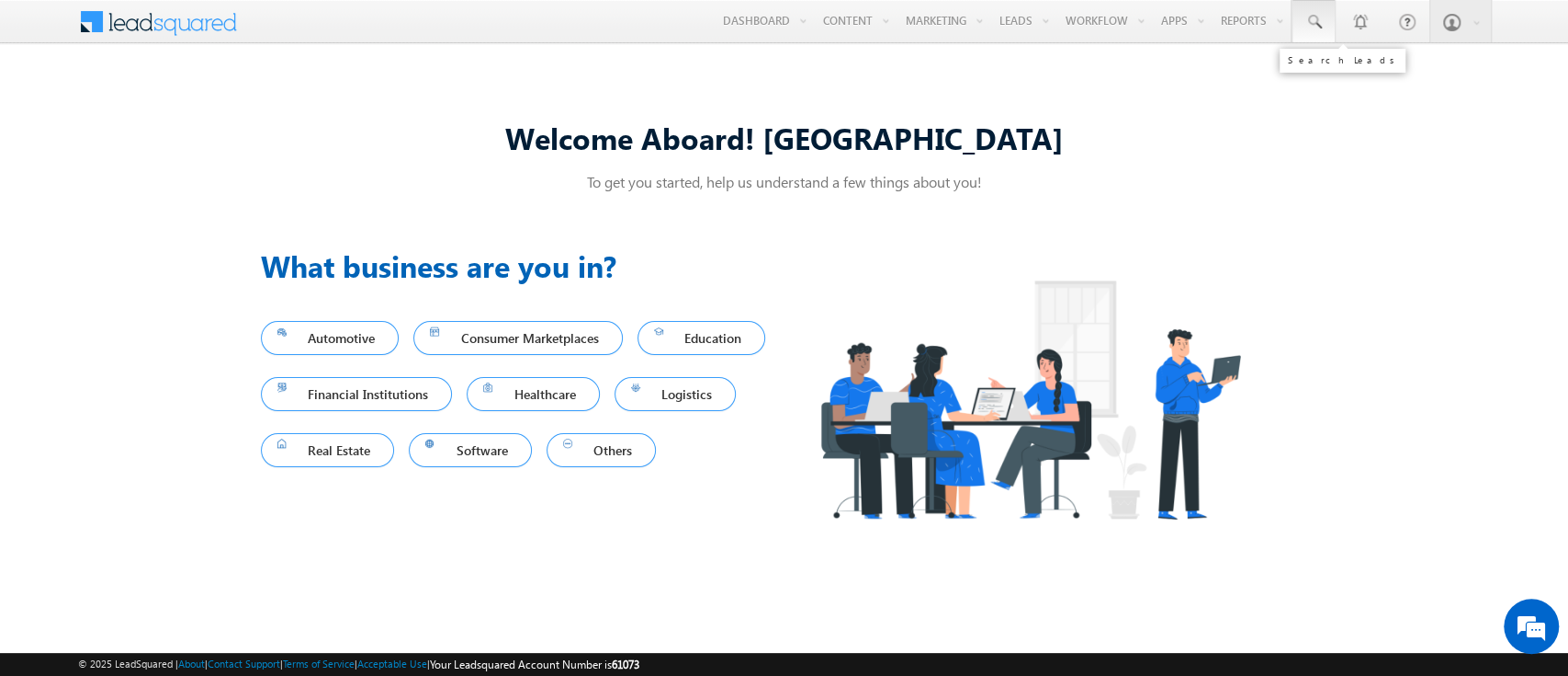
click at [1319, 18] on span at bounding box center [1313, 22] width 18 height 18
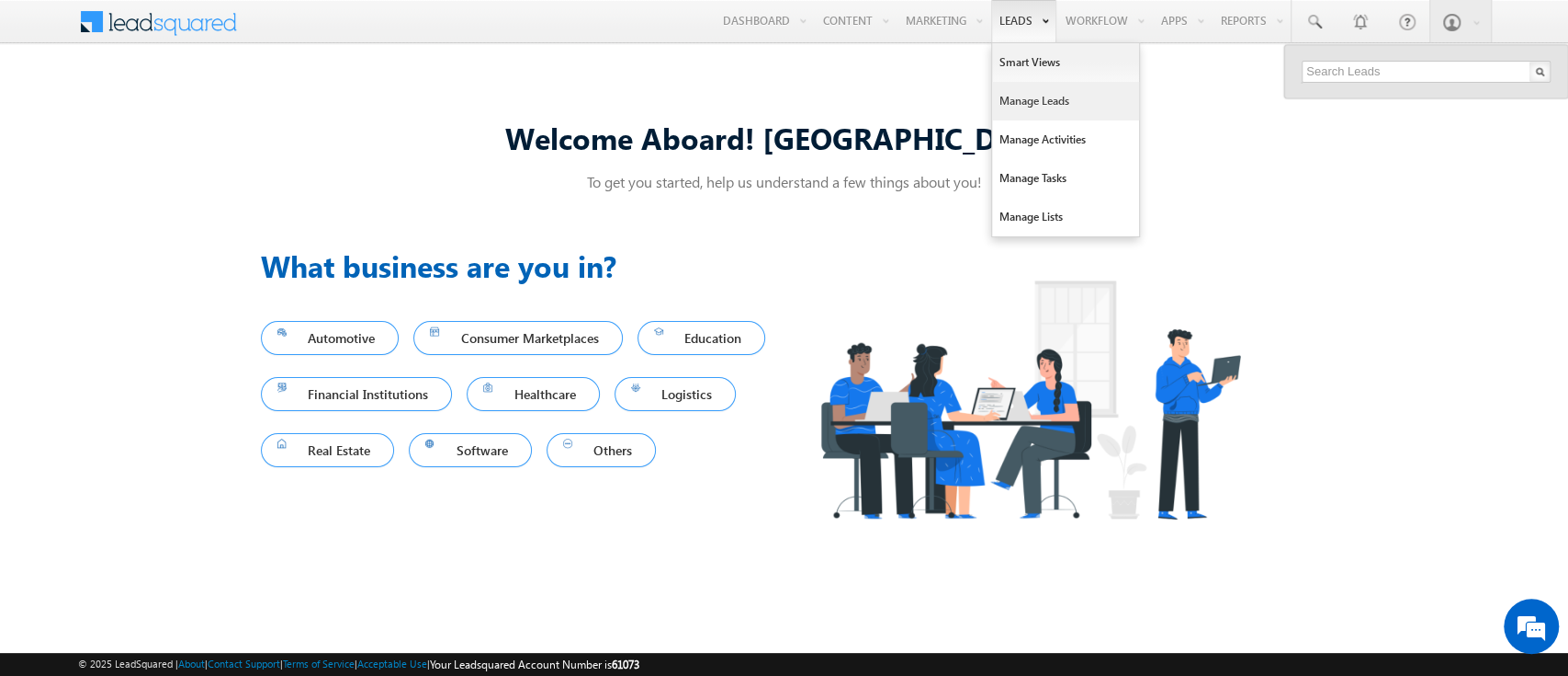
click at [1020, 109] on link "Manage Leads" at bounding box center [1066, 101] width 147 height 39
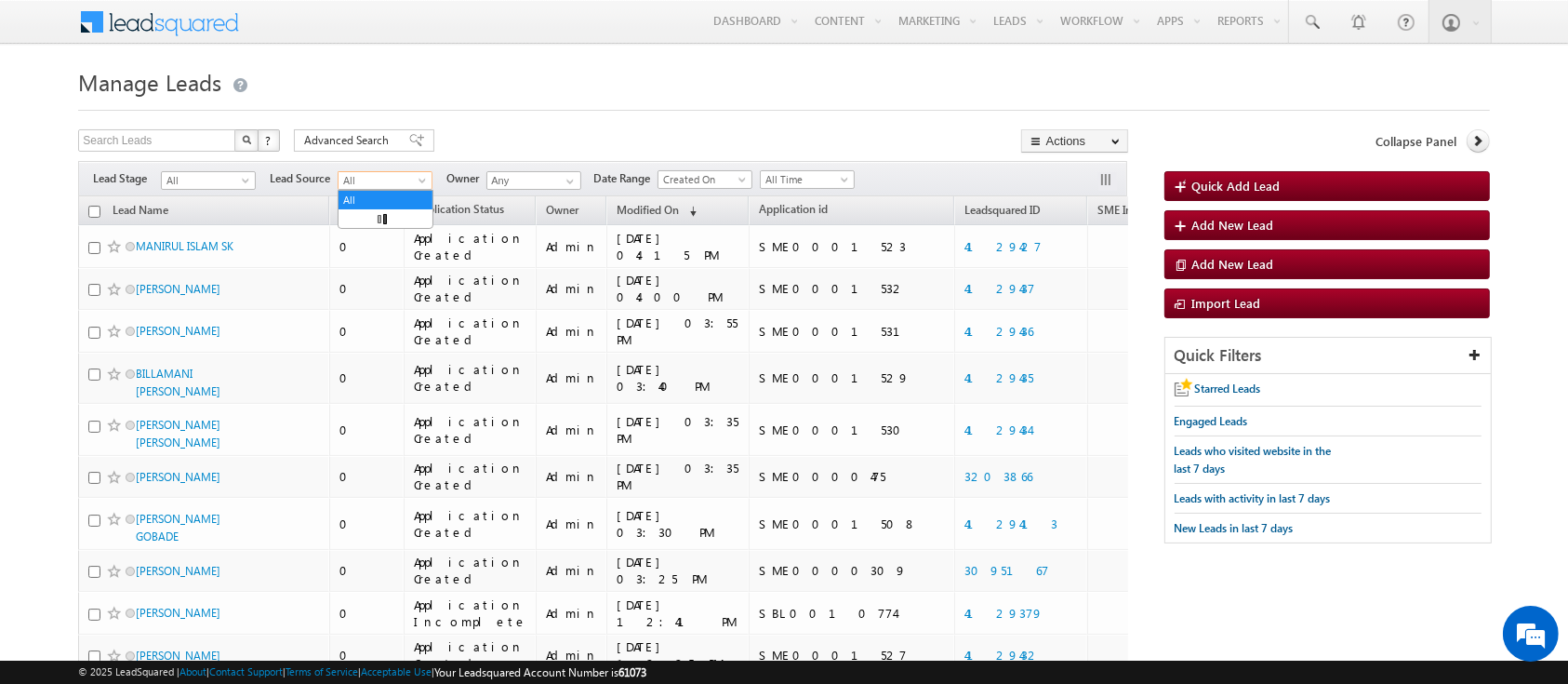
click at [413, 179] on span "All" at bounding box center [382, 181] width 89 height 17
click at [552, 177] on input "Any" at bounding box center [533, 180] width 95 height 18
click at [740, 182] on span at bounding box center [744, 183] width 15 height 15
click at [807, 184] on span "All Time" at bounding box center [805, 180] width 89 height 17
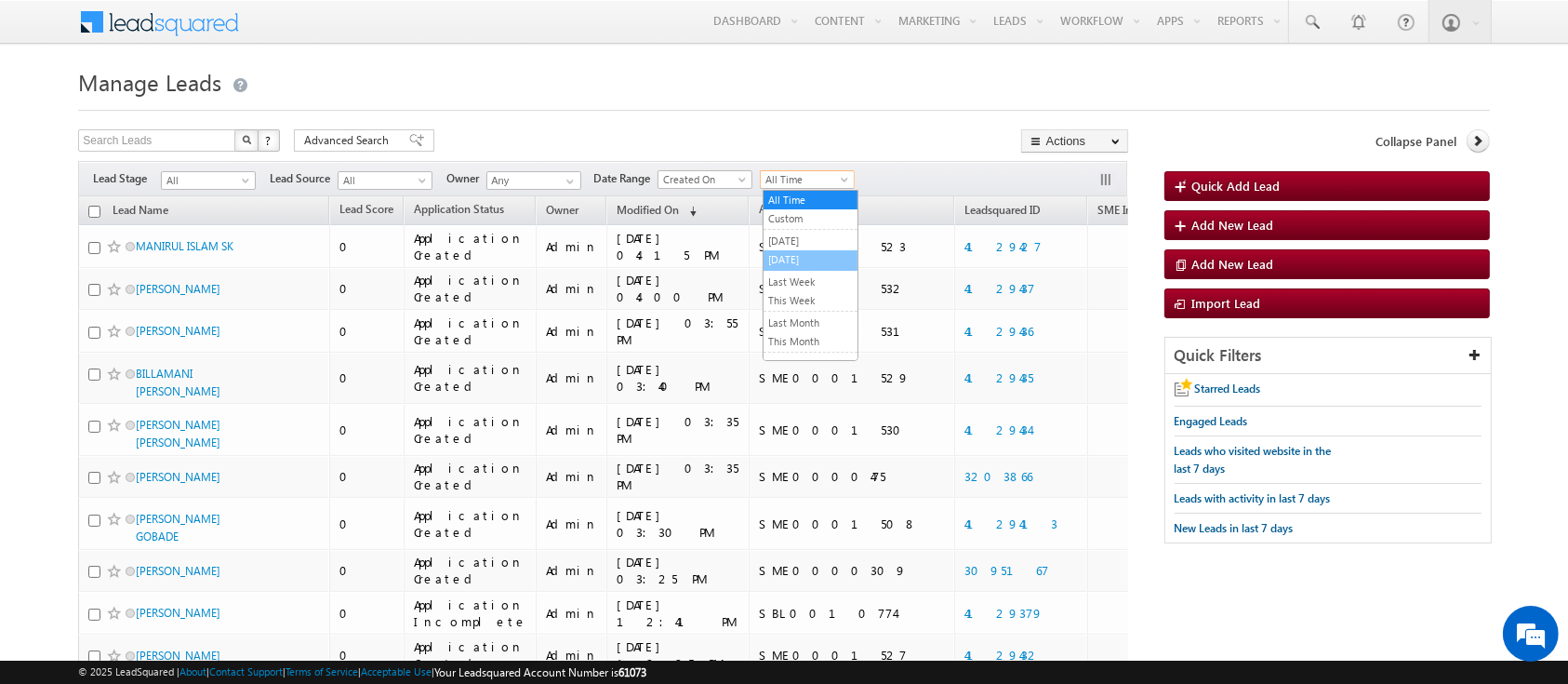
click at [805, 253] on link "[DATE]" at bounding box center [810, 260] width 94 height 17
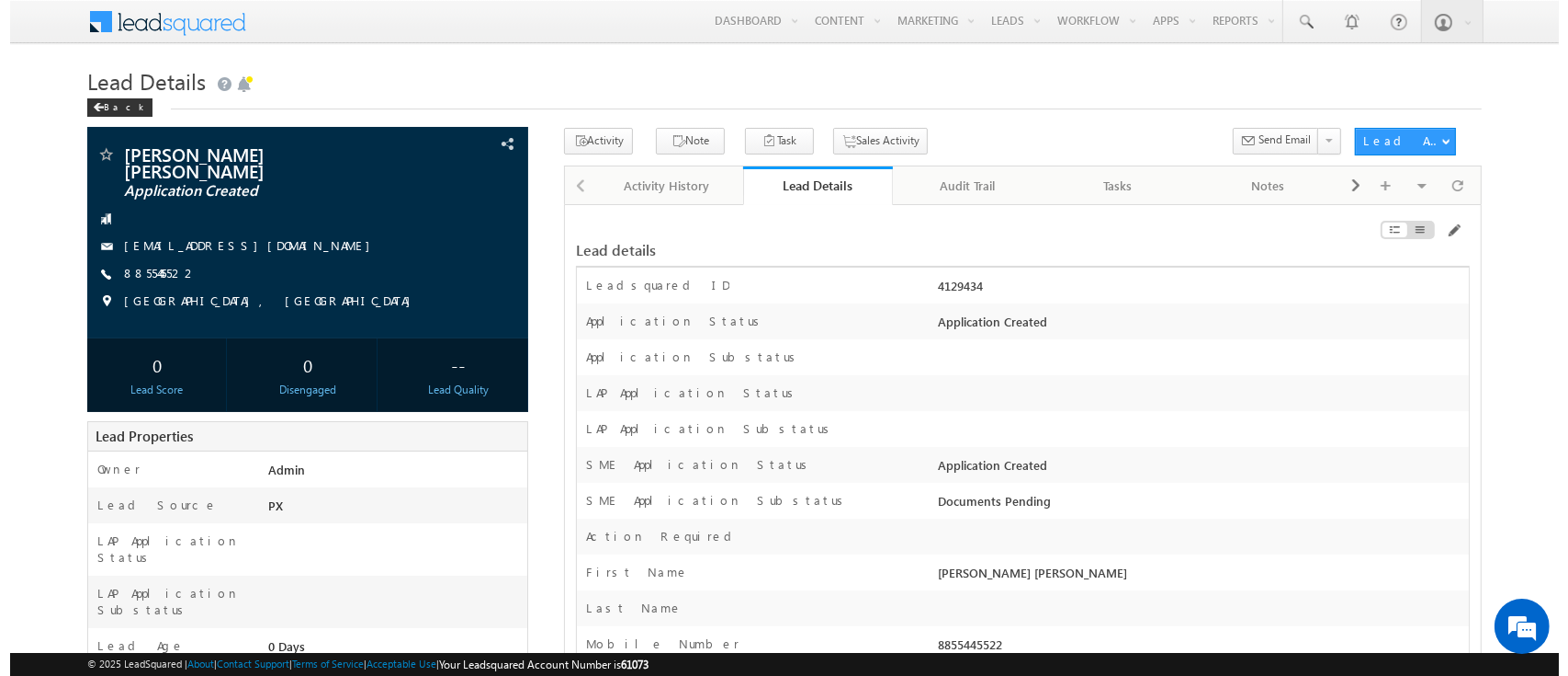
scroll to position [1, 0]
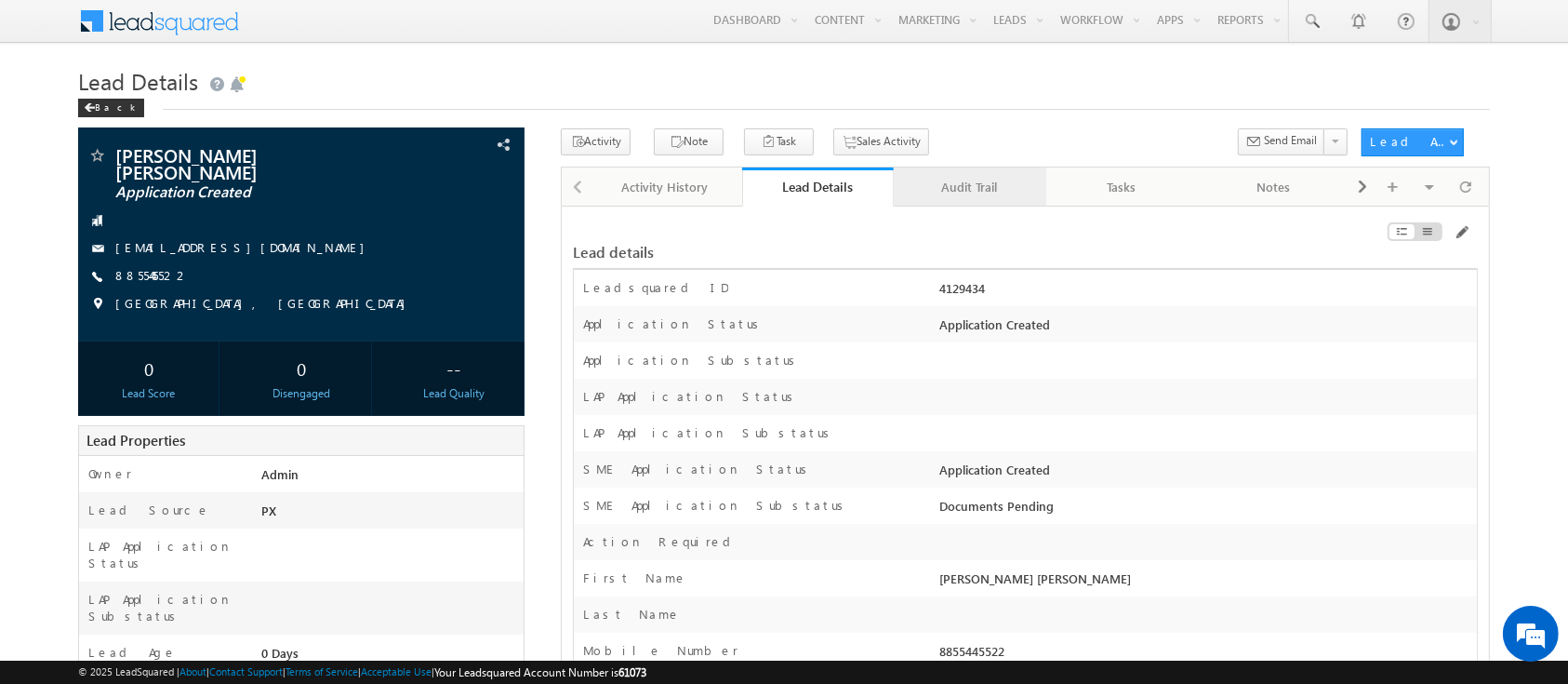
click at [1003, 175] on link "Audit Trail" at bounding box center [970, 186] width 153 height 39
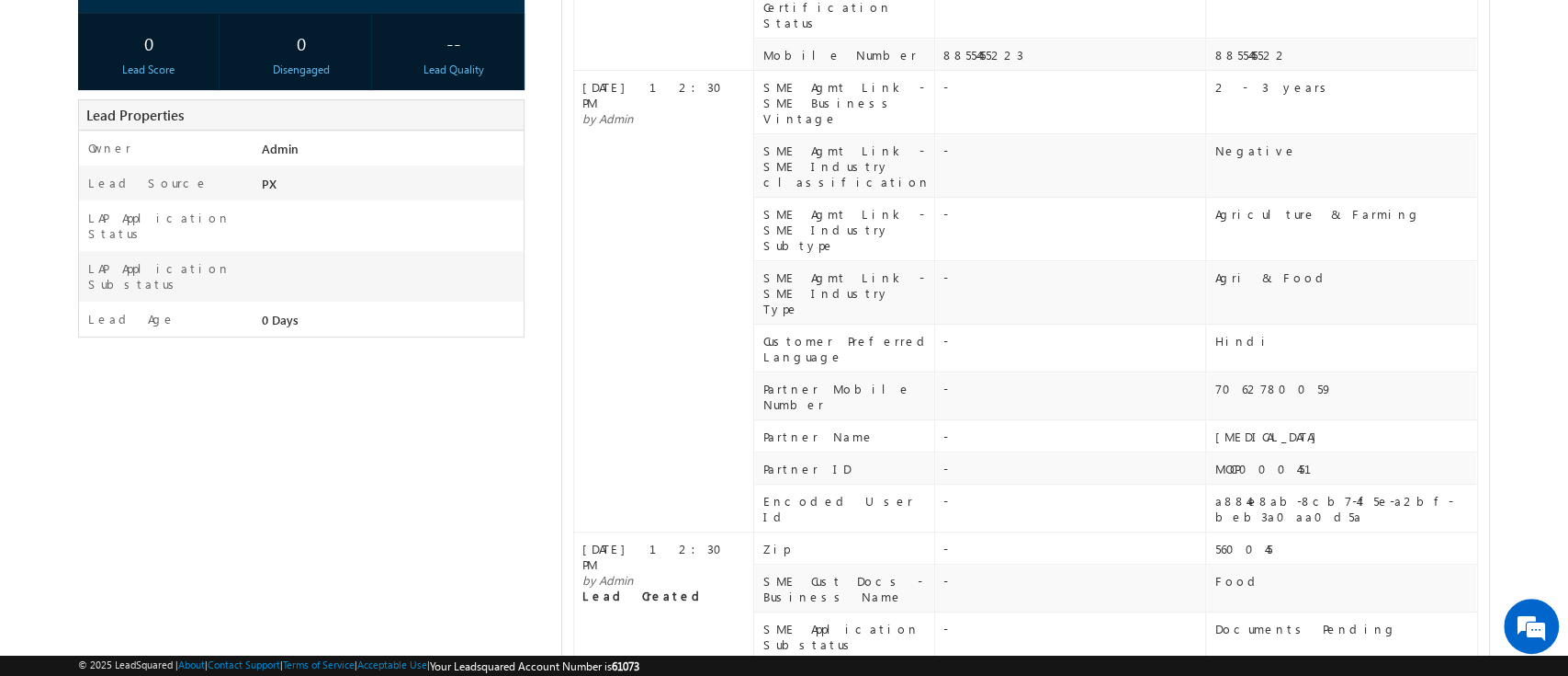
scroll to position [0, 0]
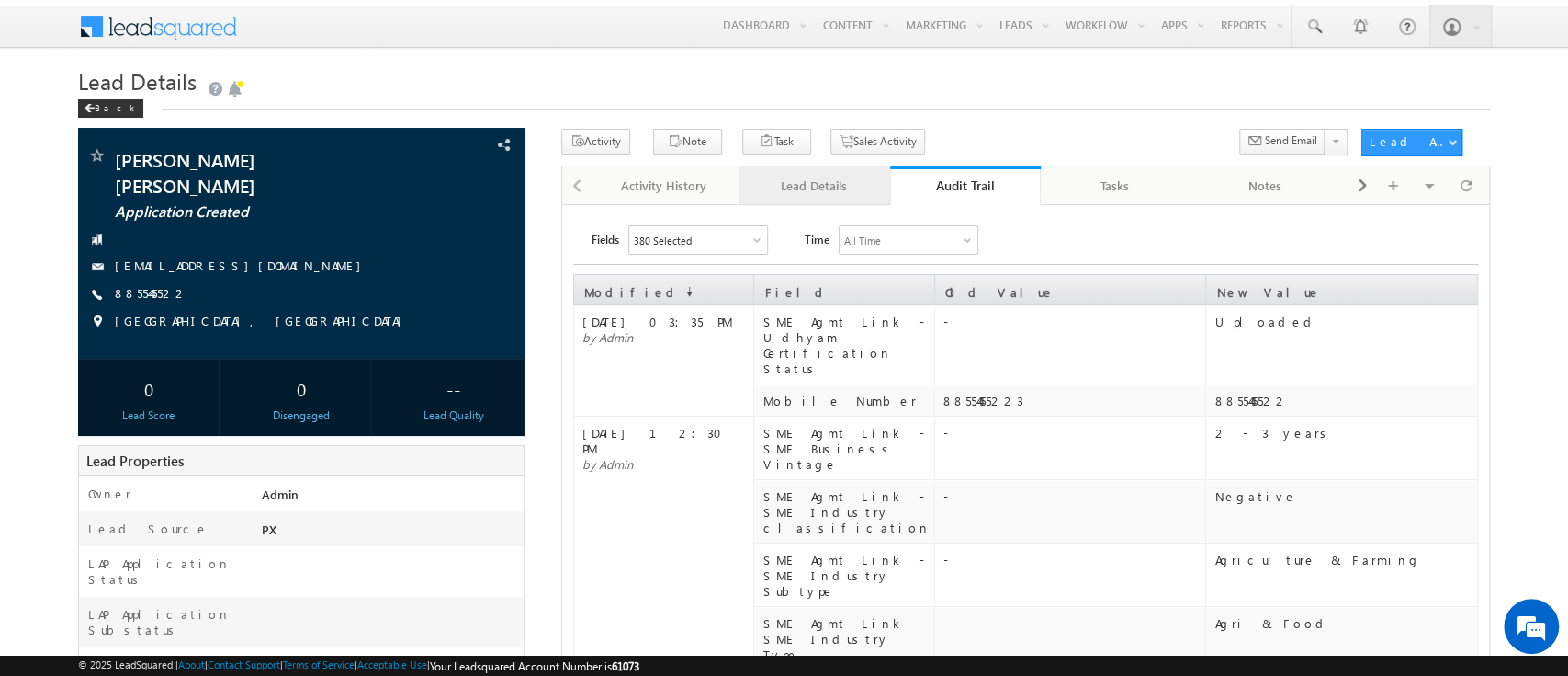
click at [822, 201] on link "Lead Details" at bounding box center [815, 185] width 151 height 39
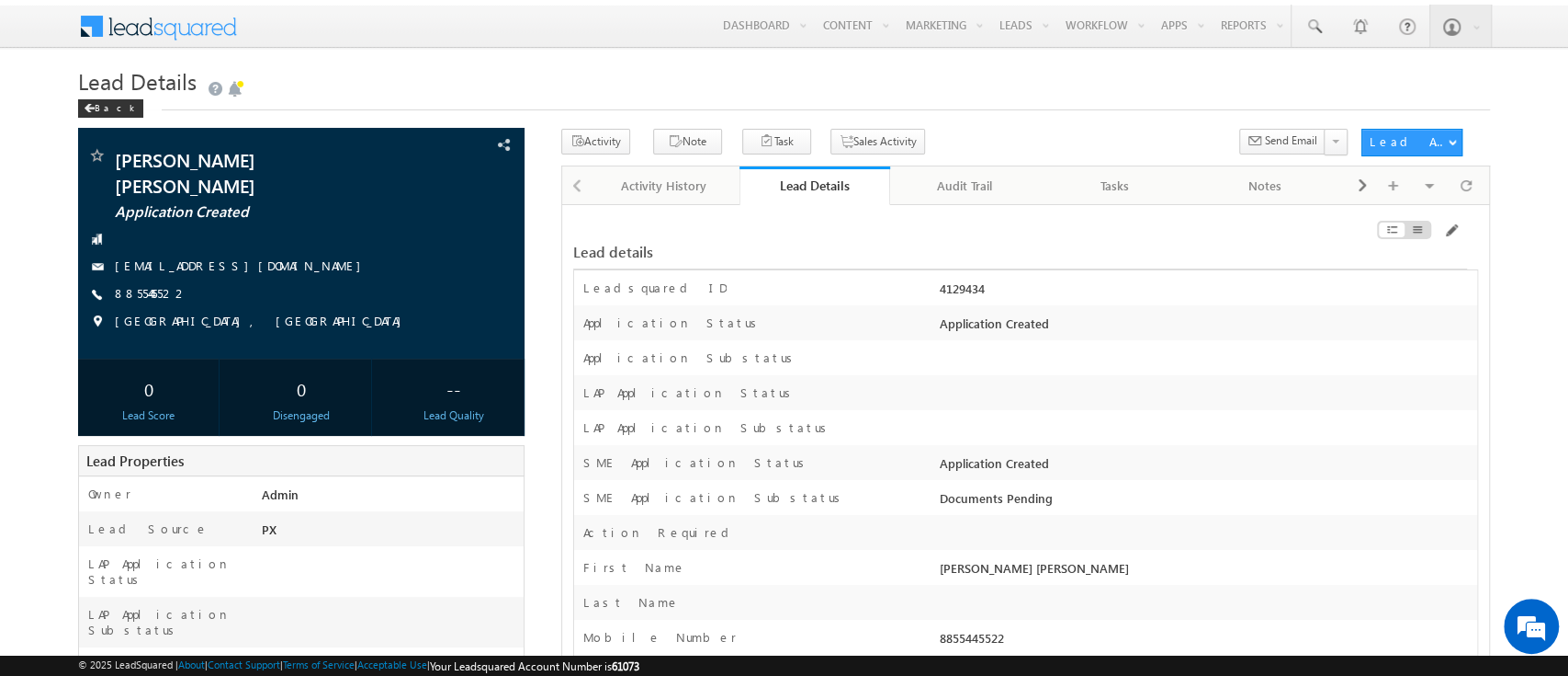
click at [975, 281] on div "4129434" at bounding box center [1206, 292] width 542 height 25
copy div "4129434"
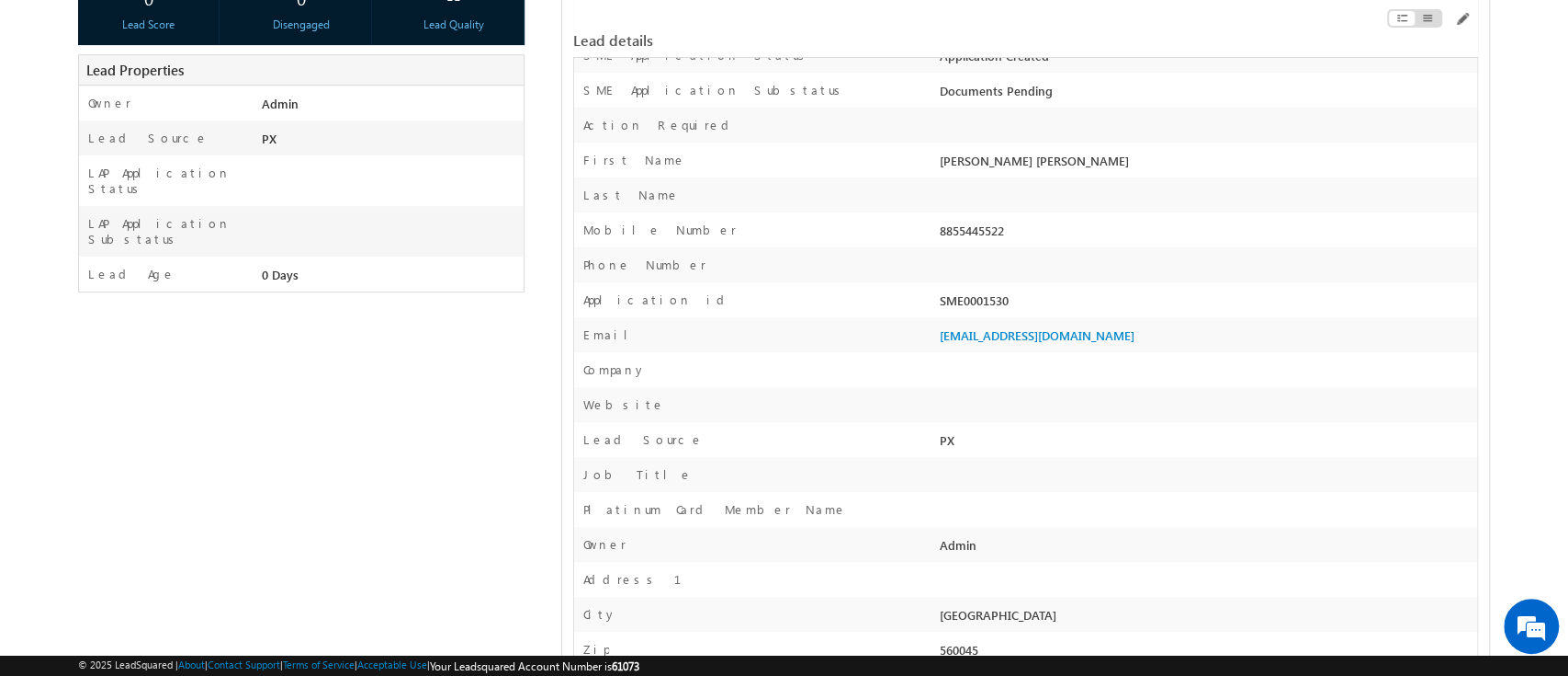
scroll to position [390, 0]
click at [964, 305] on div "SME0001530" at bounding box center [1206, 305] width 542 height 25
copy div "SME0001530"
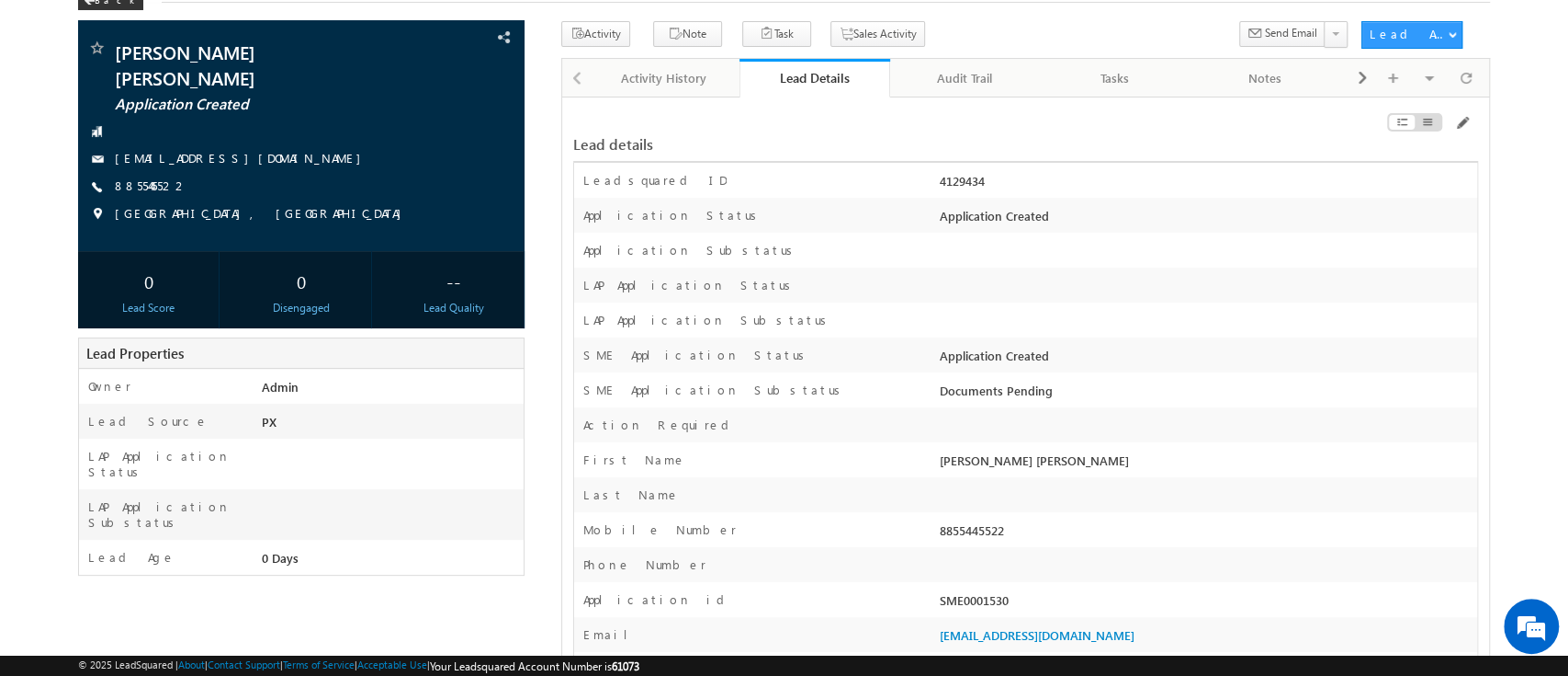
scroll to position [122, 0]
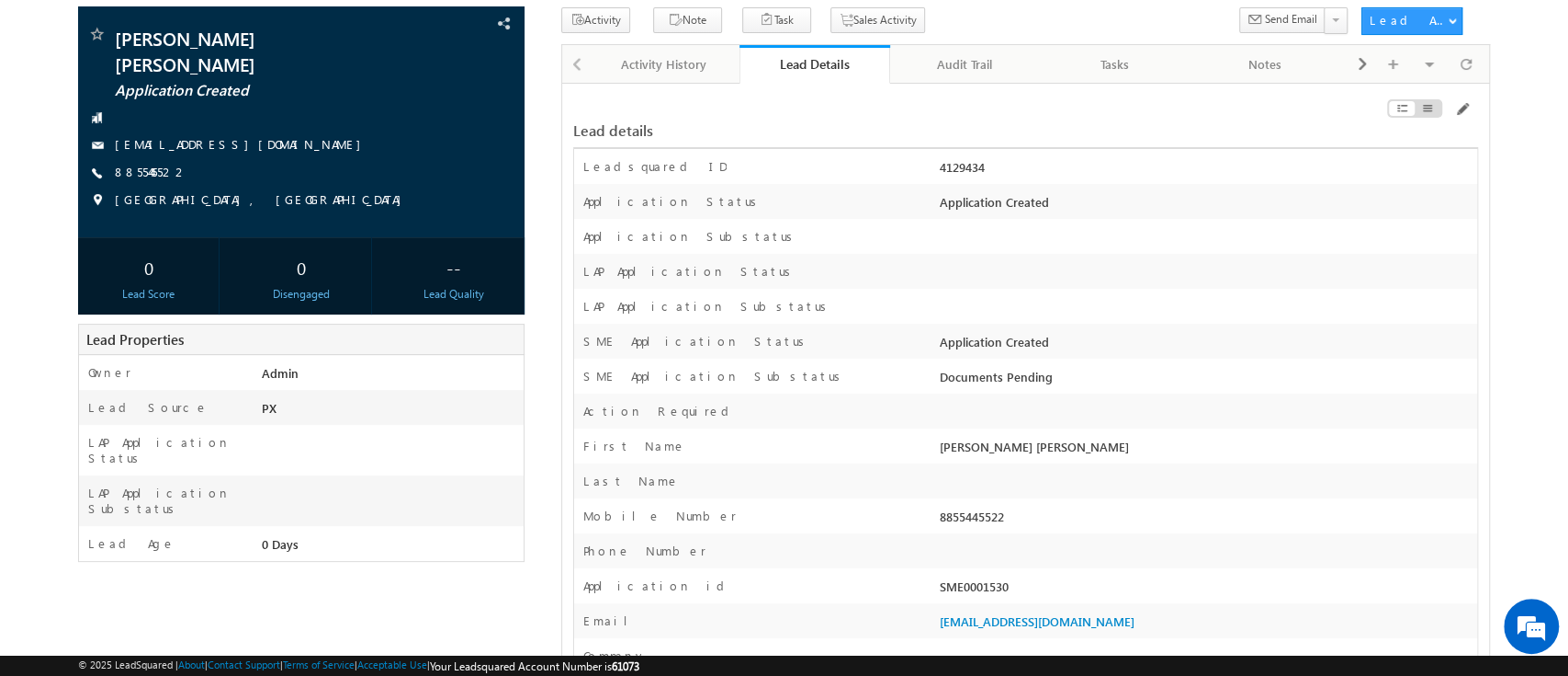
click at [961, 176] on div "4129434" at bounding box center [1206, 170] width 542 height 25
copy div "4129434"
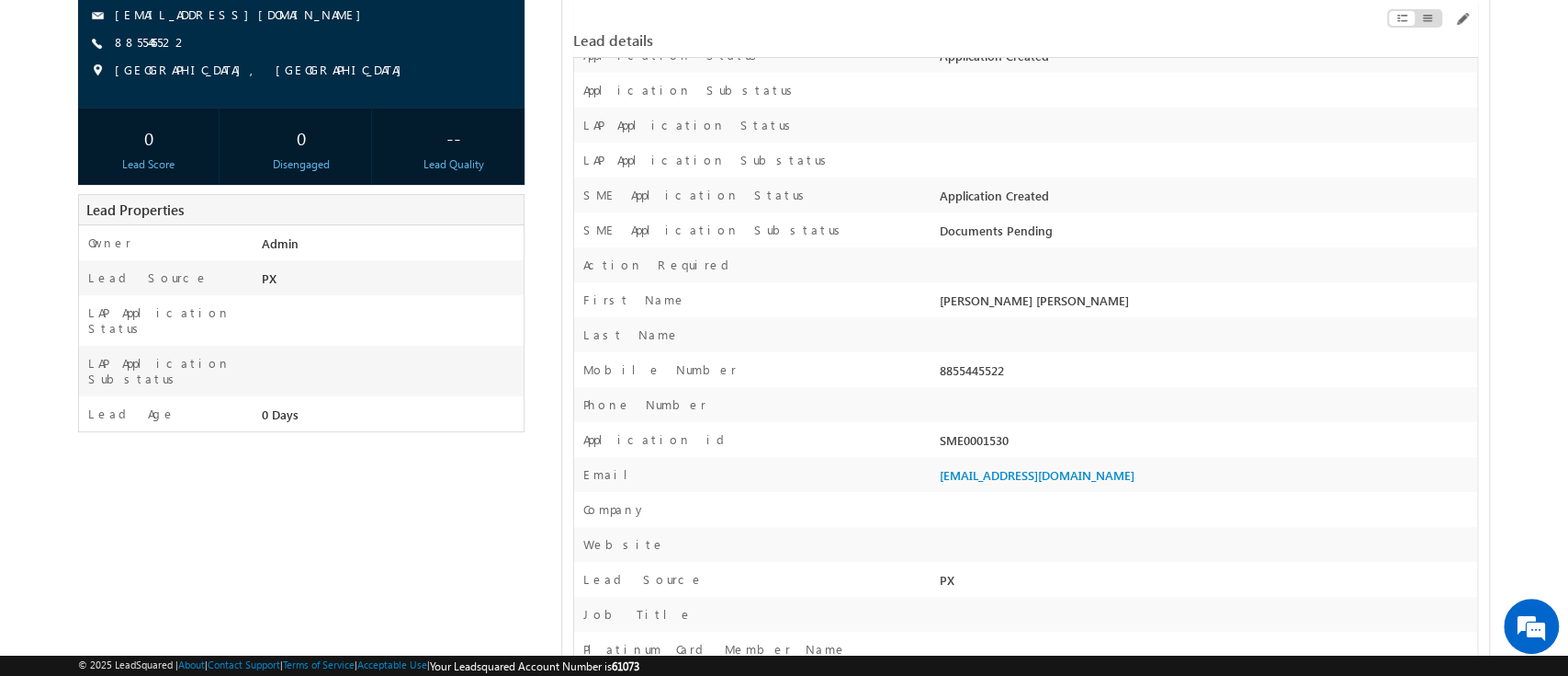
scroll to position [252, 0]
click at [965, 450] on div "SME0001530" at bounding box center [1206, 443] width 542 height 25
copy div "SME0001530"
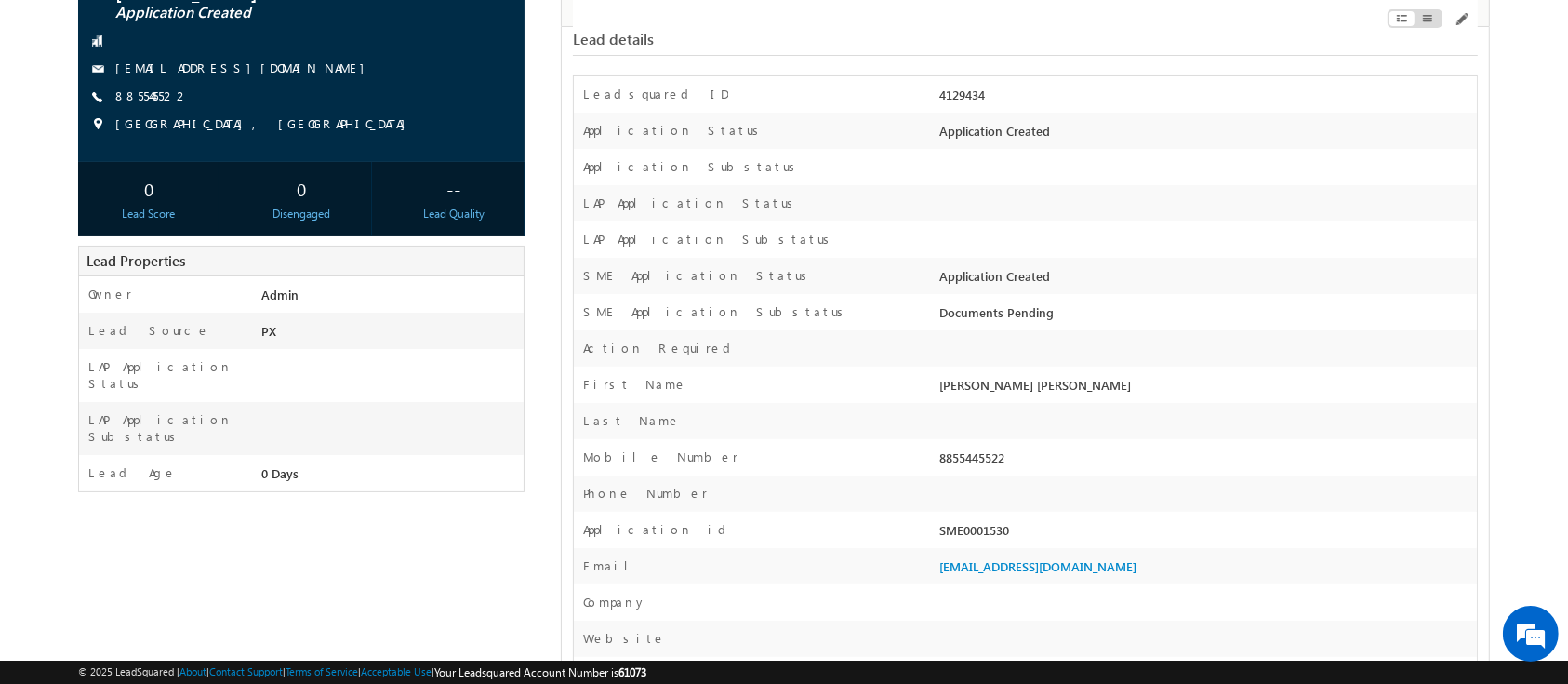
scroll to position [325, 0]
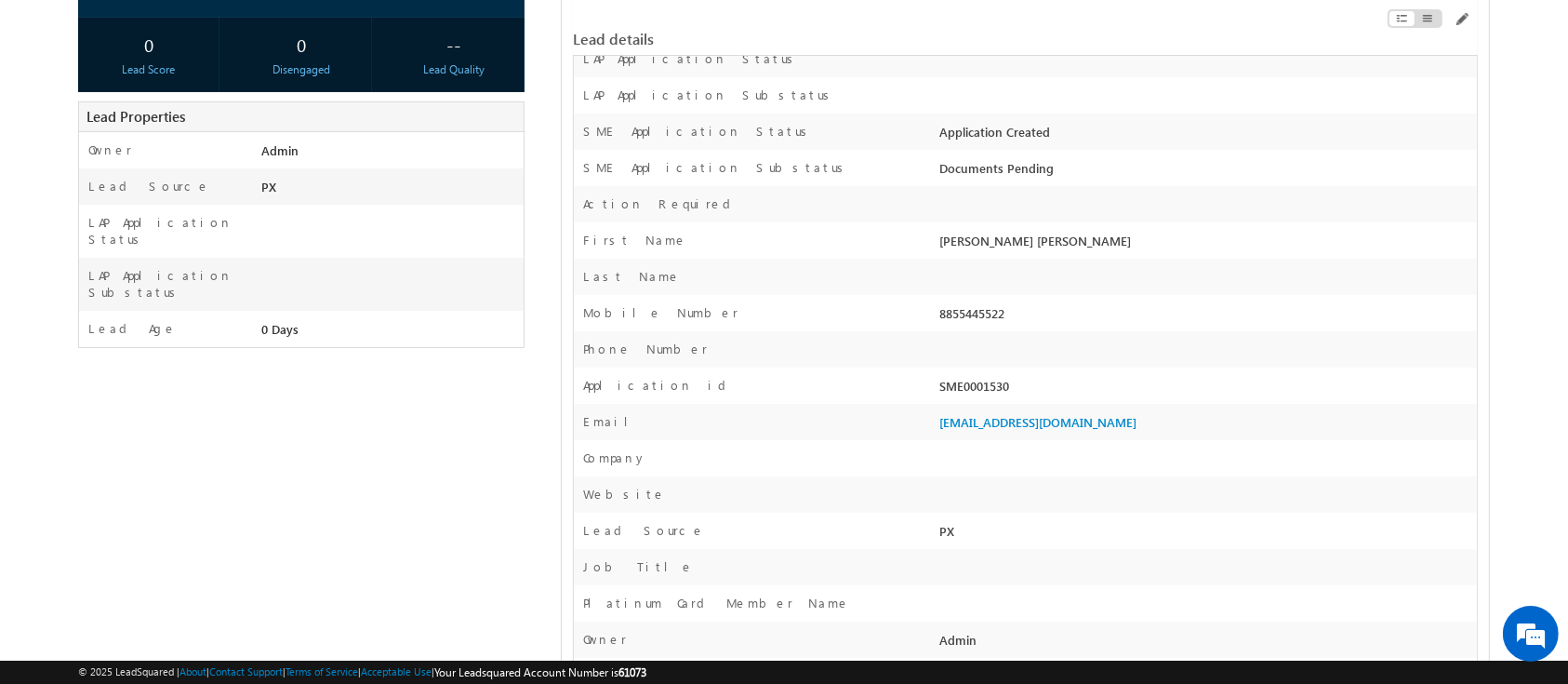
click at [967, 384] on div "SME0001530" at bounding box center [1205, 389] width 541 height 26
copy div "SME0001530"
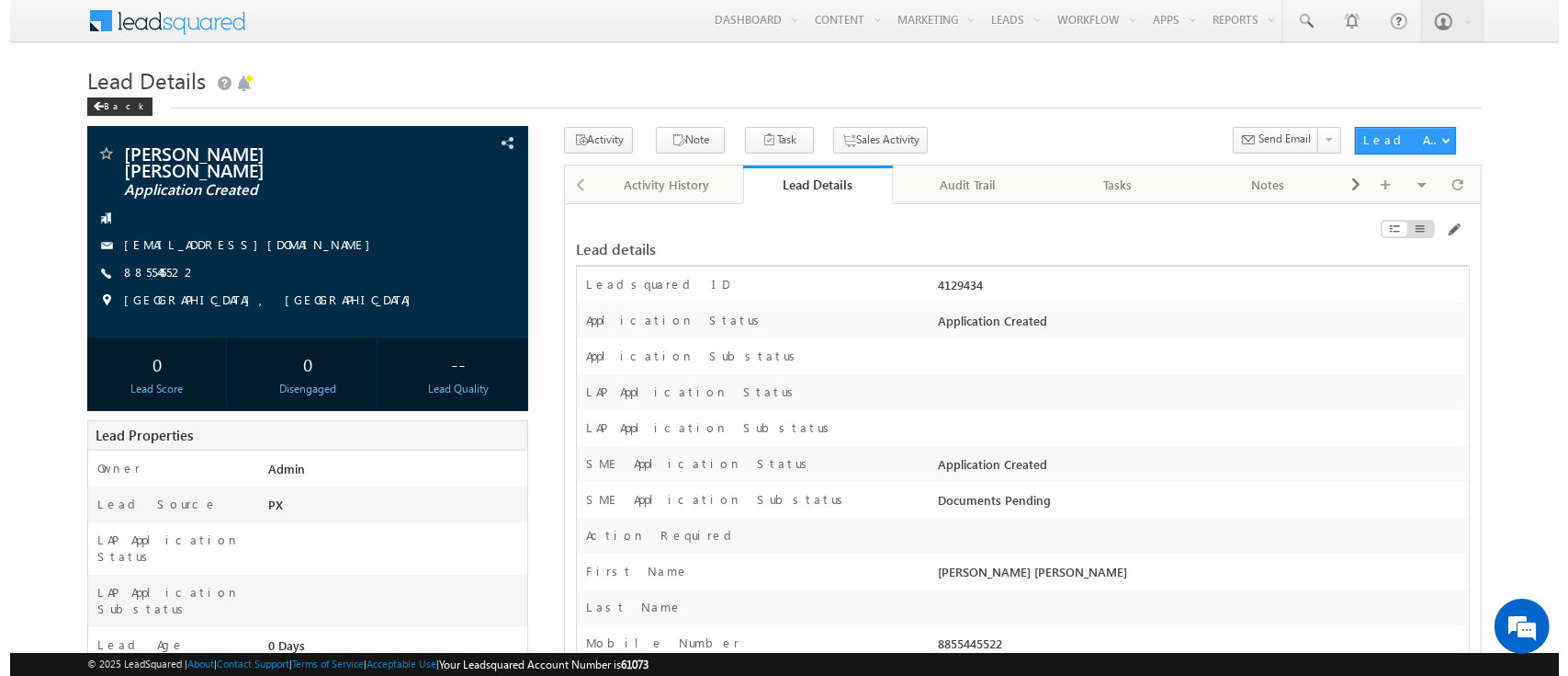
scroll to position [2, 0]
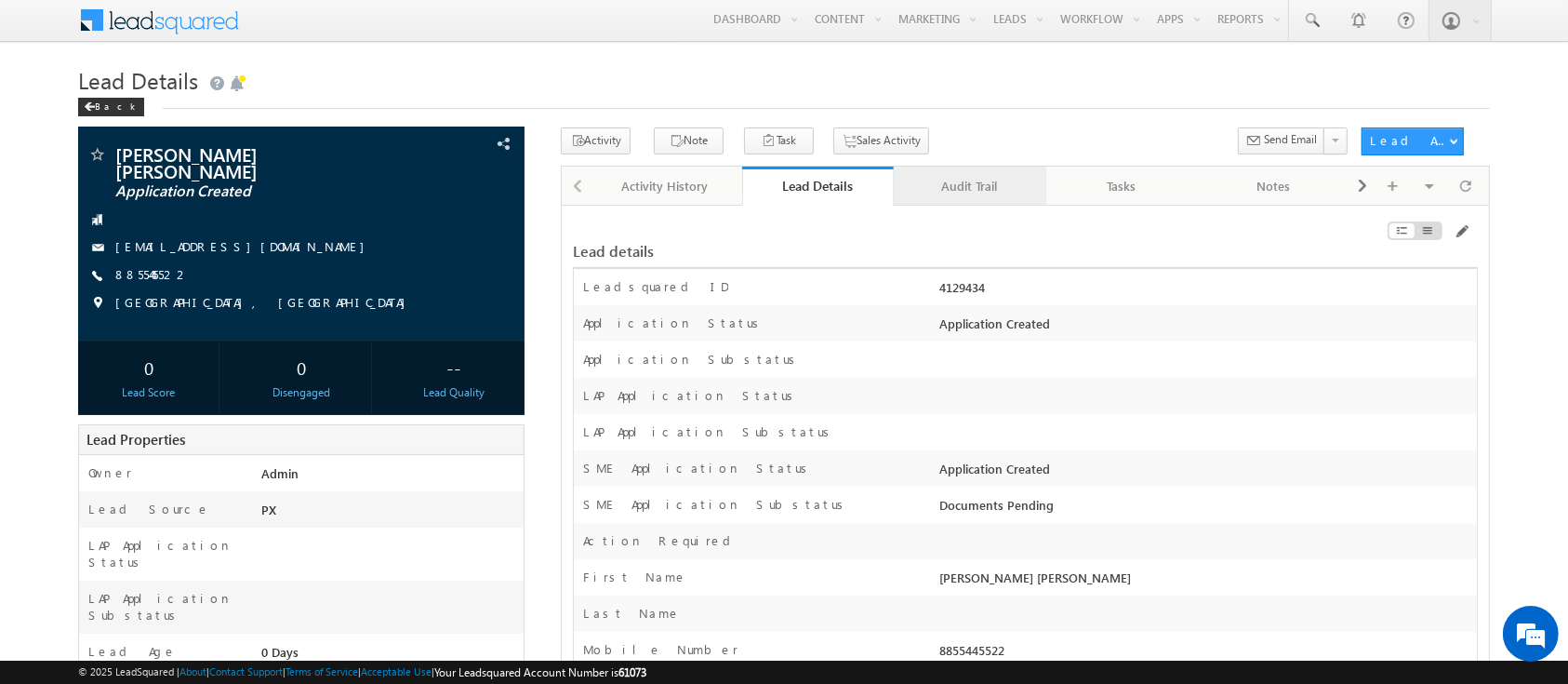
click at [994, 178] on div "Audit Trail" at bounding box center [968, 185] width 121 height 22
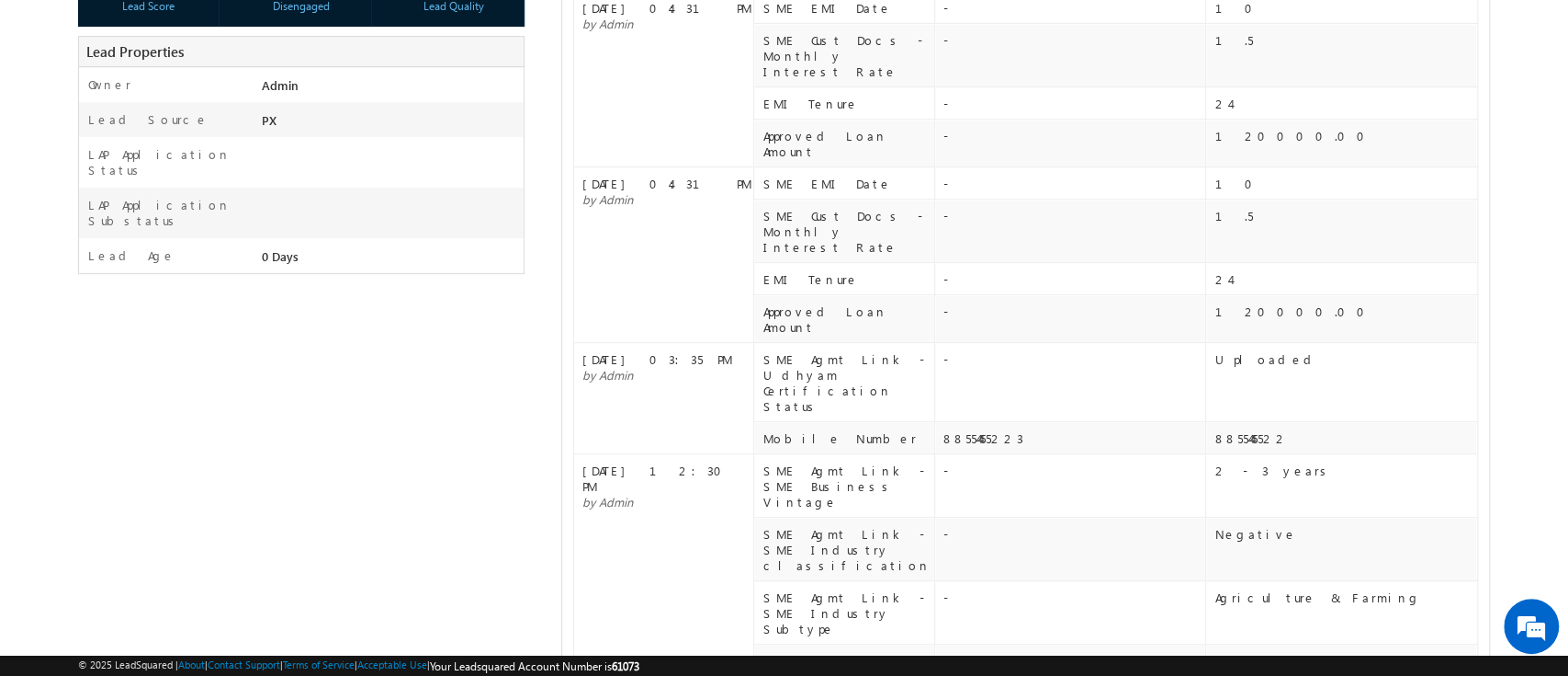
scroll to position [0, 0]
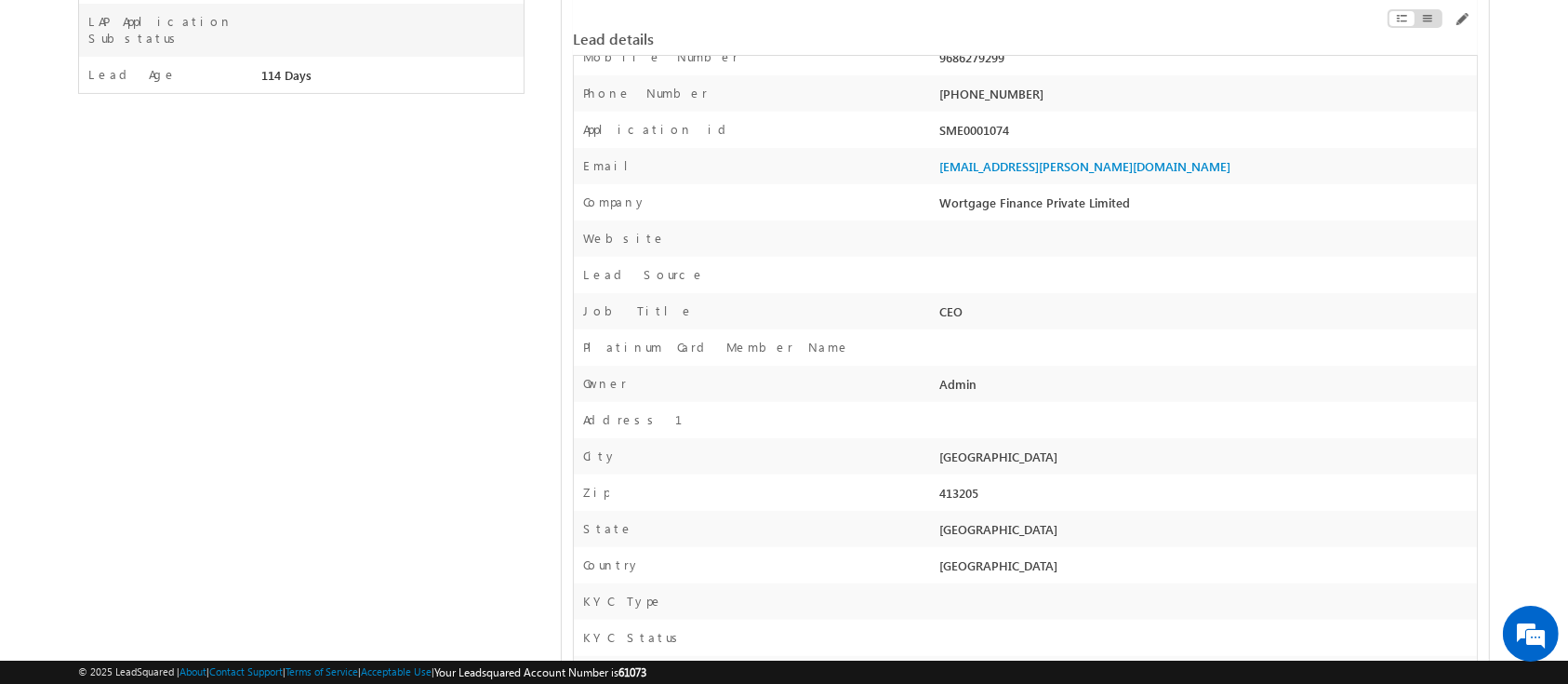
click at [1024, 326] on div "CEO" at bounding box center [1205, 314] width 541 height 26
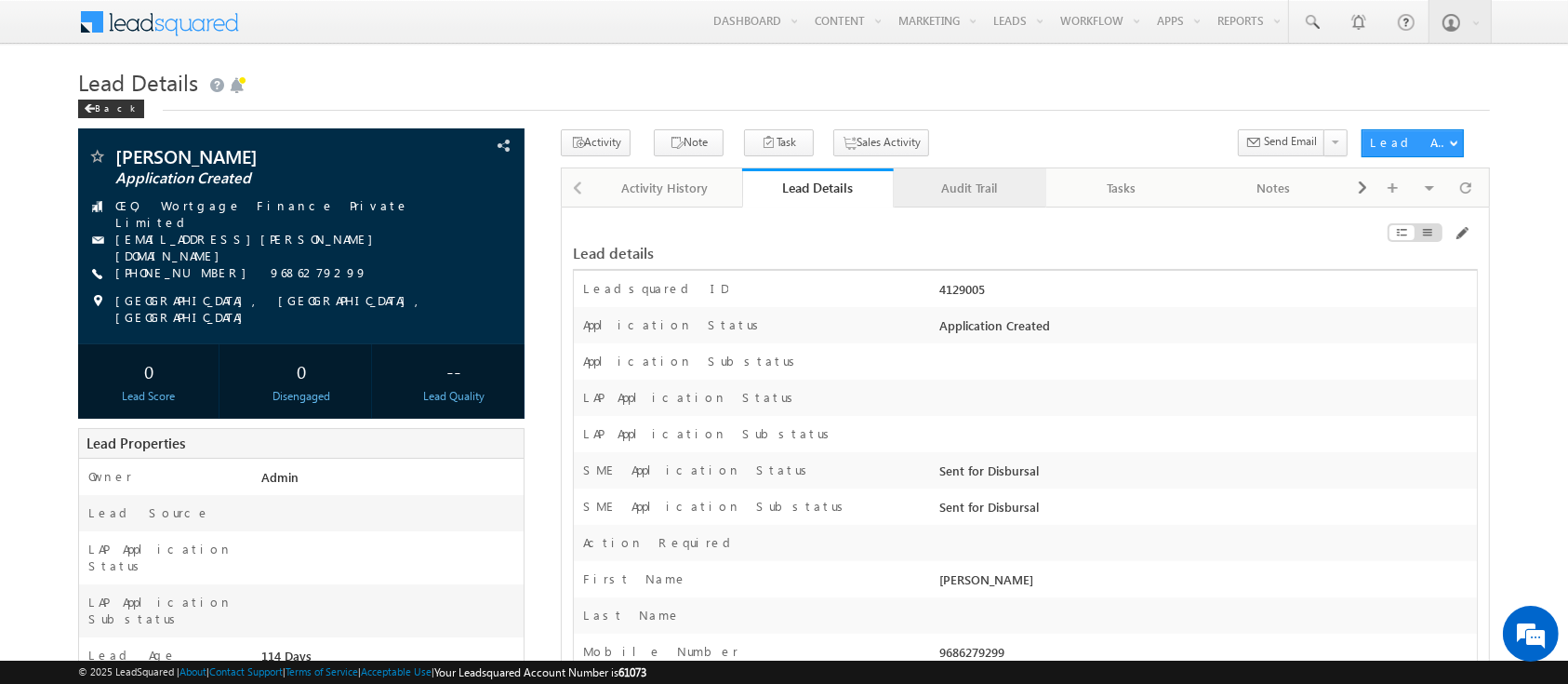
click at [944, 192] on div "Audit Trail" at bounding box center [968, 187] width 121 height 22
